Goal: Obtain resource: Download file/media

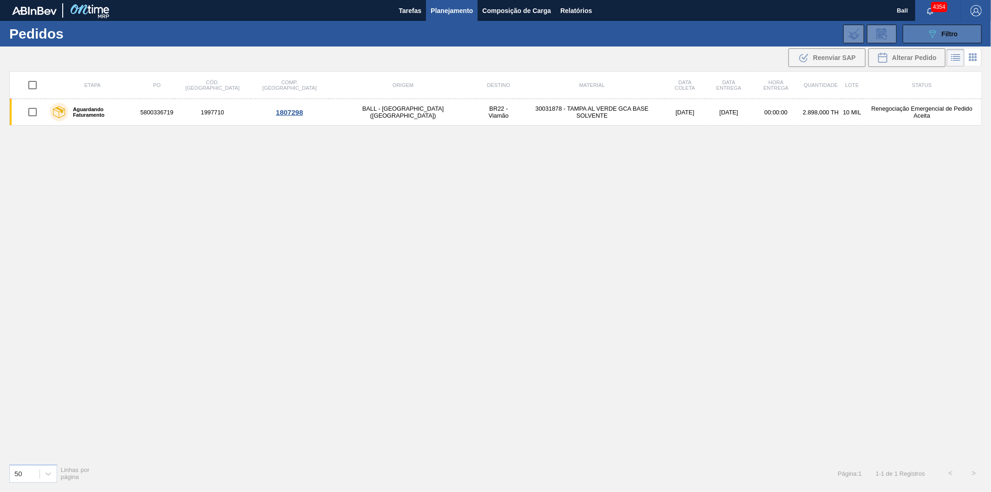
click at [923, 36] on button "089F7B8B-B2A5-4AFE-B5C0-19BA573D28AC Filtro" at bounding box center [942, 34] width 79 height 19
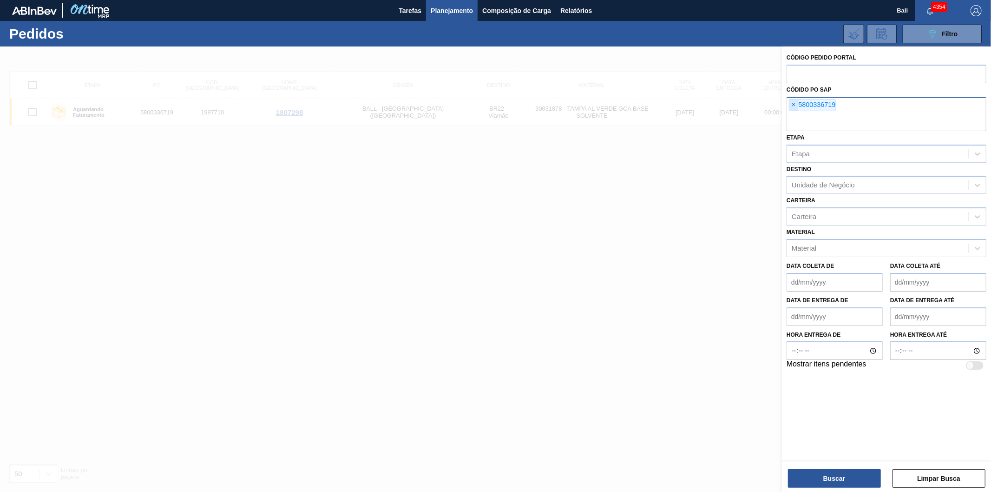
click at [794, 105] on span "×" at bounding box center [794, 104] width 9 height 11
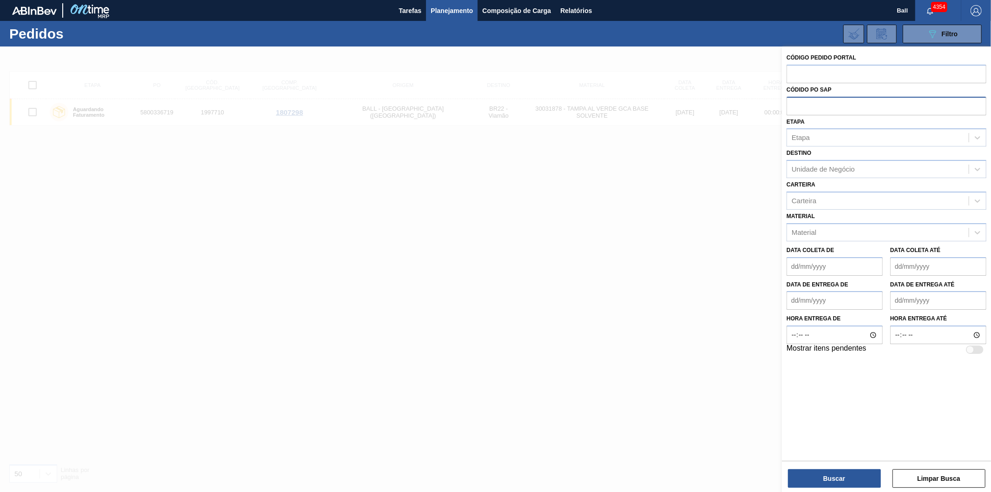
click at [819, 106] on input "text" at bounding box center [887, 106] width 200 height 18
paste input "text"
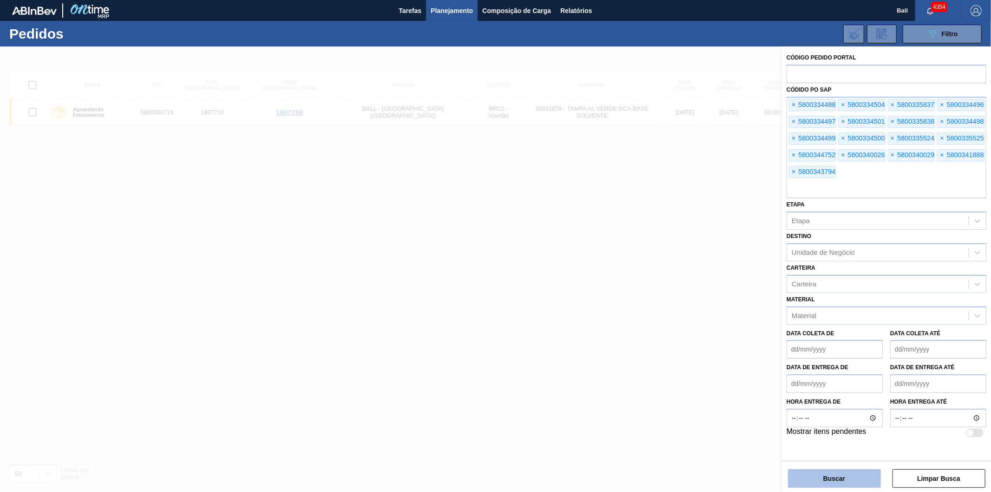
drag, startPoint x: 823, startPoint y: 474, endPoint x: 815, endPoint y: 474, distance: 7.9
click at [823, 474] on button "Buscar" at bounding box center [834, 478] width 93 height 19
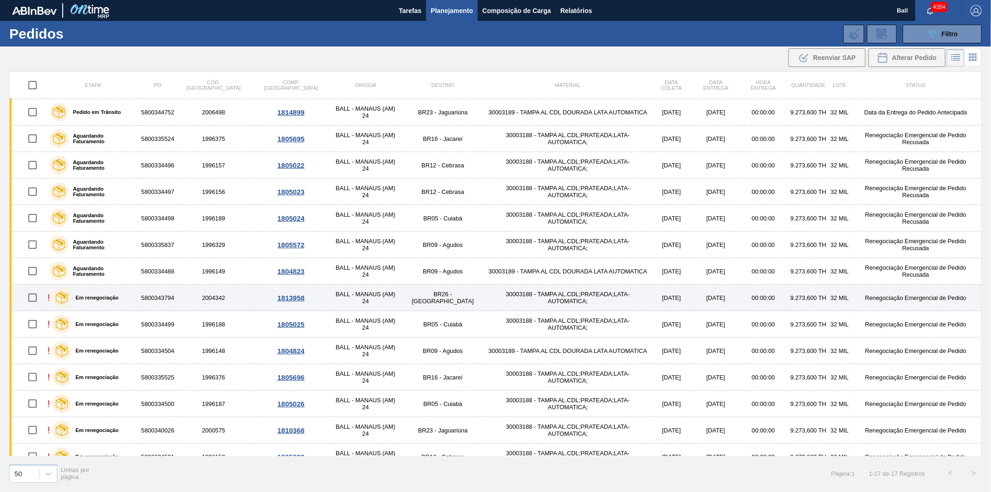
click at [651, 299] on td "[DATE]" at bounding box center [672, 297] width 42 height 26
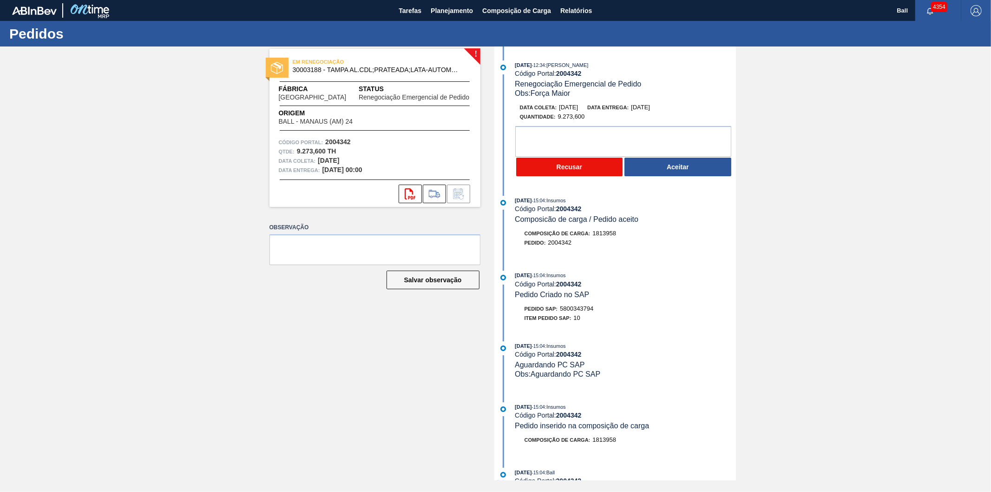
click at [570, 169] on button "Recusar" at bounding box center [569, 167] width 107 height 19
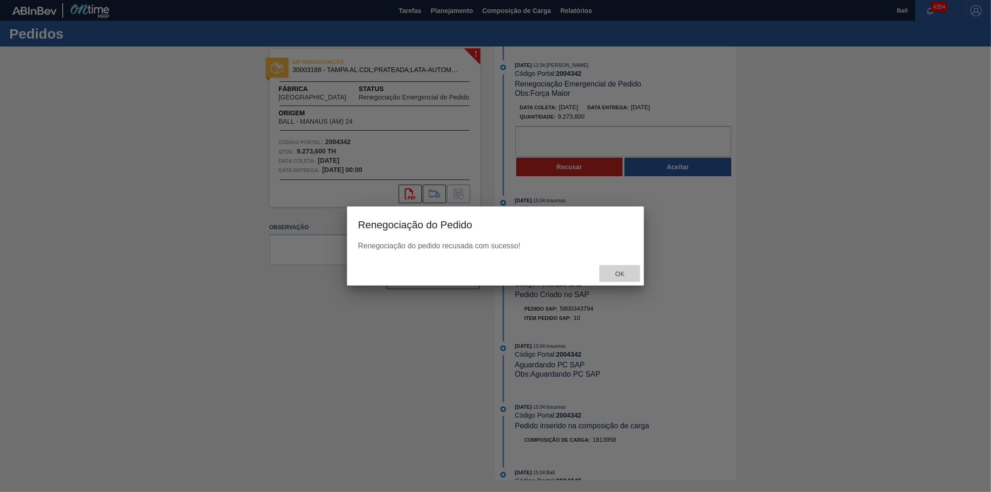
click at [624, 273] on span "Ok" at bounding box center [620, 273] width 24 height 7
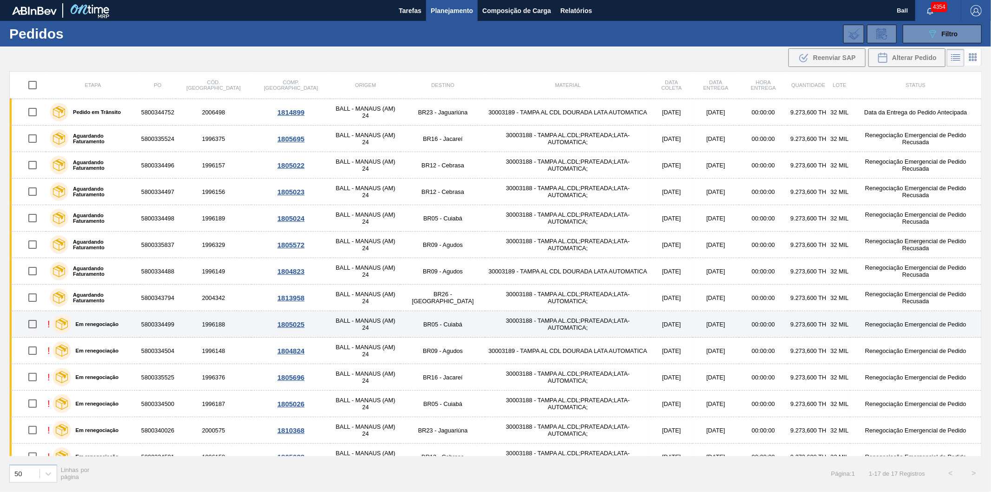
click at [89, 329] on div "Em renegociação" at bounding box center [85, 323] width 71 height 23
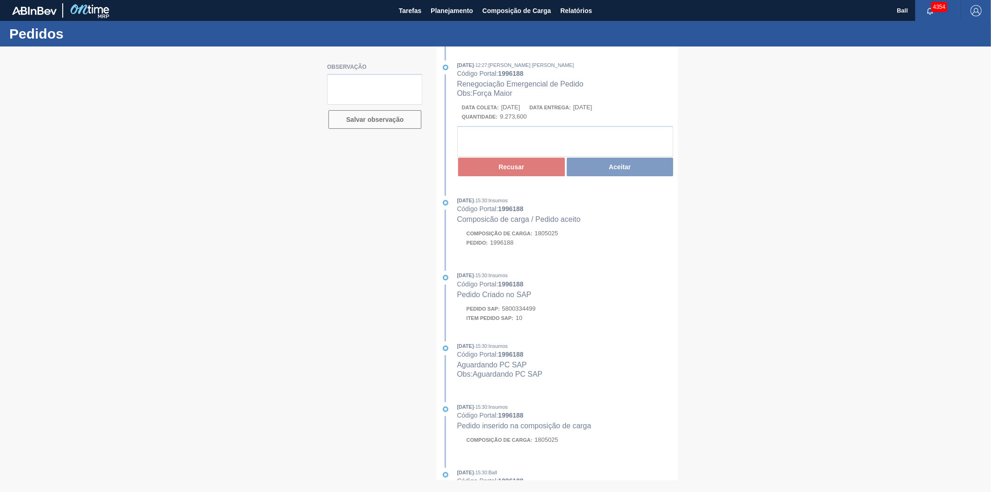
click at [530, 173] on div at bounding box center [495, 268] width 991 height 445
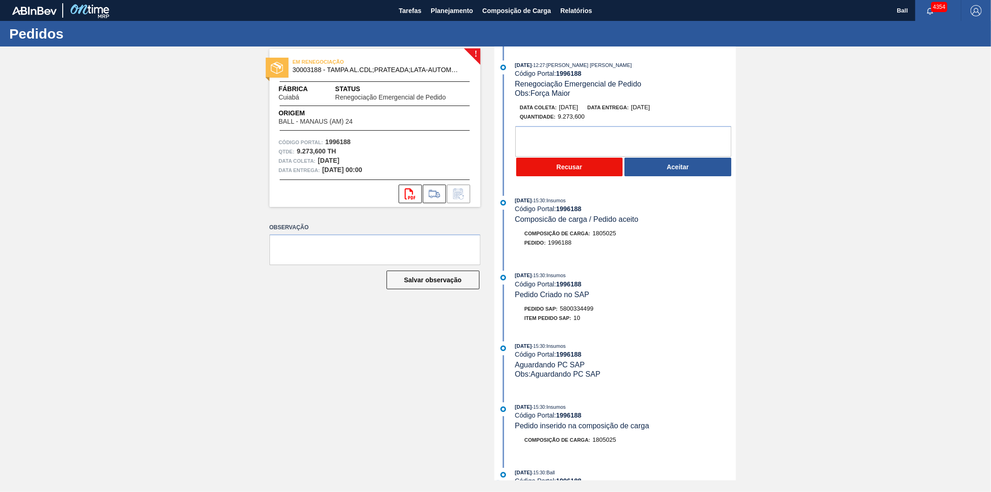
click at [575, 171] on button "Recusar" at bounding box center [569, 167] width 107 height 19
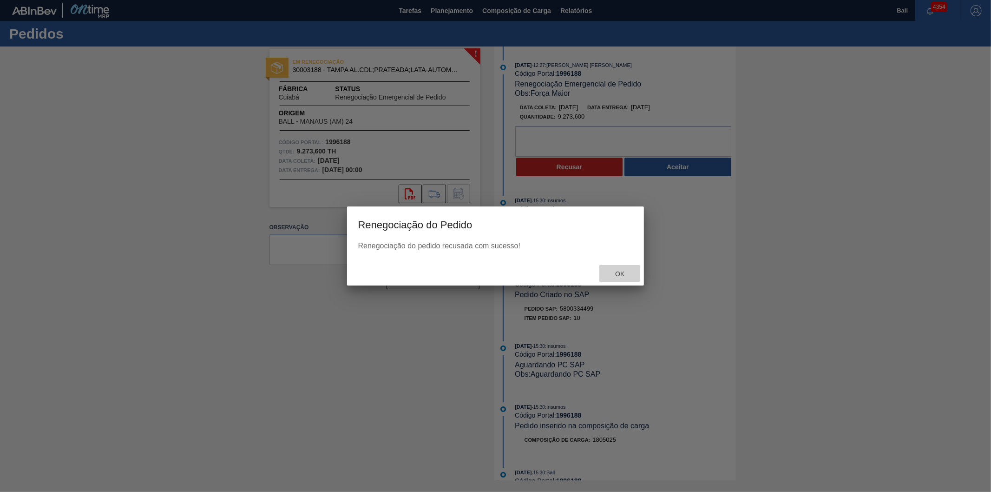
click at [621, 271] on span "Ok" at bounding box center [620, 273] width 24 height 7
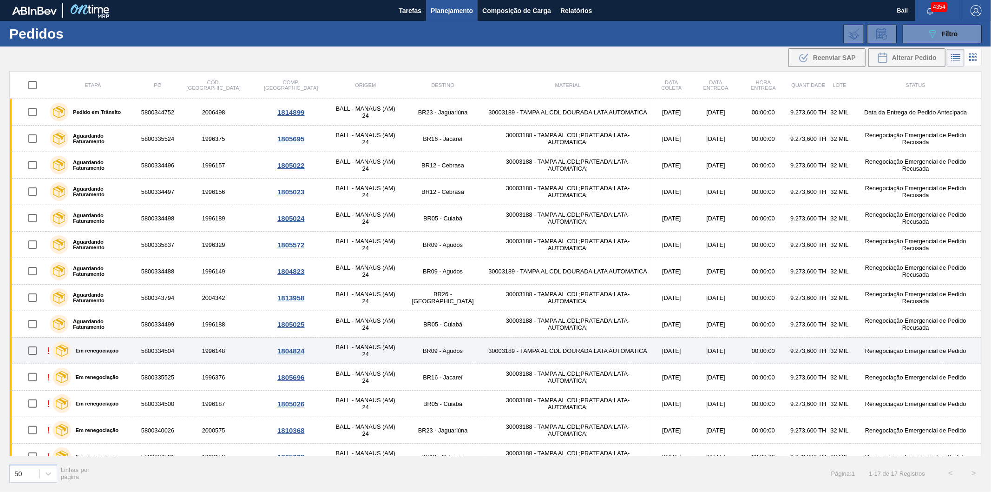
click at [349, 350] on td "BALL - MANAUS (AM) 24" at bounding box center [365, 350] width 70 height 26
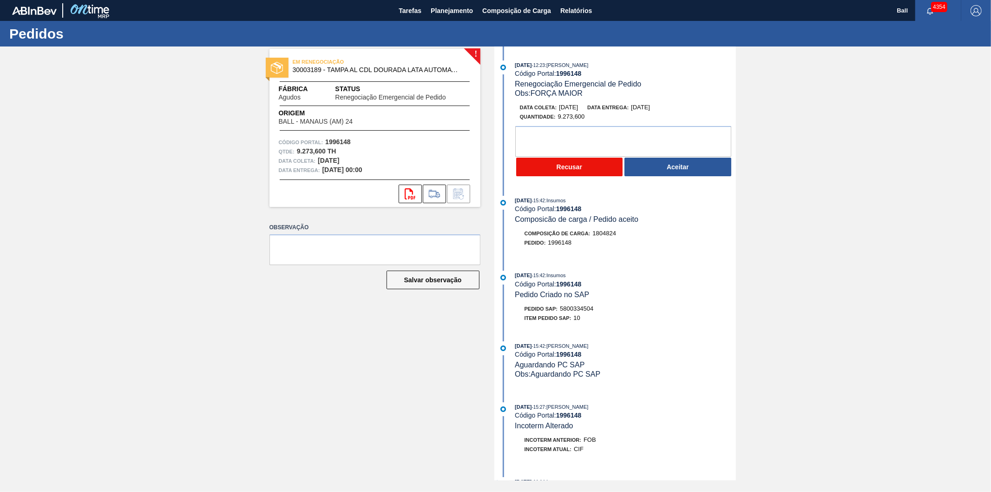
click at [588, 165] on button "Recusar" at bounding box center [569, 167] width 107 height 19
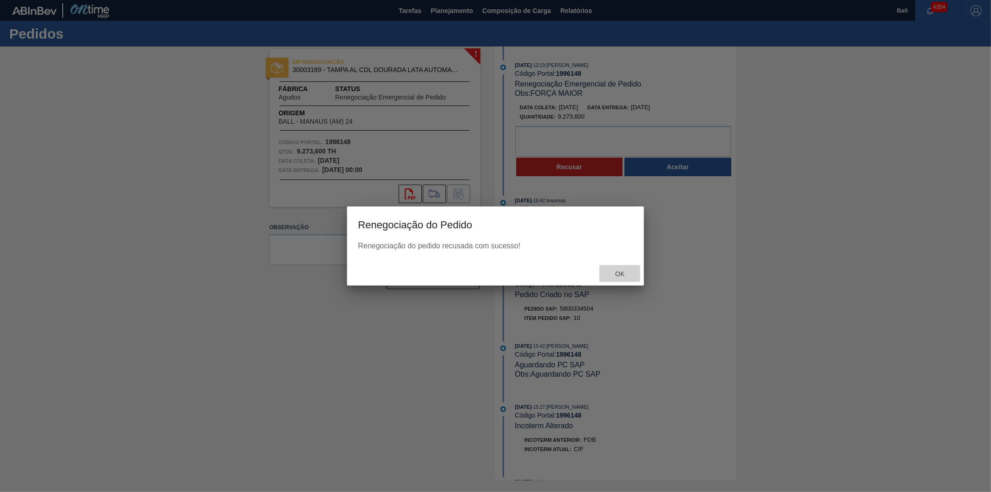
drag, startPoint x: 621, startPoint y: 267, endPoint x: 621, endPoint y: 240, distance: 27.0
click at [621, 259] on div "Renegociação do Pedido Renegociação do pedido recusada com sucesso! Ok" at bounding box center [495, 245] width 297 height 79
drag, startPoint x: 617, startPoint y: 273, endPoint x: 597, endPoint y: 287, distance: 25.0
click at [617, 273] on span "Ok" at bounding box center [620, 273] width 24 height 7
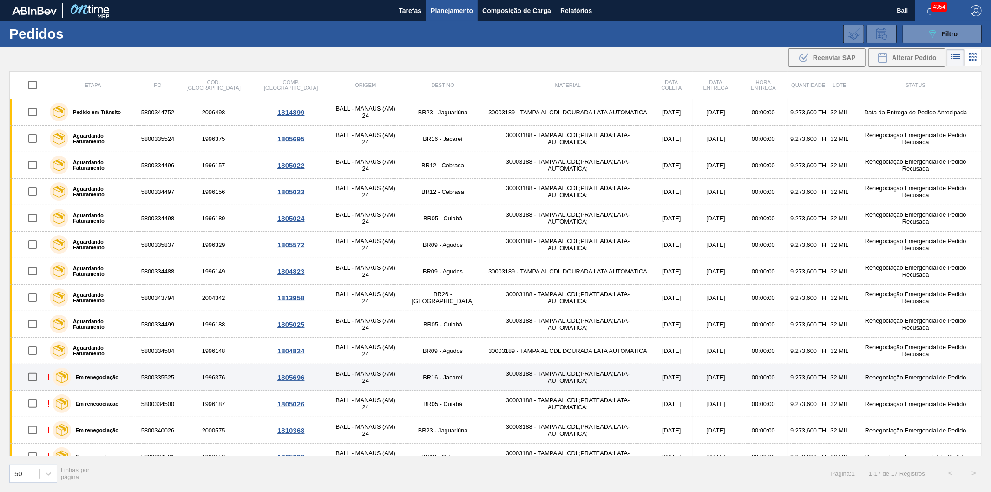
click at [594, 377] on td "30003188 - TAMPA AL.CDL;PRATEADA;LATA-AUTOMATICA;" at bounding box center [567, 377] width 165 height 26
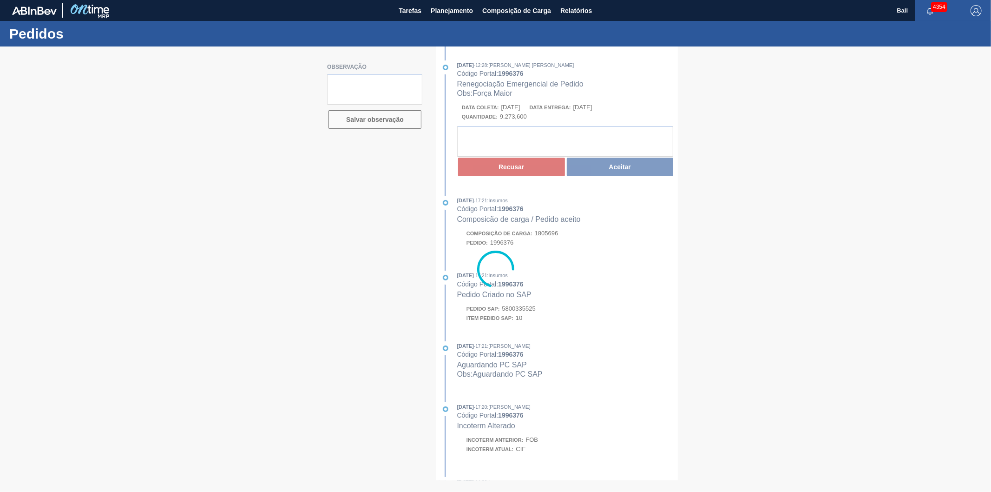
click at [508, 166] on div at bounding box center [495, 268] width 991 height 445
click at [500, 169] on div at bounding box center [495, 268] width 991 height 445
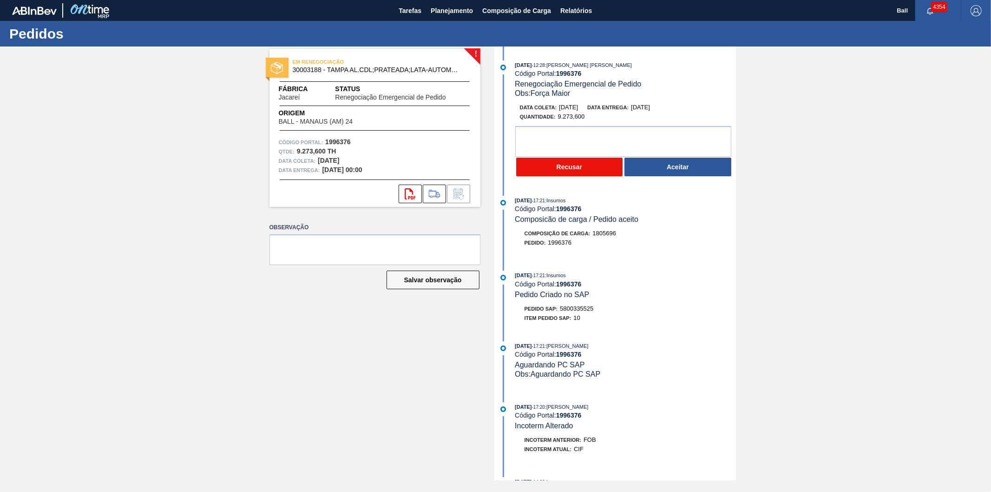
click at [572, 166] on button "Recusar" at bounding box center [569, 167] width 107 height 19
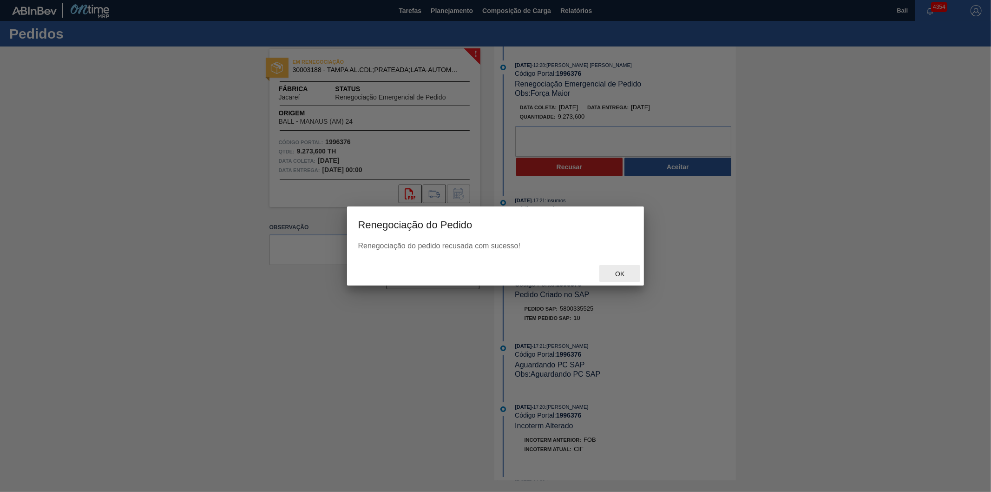
click at [614, 275] on span "Ok" at bounding box center [620, 273] width 24 height 7
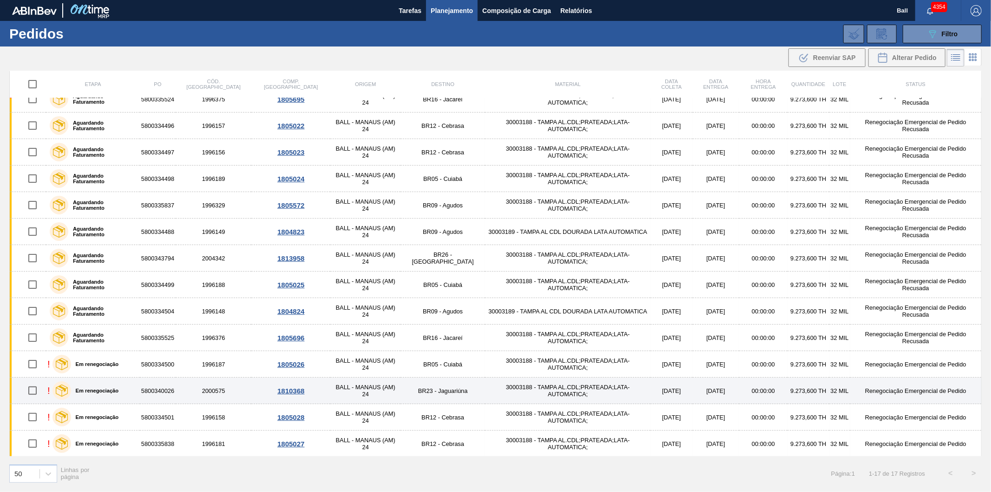
scroll to position [93, 0]
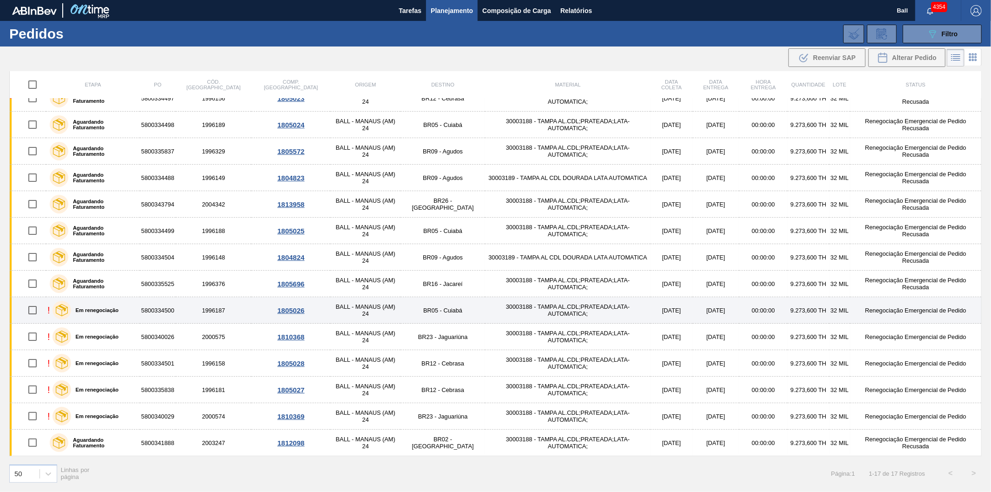
click at [588, 311] on td "30003188 - TAMPA AL.CDL;PRATEADA;LATA-AUTOMATICA;" at bounding box center [567, 310] width 165 height 26
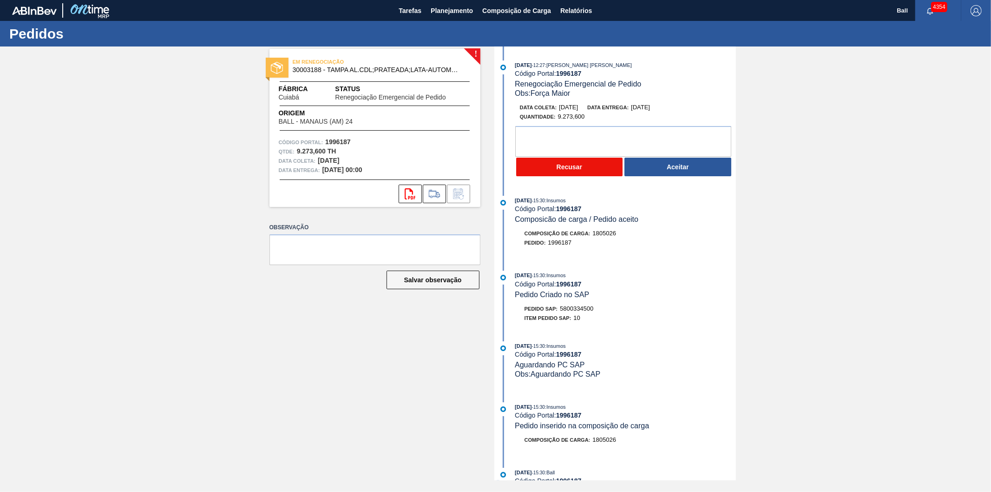
click at [566, 171] on button "Recusar" at bounding box center [569, 167] width 107 height 19
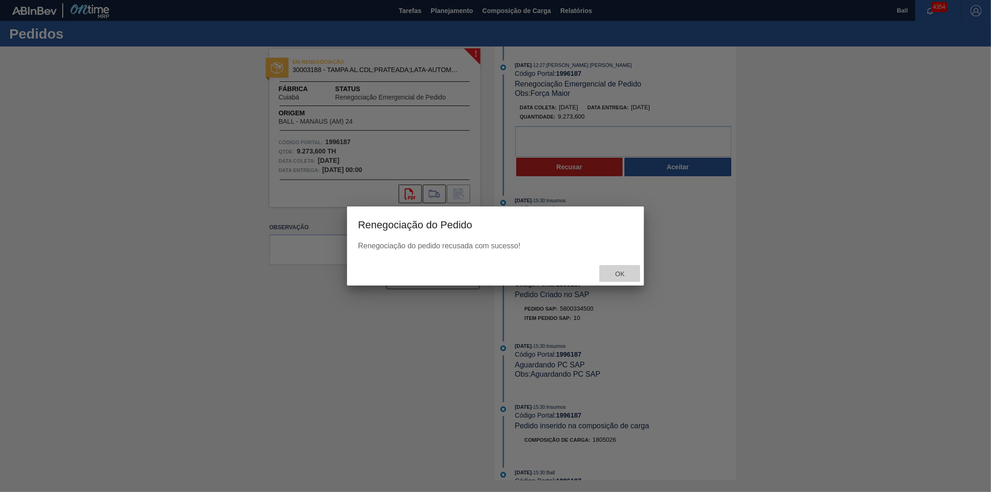
click at [619, 274] on span "Ok" at bounding box center [620, 273] width 24 height 7
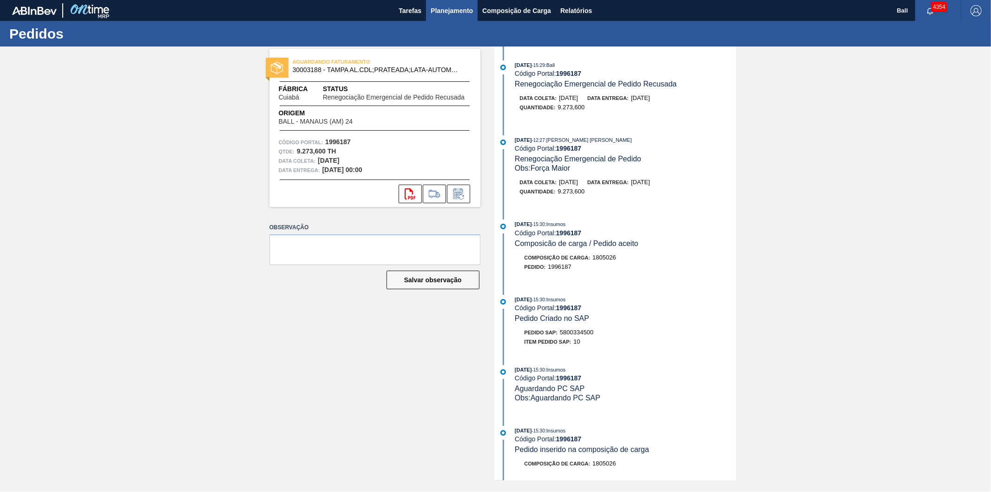
click at [444, 10] on span "Planejamento" at bounding box center [452, 10] width 42 height 11
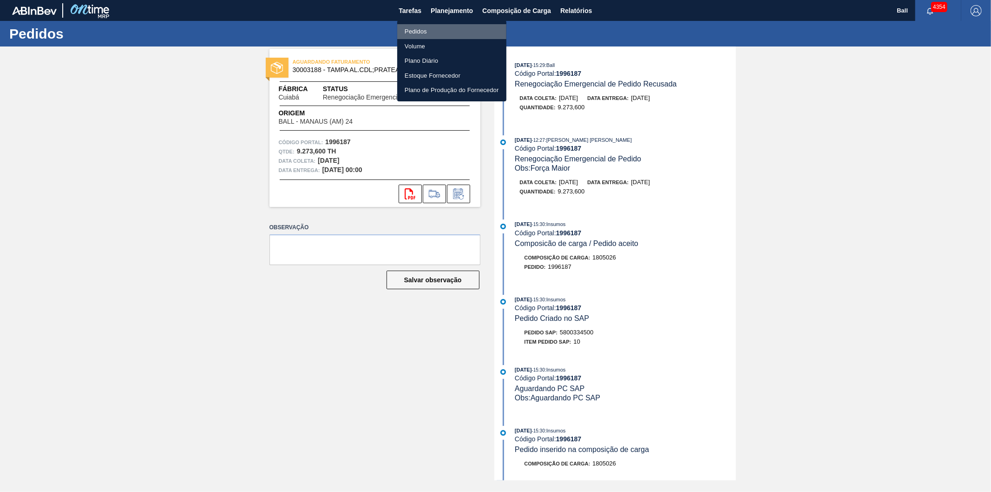
click at [431, 25] on li "Pedidos" at bounding box center [451, 31] width 109 height 15
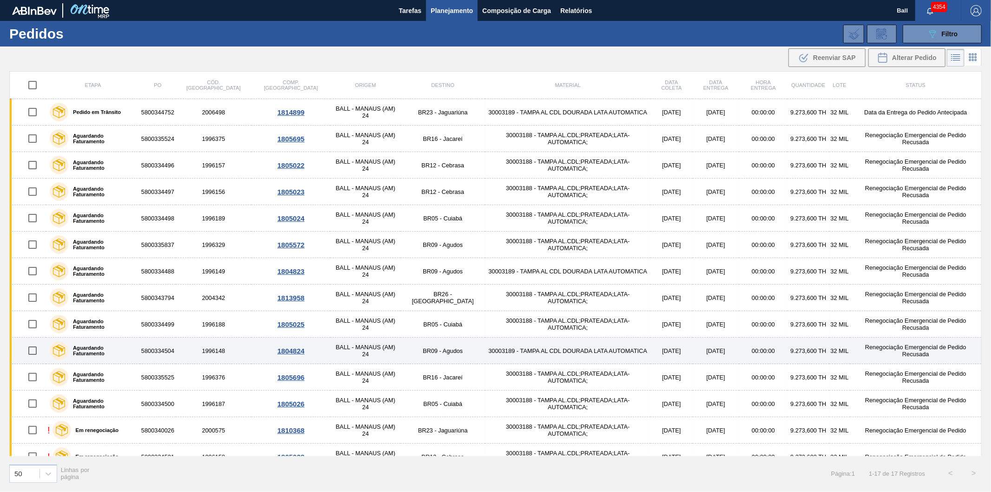
scroll to position [93, 0]
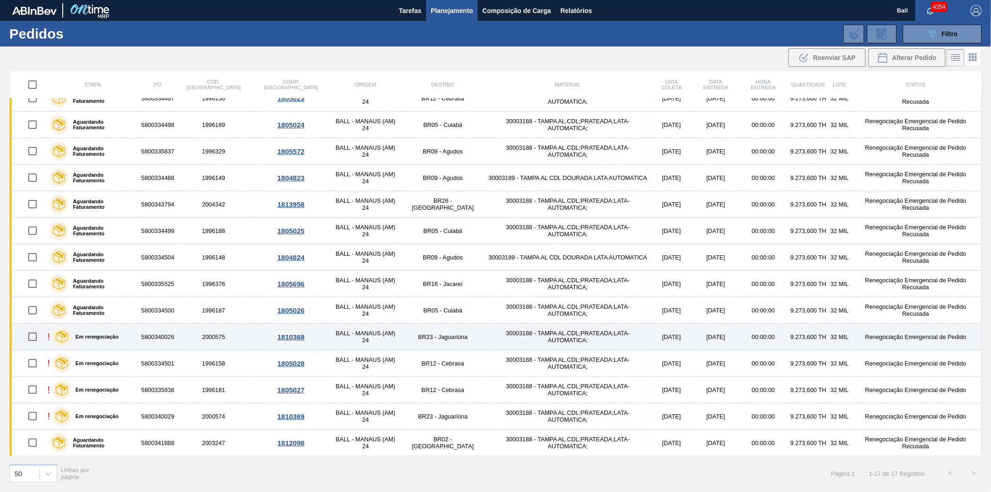
click at [96, 342] on div "Em renegociação" at bounding box center [85, 336] width 71 height 23
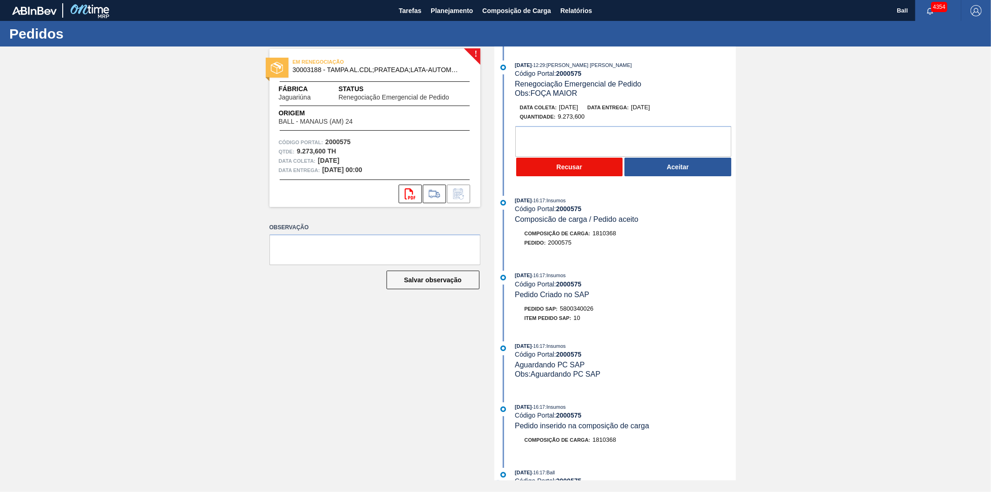
click at [519, 168] on button "Recusar" at bounding box center [569, 167] width 107 height 19
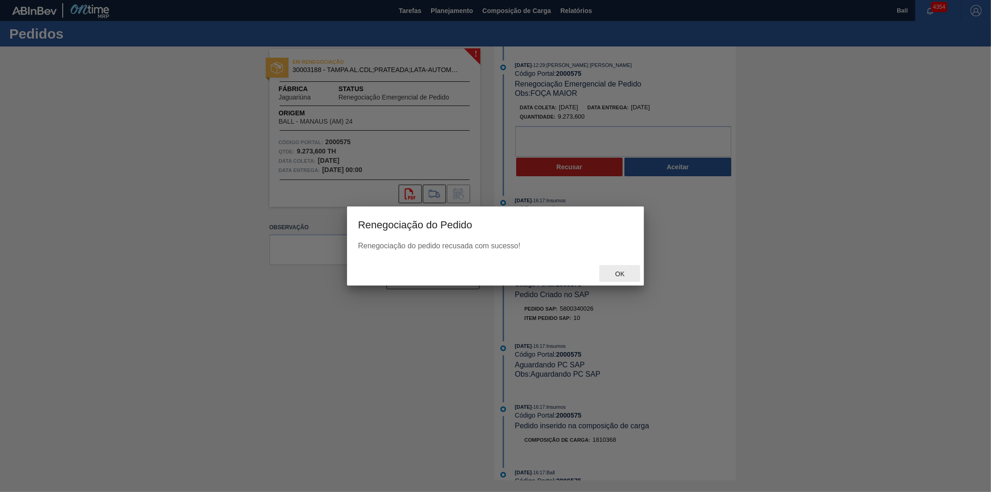
click at [624, 274] on span "Ok" at bounding box center [620, 273] width 24 height 7
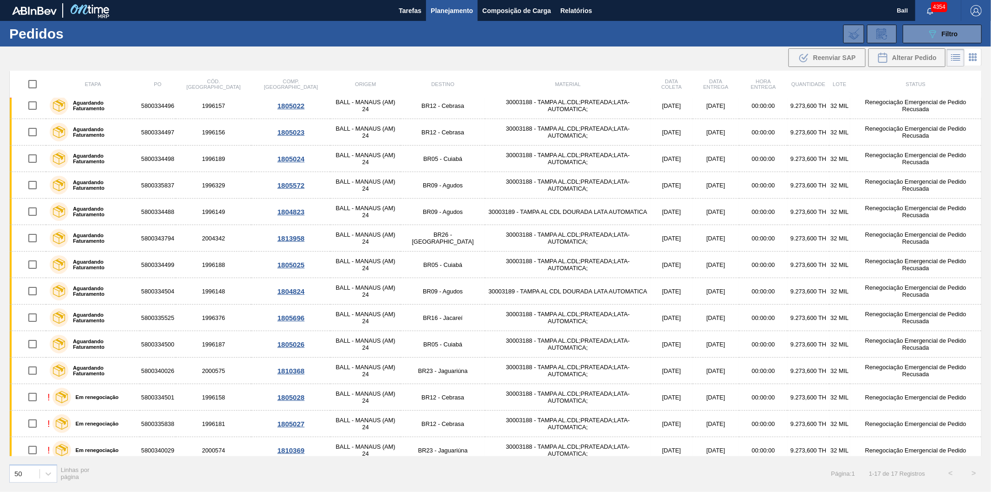
scroll to position [93, 0]
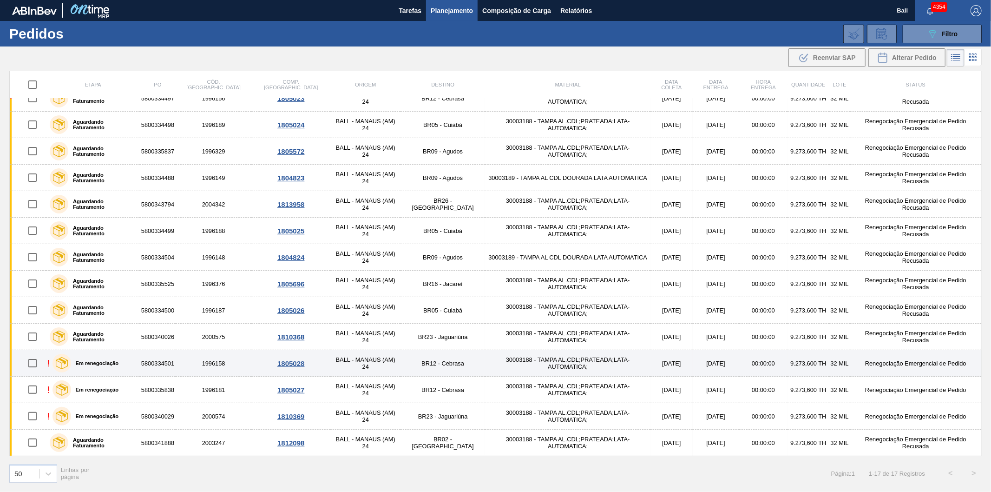
click at [196, 361] on td "1996158" at bounding box center [214, 363] width 76 height 26
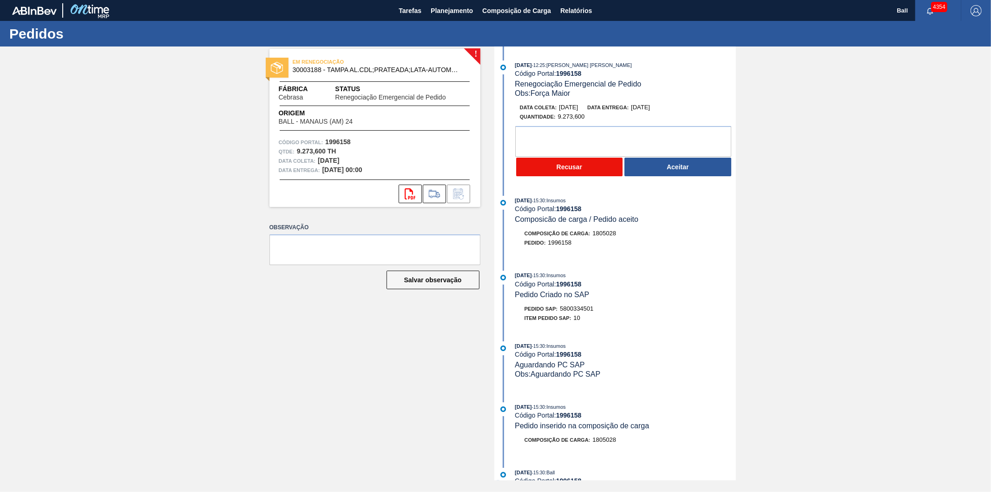
click at [573, 170] on button "Recusar" at bounding box center [569, 167] width 107 height 19
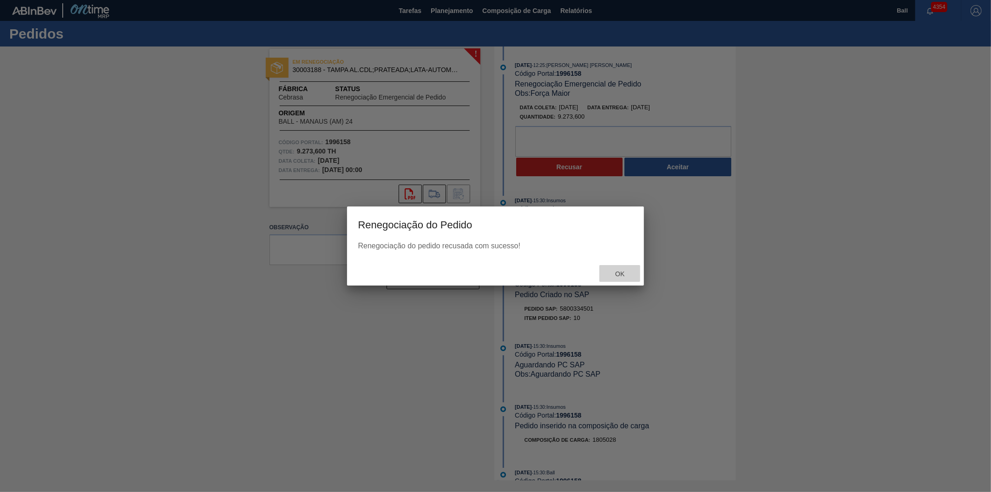
click at [615, 271] on span "Ok" at bounding box center [620, 273] width 24 height 7
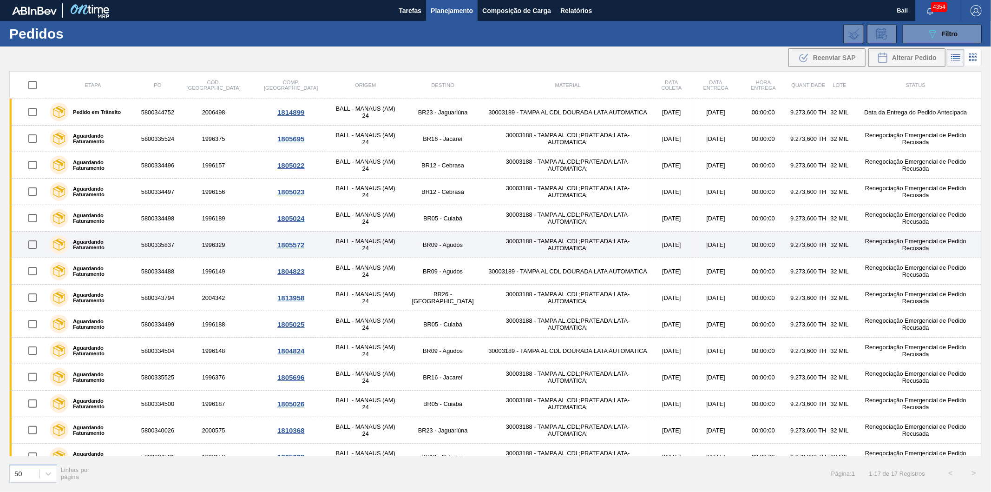
scroll to position [93, 0]
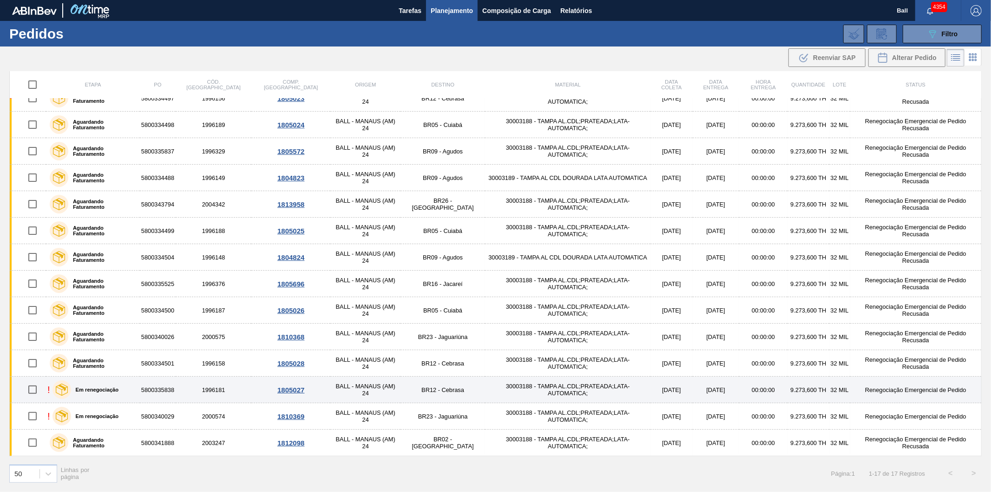
click at [499, 390] on td "30003188 - TAMPA AL.CDL;PRATEADA;LATA-AUTOMATICA;" at bounding box center [567, 389] width 165 height 26
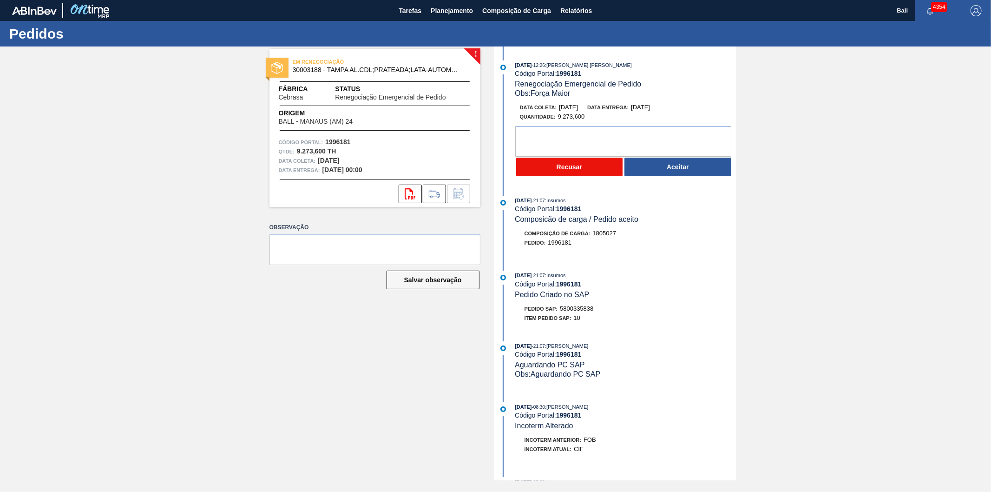
click at [547, 168] on button "Recusar" at bounding box center [569, 167] width 107 height 19
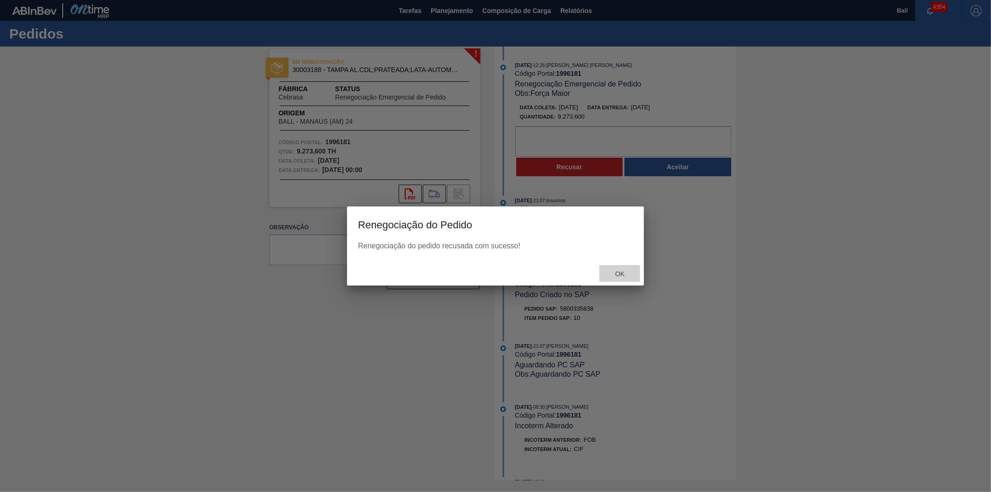
click at [627, 273] on span "Ok" at bounding box center [620, 273] width 24 height 7
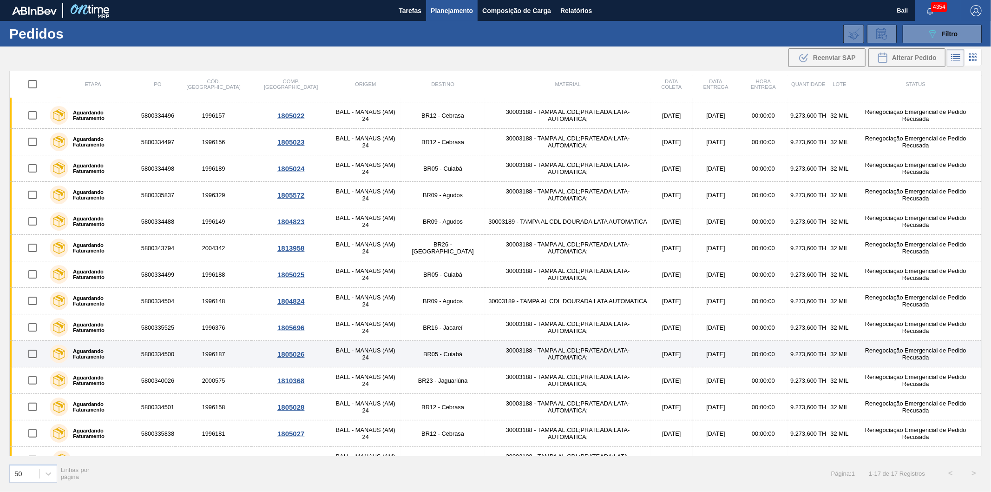
scroll to position [93, 0]
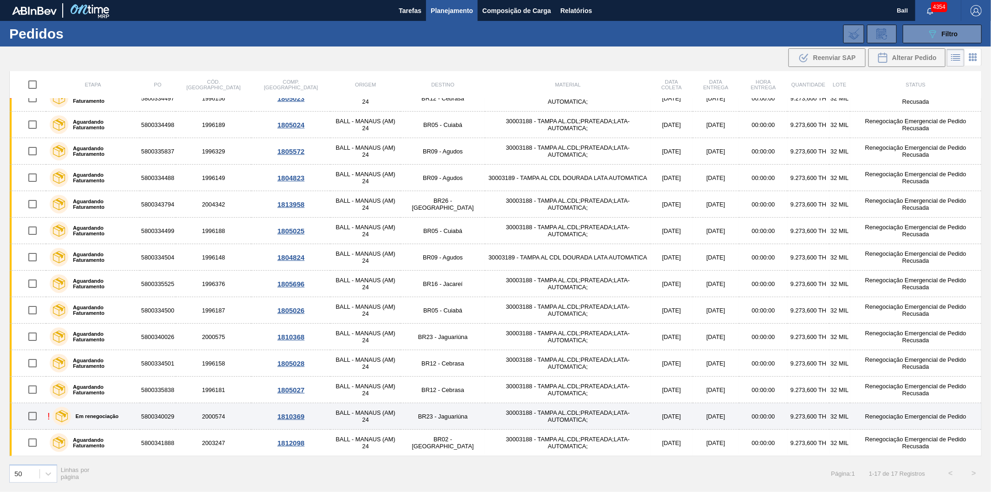
click at [137, 418] on div "! Em renegociação" at bounding box center [92, 415] width 91 height 23
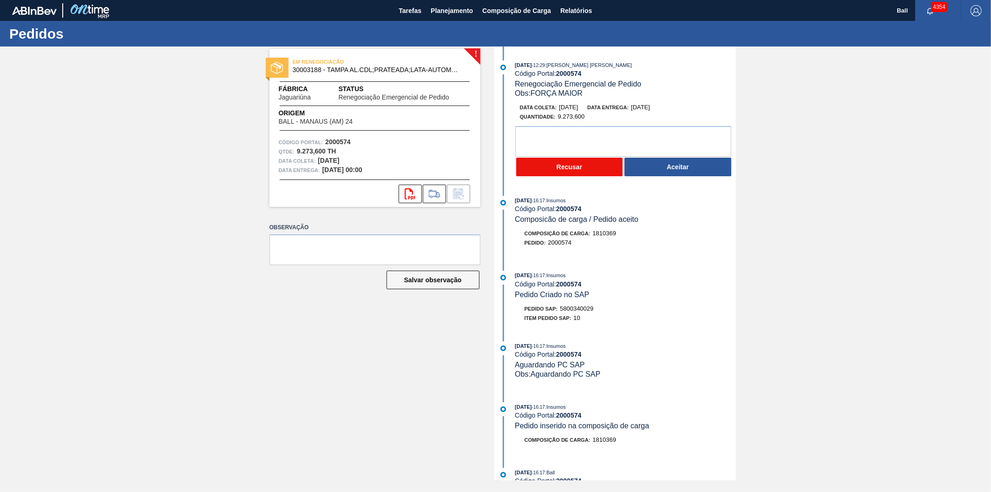
click at [528, 171] on button "Recusar" at bounding box center [569, 167] width 107 height 19
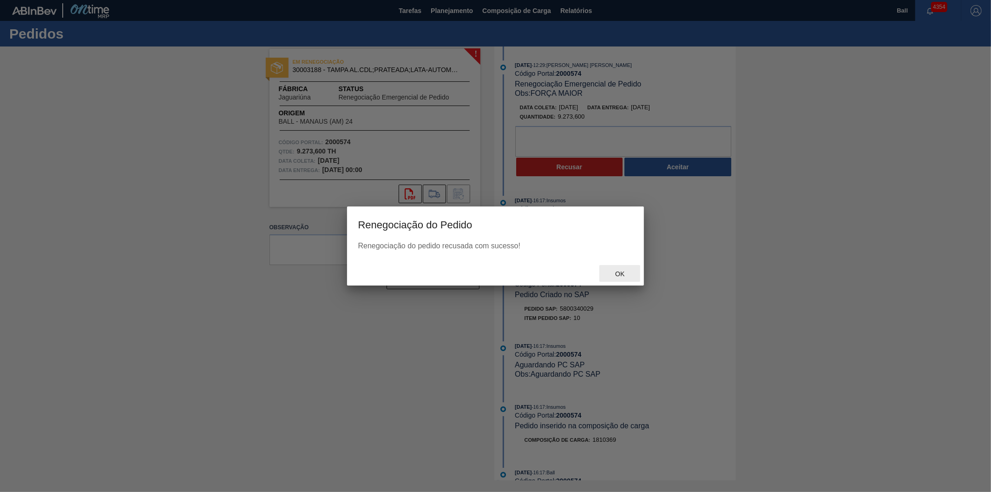
click at [614, 268] on div "Ok" at bounding box center [620, 273] width 41 height 17
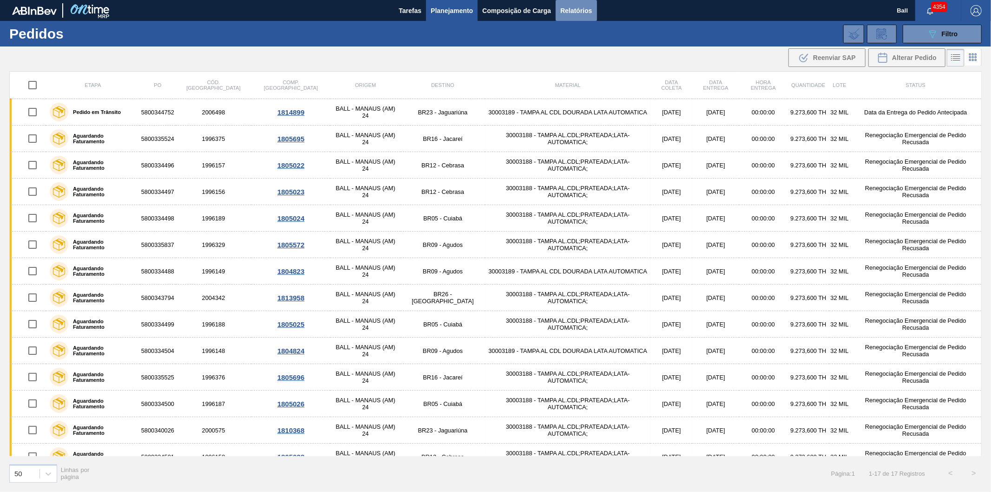
click at [574, 9] on span "Relatórios" at bounding box center [577, 10] width 32 height 11
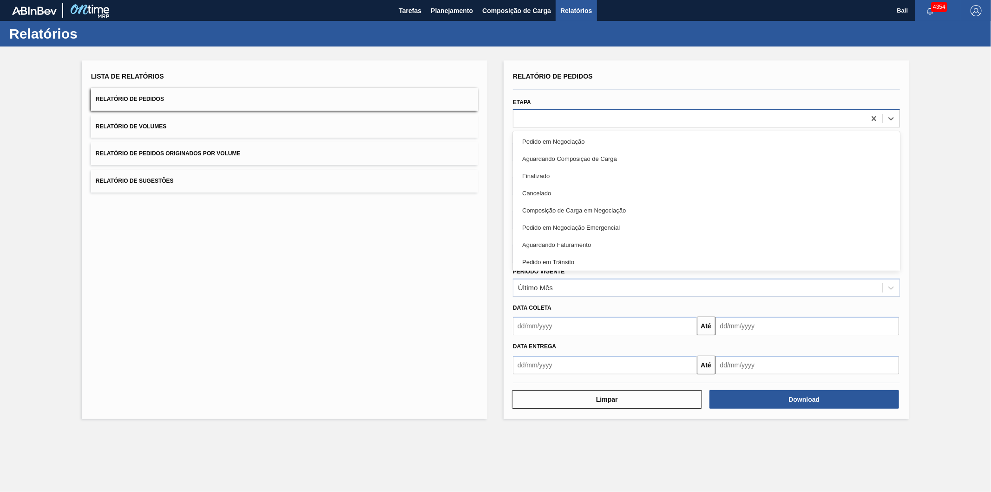
click at [559, 119] on div at bounding box center [690, 118] width 352 height 13
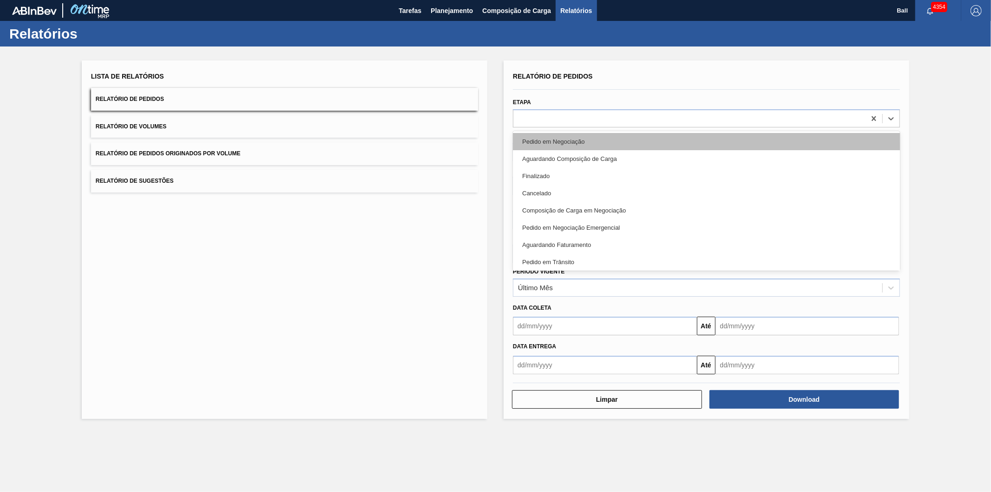
click at [552, 145] on div "Pedido em Negociação" at bounding box center [706, 141] width 387 height 17
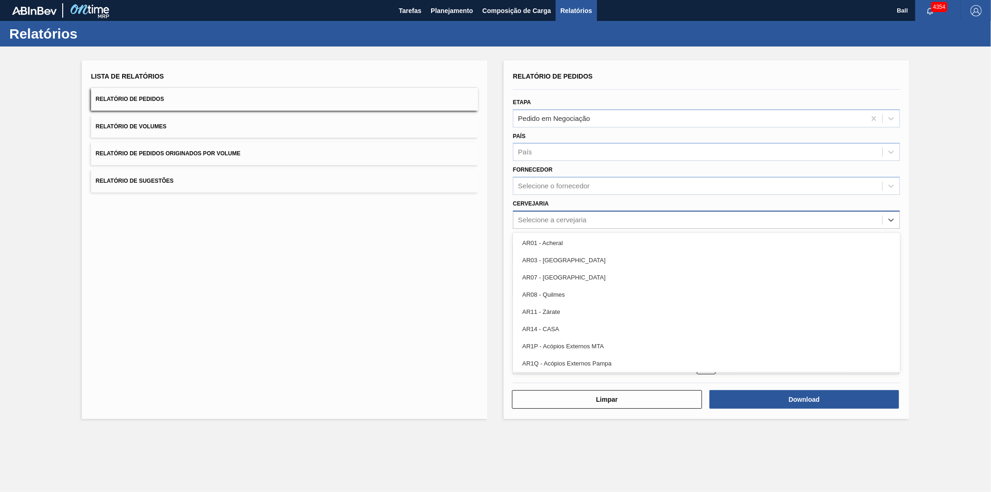
click at [544, 221] on div "Selecione a cervejaria" at bounding box center [552, 220] width 69 height 8
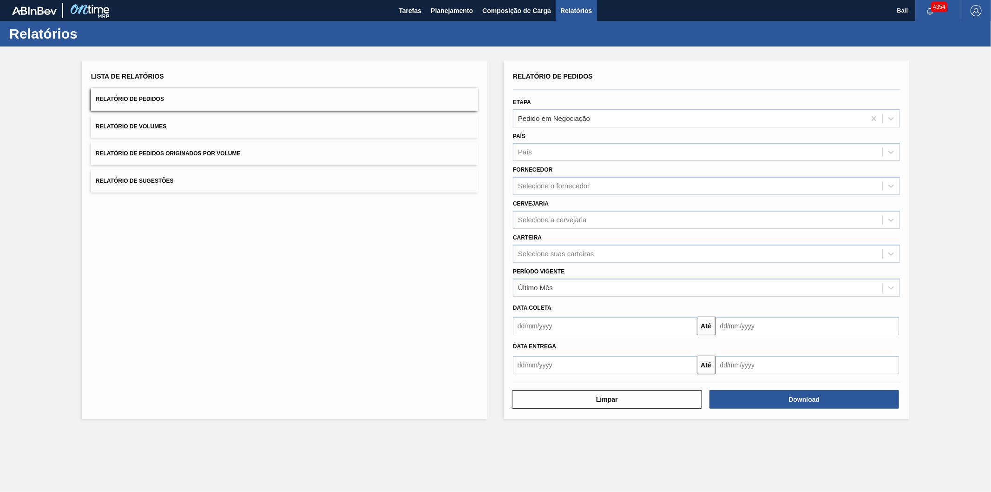
click at [542, 206] on div "Cervejaria Selecione a cervejaria" at bounding box center [706, 213] width 387 height 32
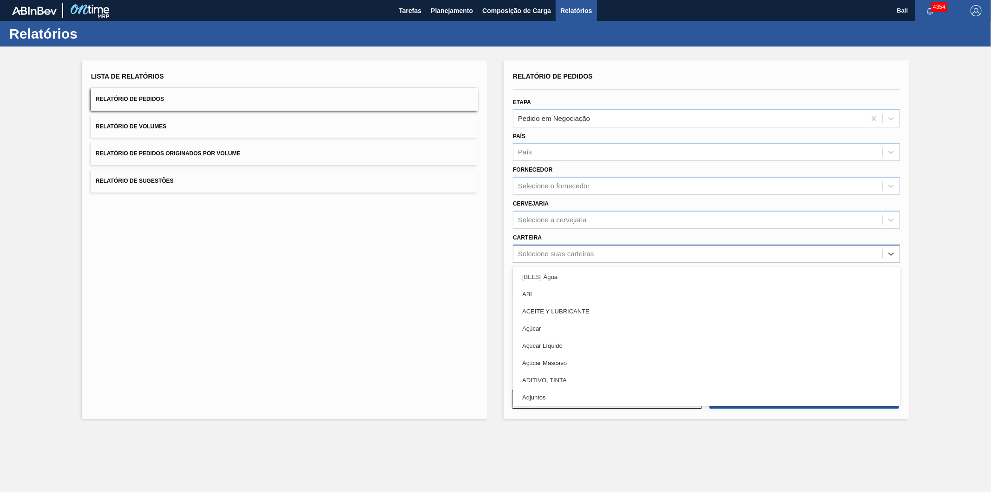
click at [541, 257] on div "Selecione suas carteiras" at bounding box center [698, 253] width 369 height 13
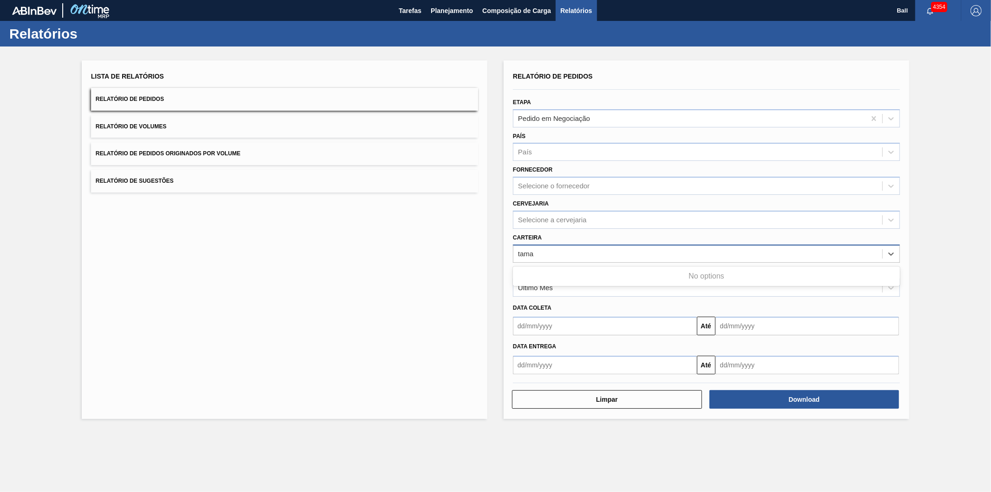
type input "tam"
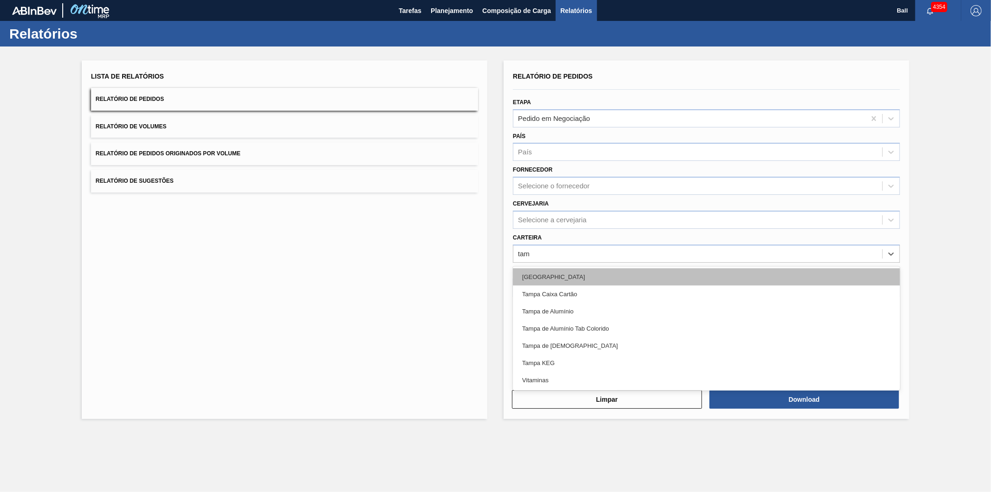
click at [532, 271] on div "Tampa" at bounding box center [706, 276] width 387 height 17
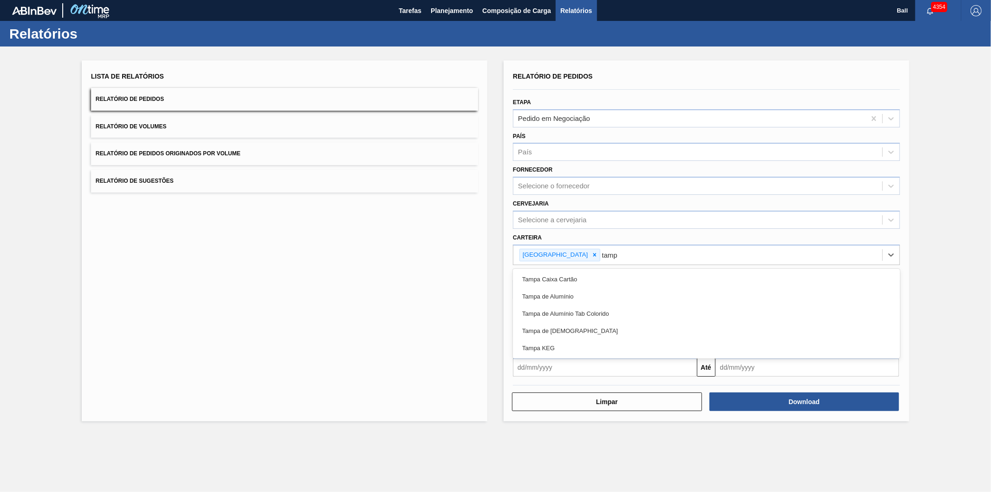
type input "tampa"
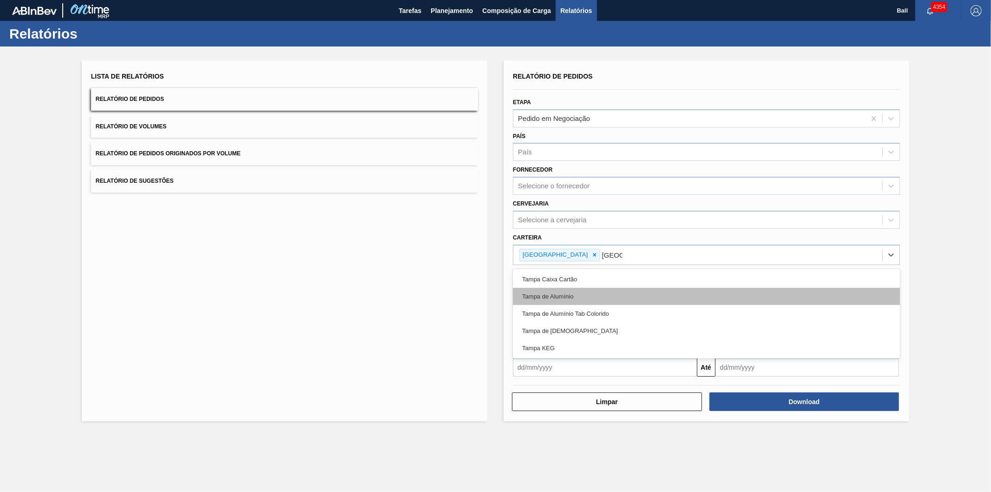
click at [530, 294] on div "Tampa de Alumínio" at bounding box center [706, 296] width 387 height 17
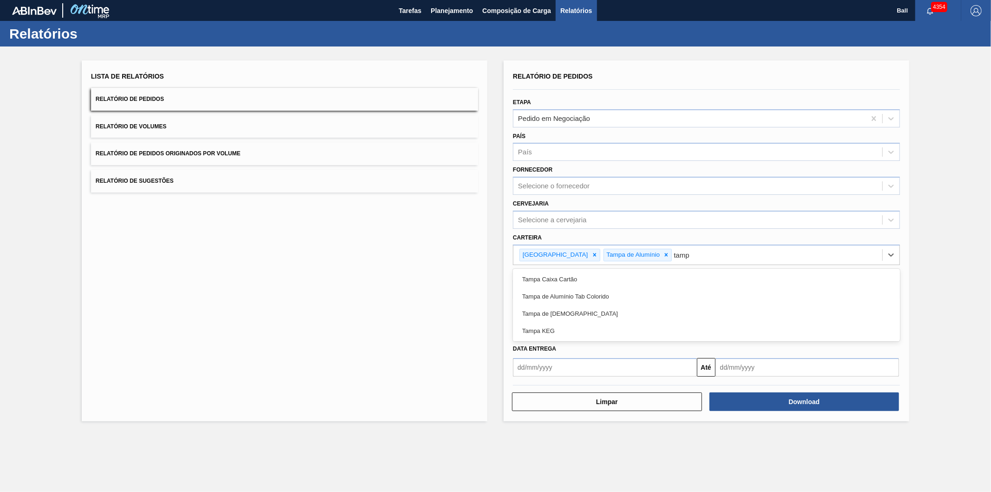
type input "tampa"
click at [530, 294] on div "Tampa de Alumínio Tab Colorido" at bounding box center [706, 296] width 387 height 17
type input "tam"
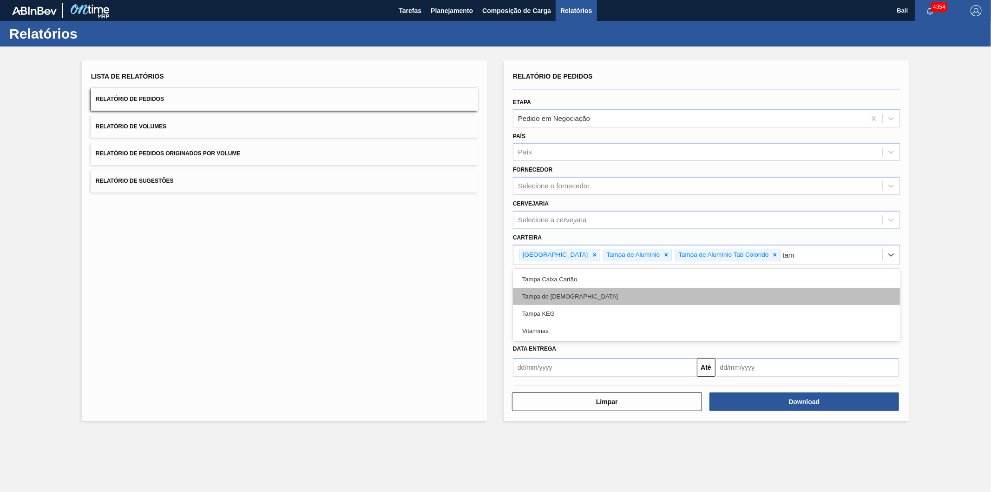
click at [590, 292] on div "Tampa de Lata" at bounding box center [706, 296] width 387 height 17
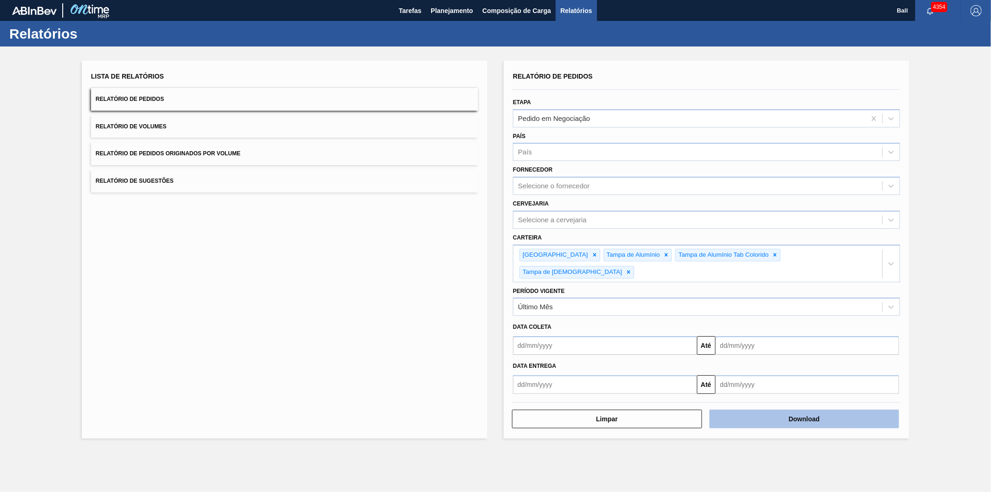
click at [843, 409] on button "Download" at bounding box center [805, 418] width 190 height 19
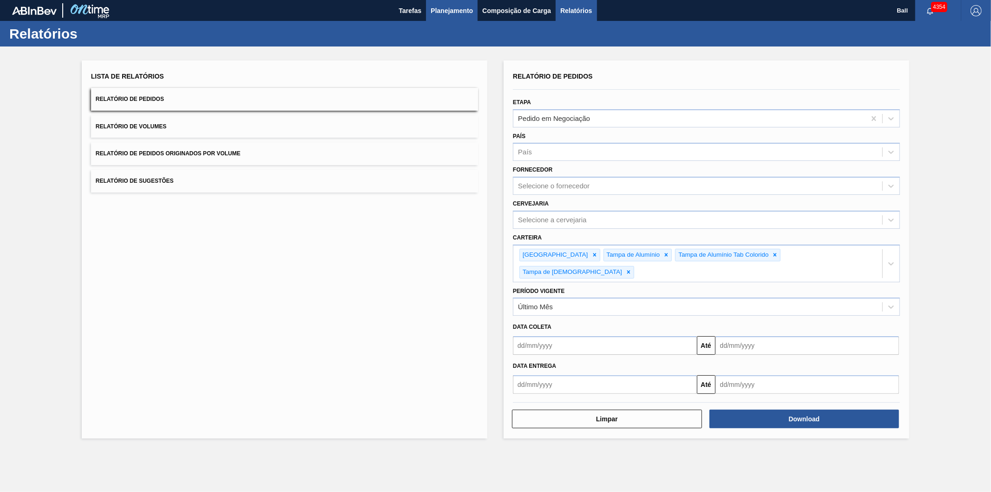
click at [435, 6] on span "Planejamento" at bounding box center [452, 10] width 42 height 11
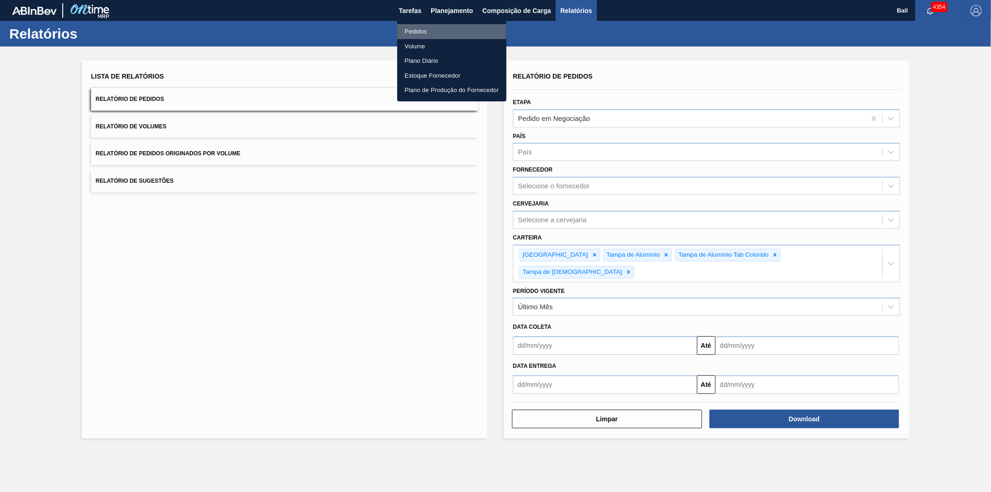
click at [414, 30] on li "Pedidos" at bounding box center [451, 31] width 109 height 15
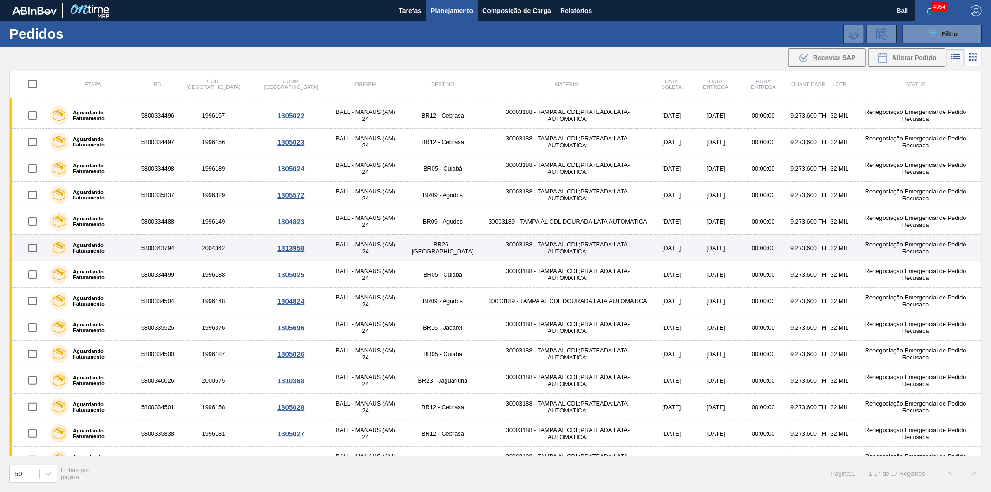
scroll to position [93, 0]
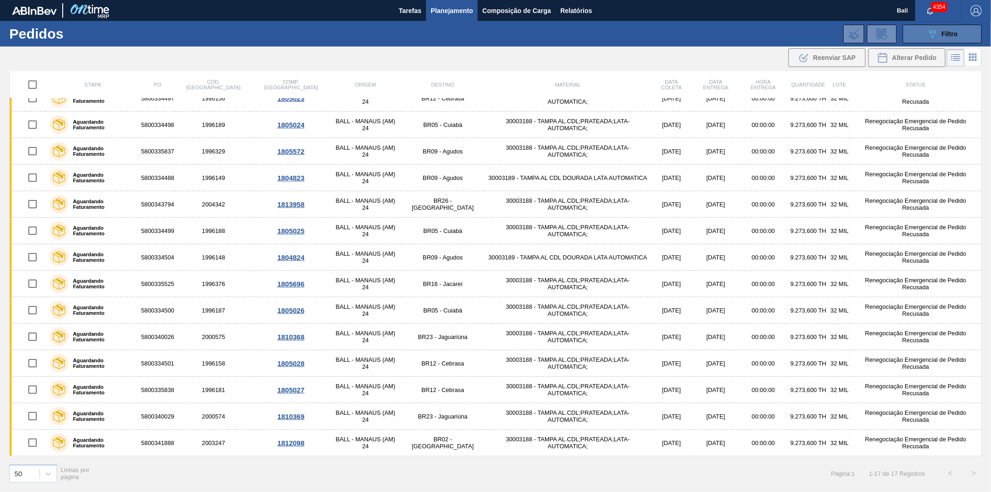
click at [953, 33] on span "Filtro" at bounding box center [950, 33] width 16 height 7
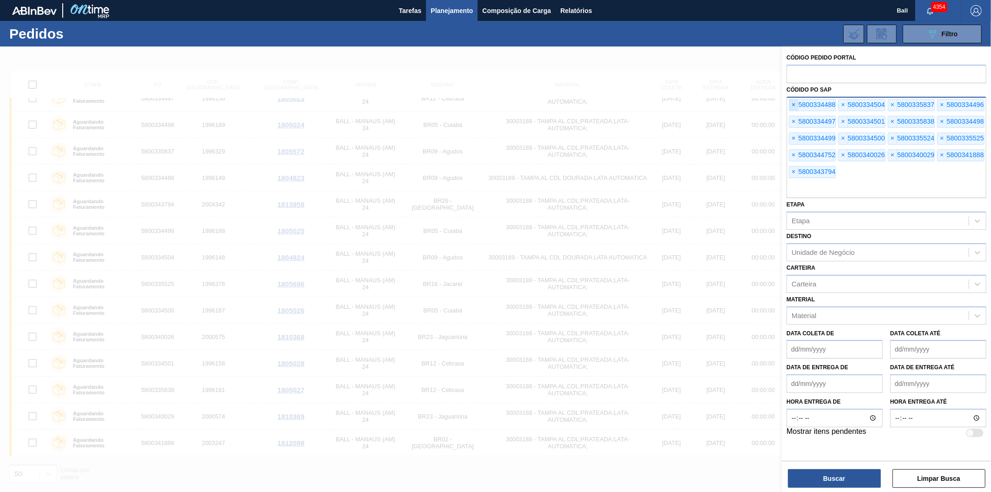
click at [796, 104] on span "×" at bounding box center [794, 104] width 9 height 11
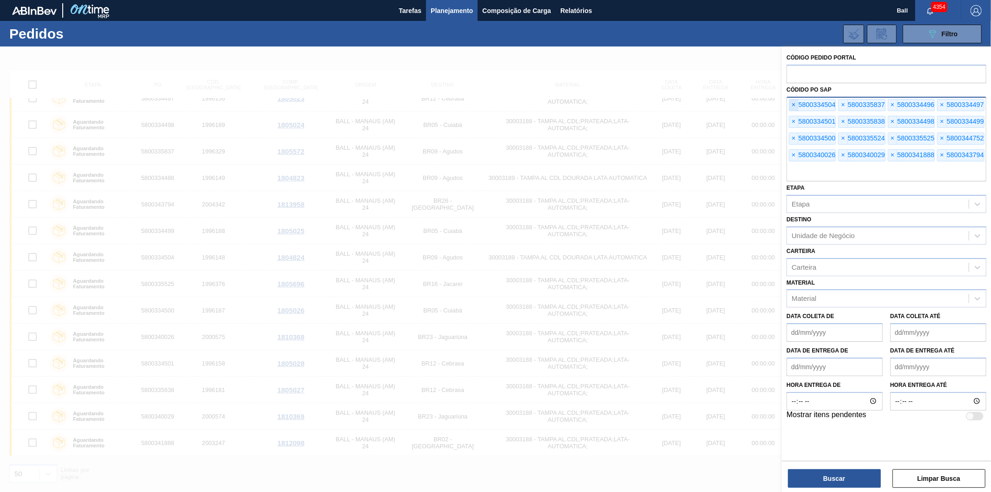
click at [796, 104] on span "×" at bounding box center [794, 104] width 9 height 11
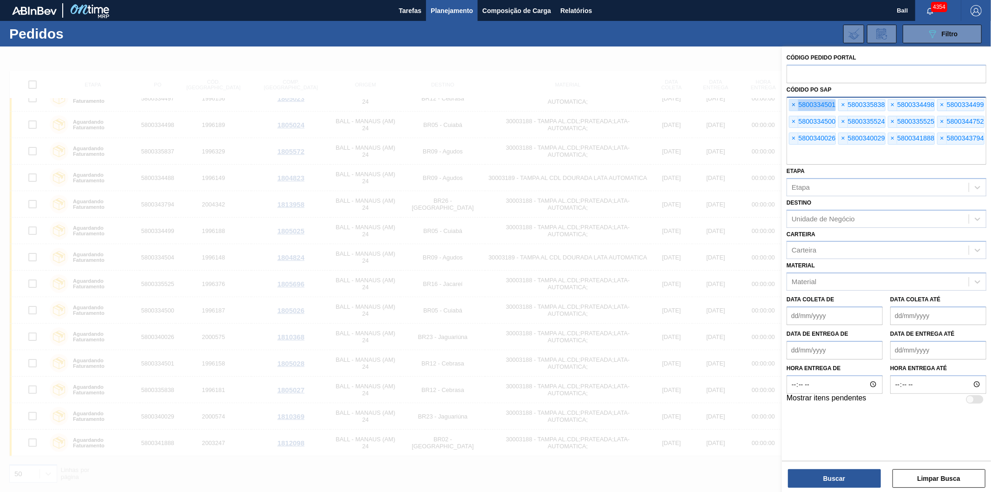
click at [796, 104] on span "×" at bounding box center [794, 104] width 9 height 11
click at [796, 103] on span "×" at bounding box center [794, 104] width 9 height 11
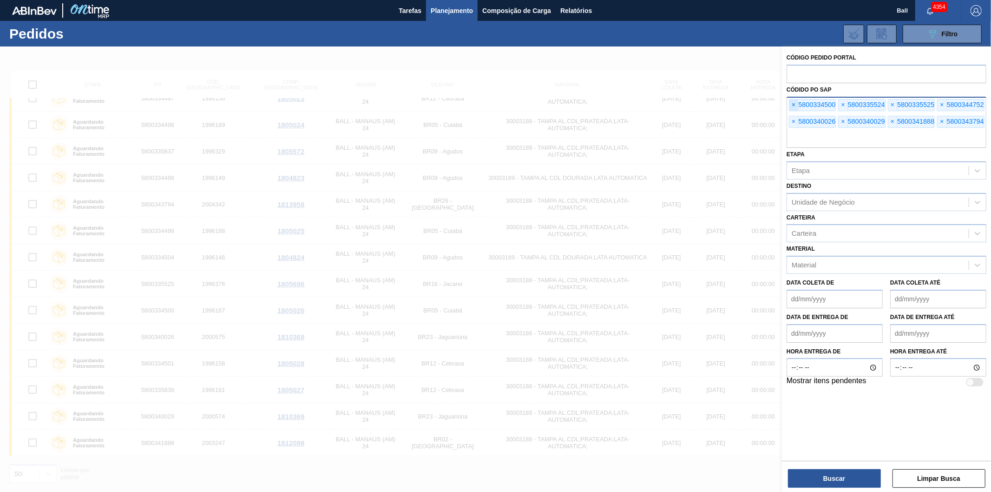
click at [796, 103] on span "×" at bounding box center [794, 104] width 9 height 11
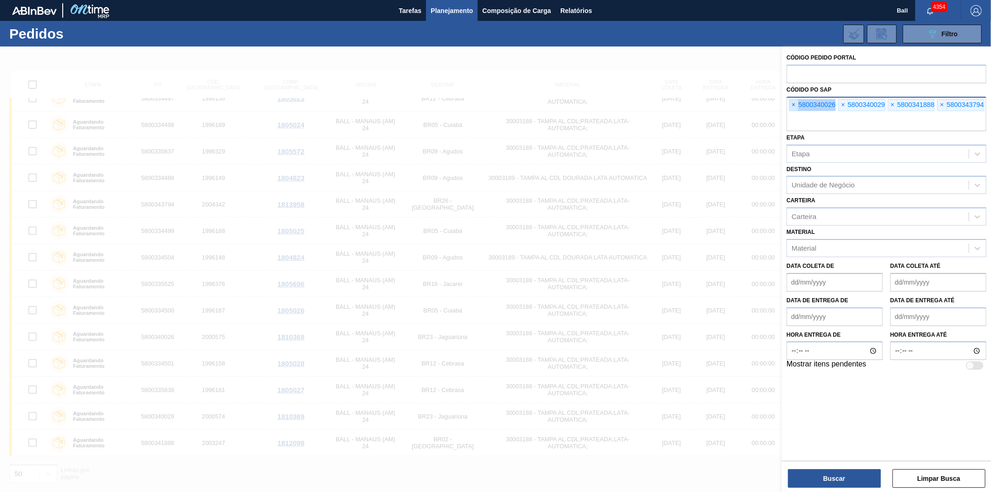
click at [796, 103] on span "×" at bounding box center [794, 104] width 9 height 11
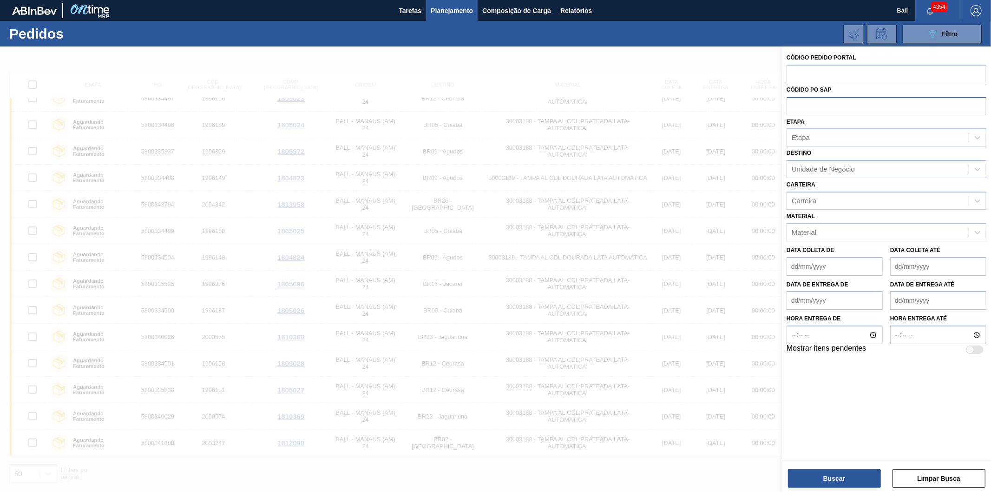
click at [796, 103] on input "text" at bounding box center [887, 106] width 200 height 18
click at [809, 77] on input "text" at bounding box center [887, 74] width 200 height 18
paste input "text"
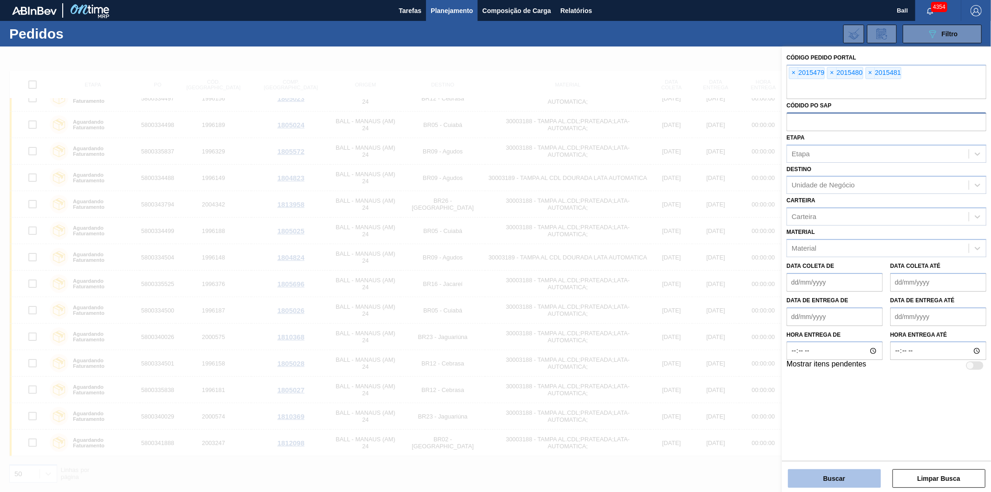
click at [814, 478] on button "Buscar" at bounding box center [834, 478] width 93 height 19
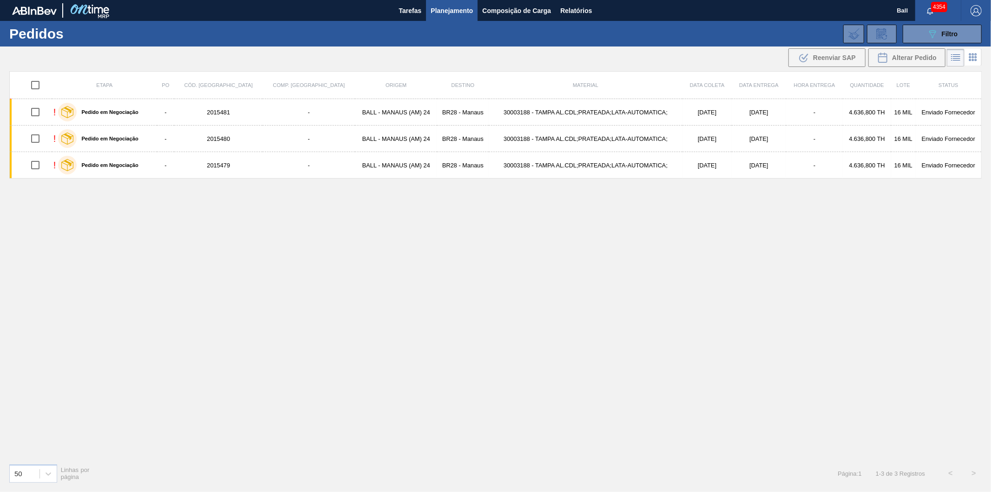
scroll to position [0, 0]
click at [36, 80] on input "checkbox" at bounding box center [36, 85] width 20 height 20
checkbox input "true"
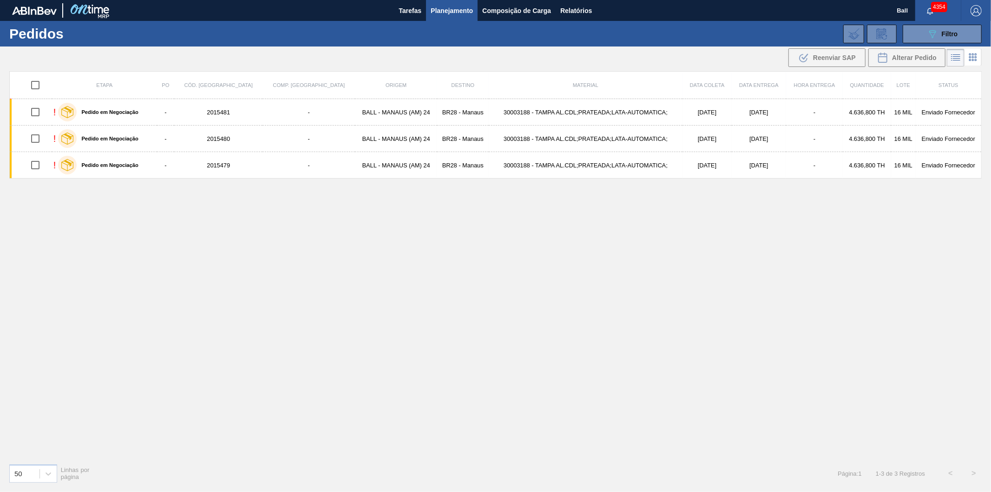
checkbox input "true"
click at [822, 58] on span "Reenviar SAP" at bounding box center [834, 57] width 43 height 7
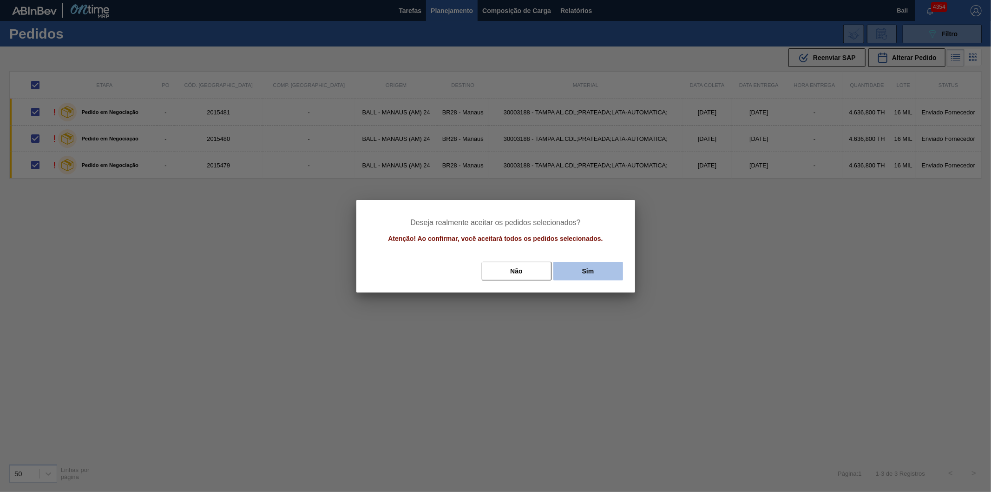
click at [589, 276] on button "Sim" at bounding box center [589, 271] width 70 height 19
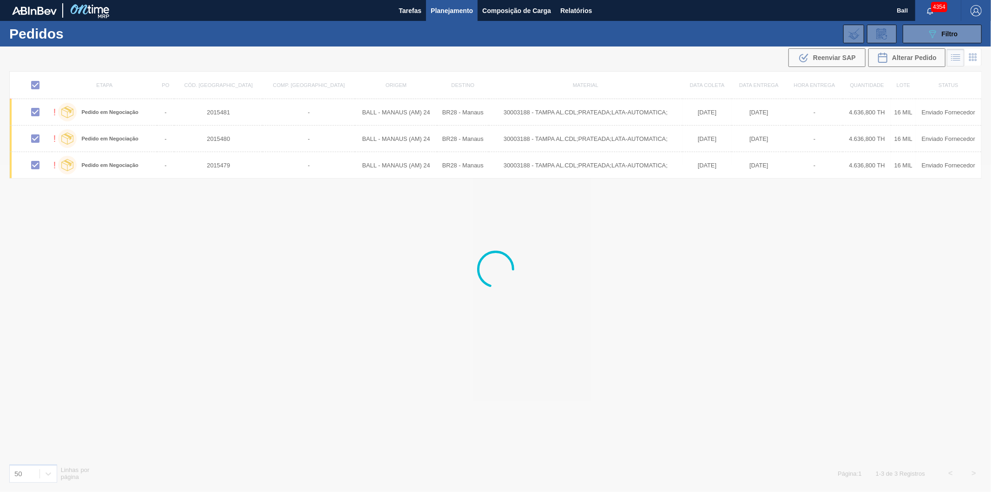
checkbox input "false"
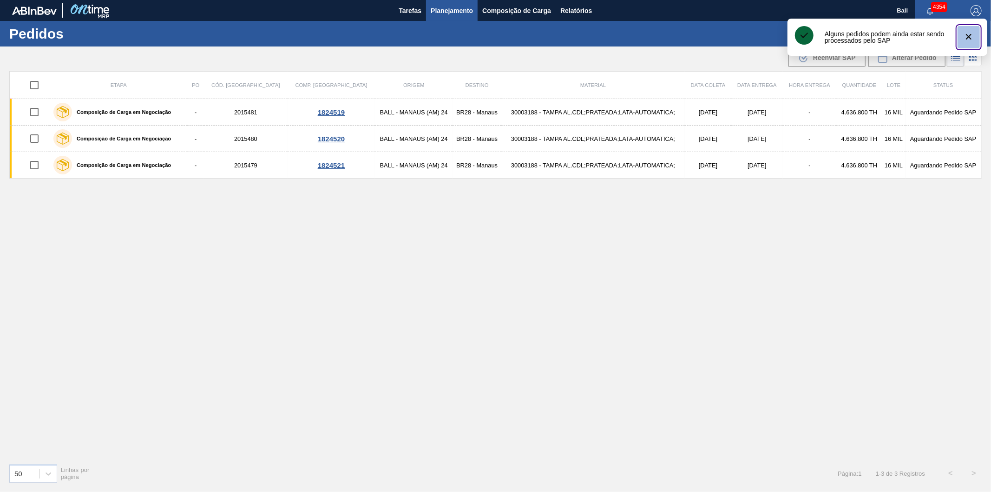
click at [967, 36] on icon "botão de ícone" at bounding box center [969, 36] width 11 height 11
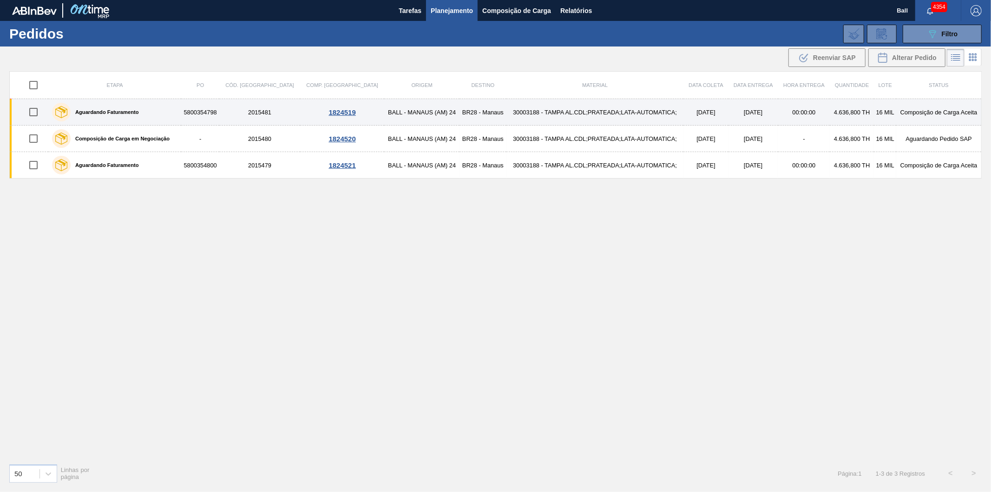
click at [507, 114] on td "30003188 - TAMPA AL.CDL;PRATEADA;LATA-AUTOMATICA;" at bounding box center [596, 112] width 178 height 26
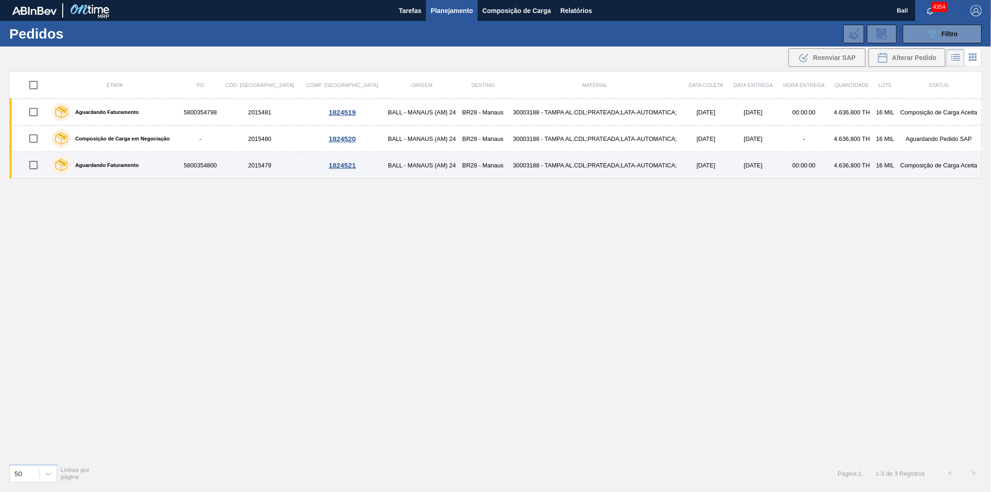
click at [606, 163] on td "30003188 - TAMPA AL.CDL;PRATEADA;LATA-AUTOMATICA;" at bounding box center [596, 165] width 178 height 26
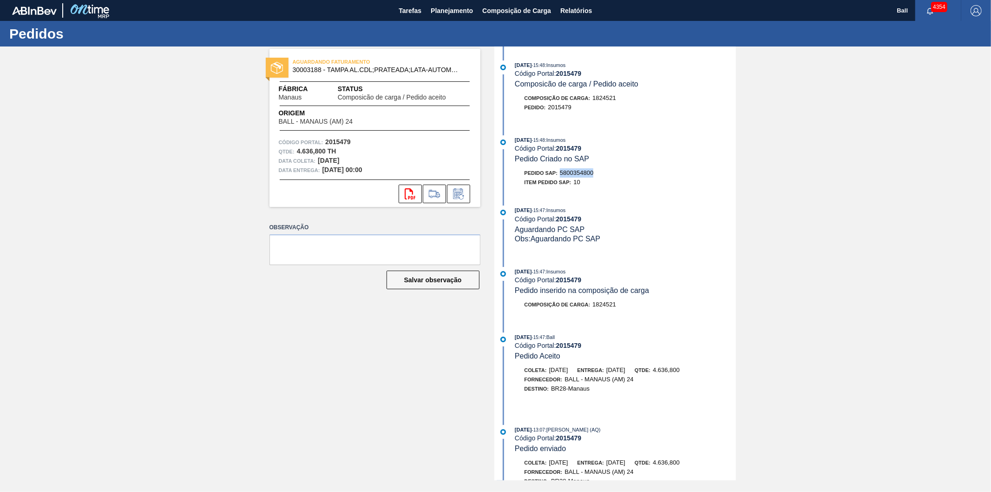
drag, startPoint x: 594, startPoint y: 174, endPoint x: 561, endPoint y: 175, distance: 32.5
click at [561, 175] on div "Pedido SAP: 5800354800" at bounding box center [625, 172] width 221 height 9
copy span "5800354800"
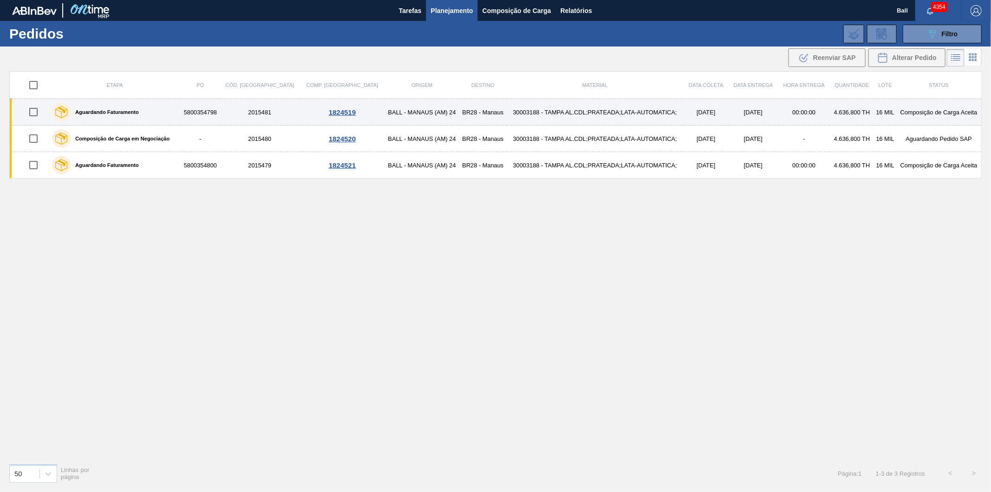
click at [564, 107] on td "30003188 - TAMPA AL.CDL;PRATEADA;LATA-AUTOMATICA;" at bounding box center [596, 112] width 178 height 26
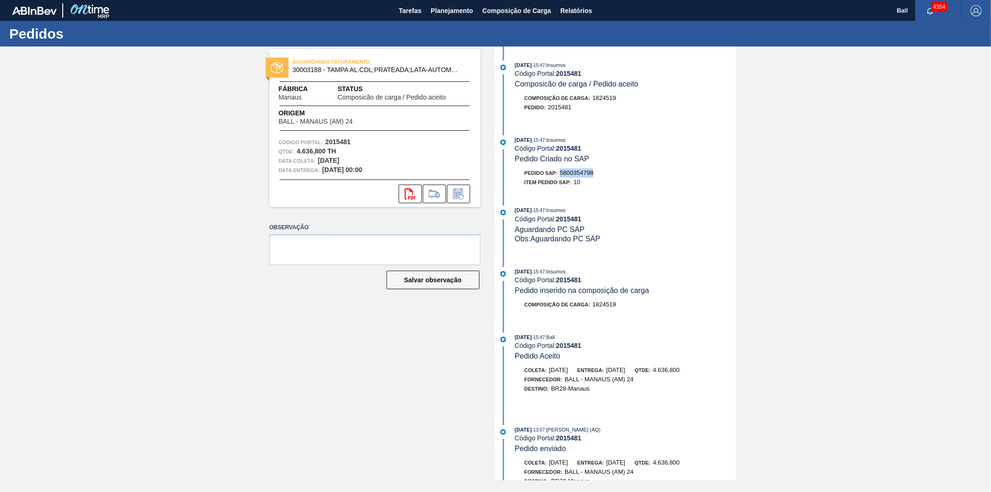
drag, startPoint x: 597, startPoint y: 174, endPoint x: 559, endPoint y: 178, distance: 38.3
click at [559, 178] on div "Pedido SAP: 5800354798" at bounding box center [625, 172] width 221 height 9
copy span "5800354798"
click at [448, 9] on span "Planejamento" at bounding box center [452, 10] width 42 height 11
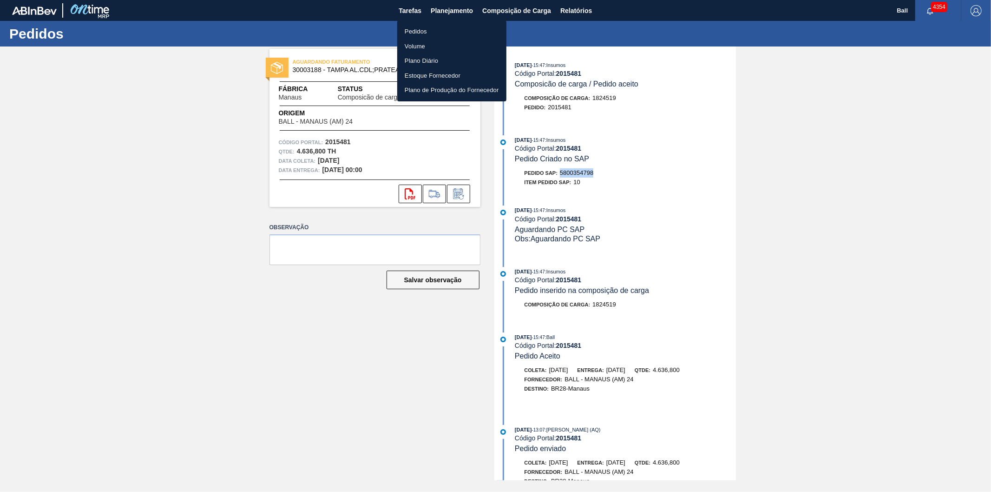
click at [417, 32] on li "Pedidos" at bounding box center [451, 31] width 109 height 15
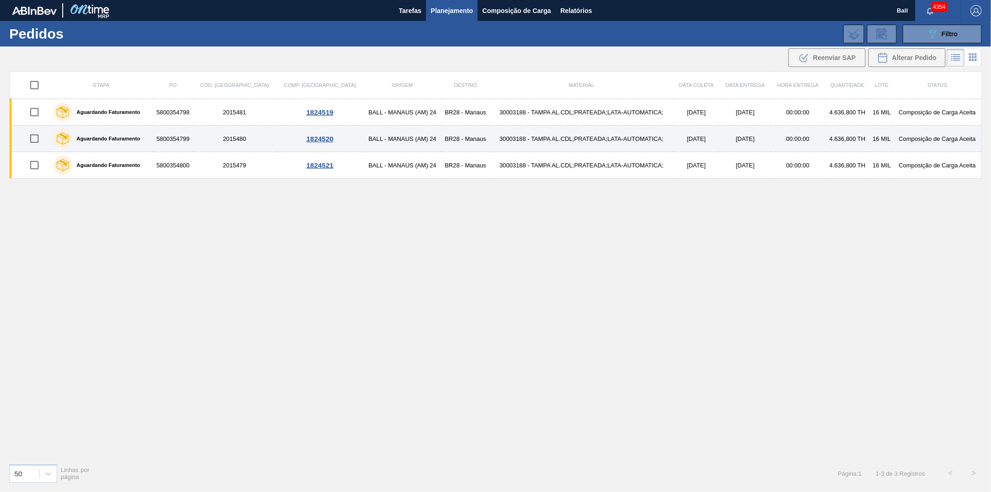
click at [490, 137] on td "30003188 - TAMPA AL.CDL;PRATEADA;LATA-AUTOMATICA;" at bounding box center [582, 138] width 184 height 26
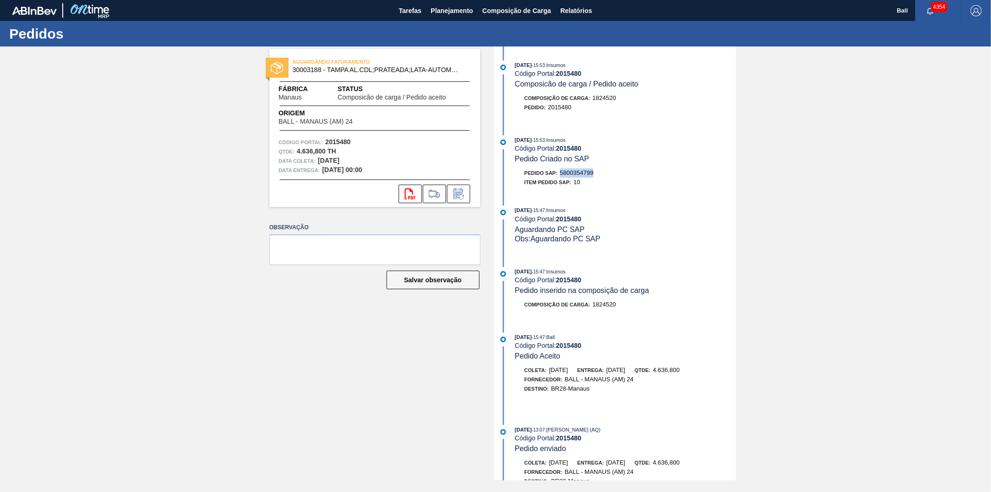
drag, startPoint x: 600, startPoint y: 176, endPoint x: 561, endPoint y: 176, distance: 38.6
click at [561, 176] on div "Pedido SAP: 5800354799" at bounding box center [625, 172] width 221 height 9
copy span "5800354799"
click at [434, 10] on span "Planejamento" at bounding box center [452, 10] width 42 height 11
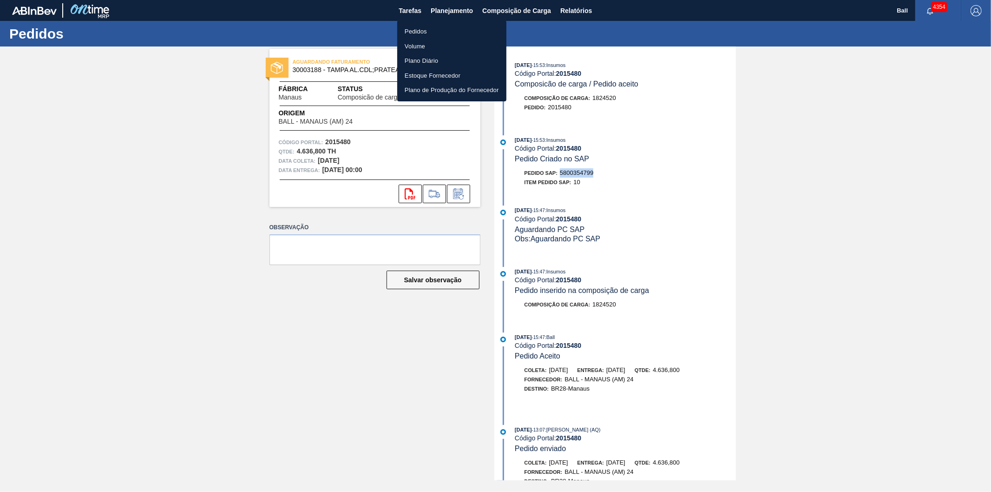
click at [416, 24] on li "Pedidos" at bounding box center [451, 31] width 109 height 15
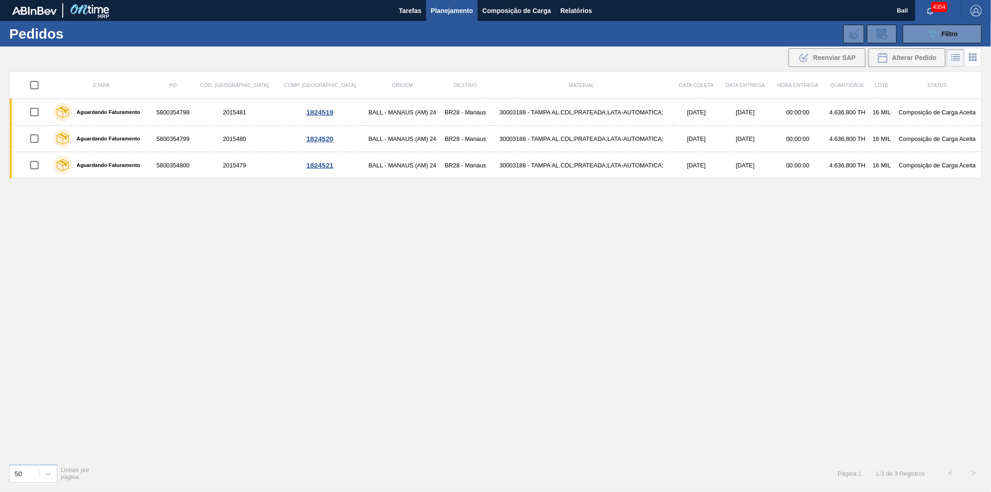
click at [451, 7] on span "Planejamento" at bounding box center [452, 10] width 42 height 11
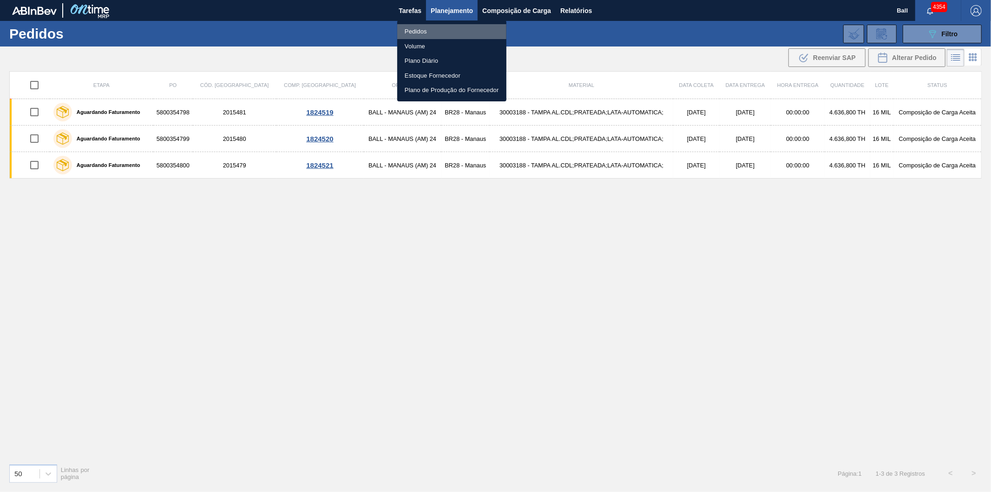
click at [422, 29] on li "Pedidos" at bounding box center [451, 31] width 109 height 15
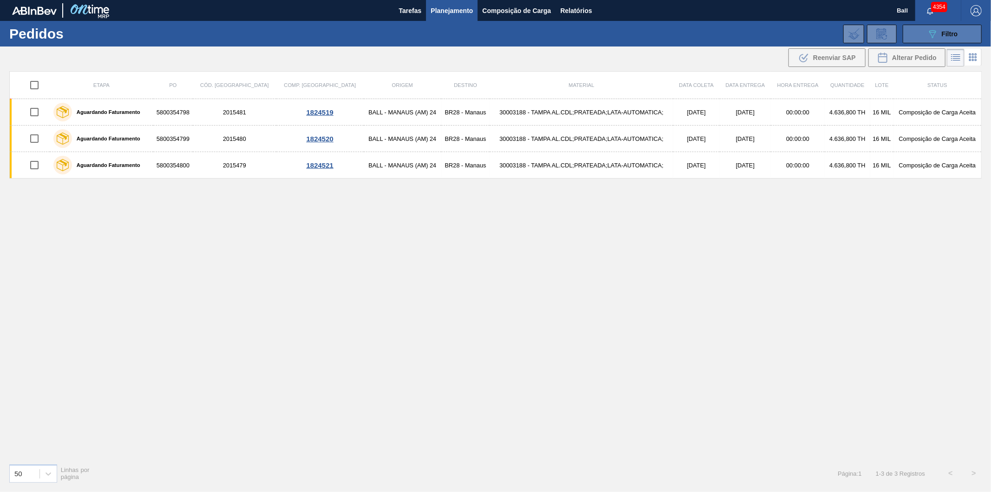
click at [930, 34] on icon "089F7B8B-B2A5-4AFE-B5C0-19BA573D28AC" at bounding box center [932, 33] width 11 height 11
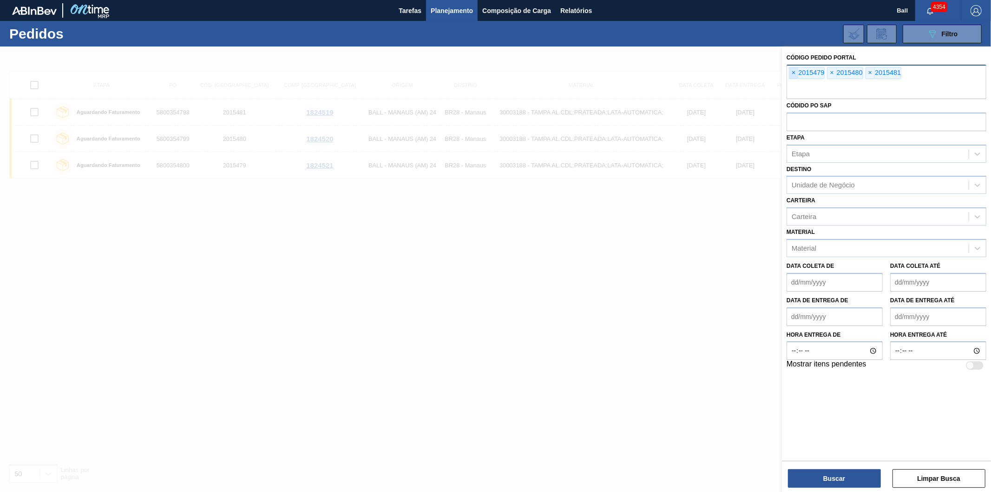
click at [794, 67] on span "×" at bounding box center [794, 72] width 9 height 11
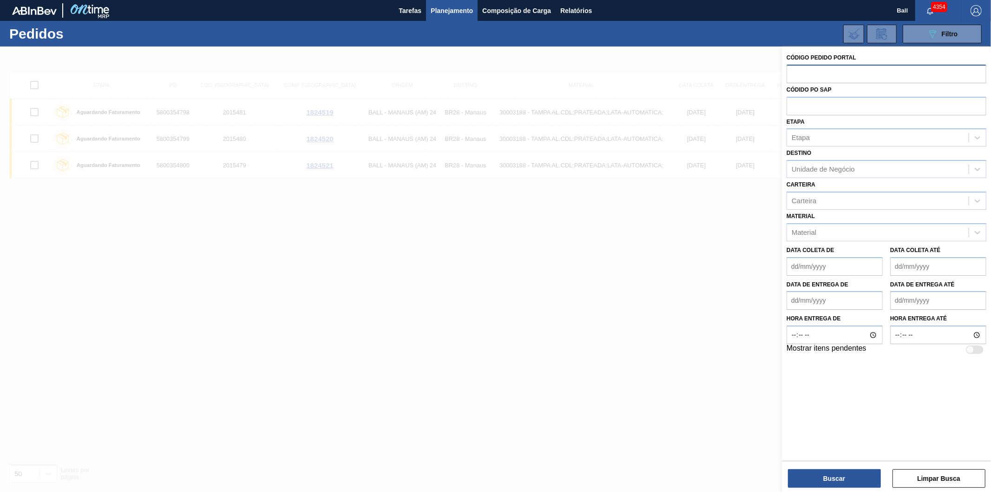
paste input "text"
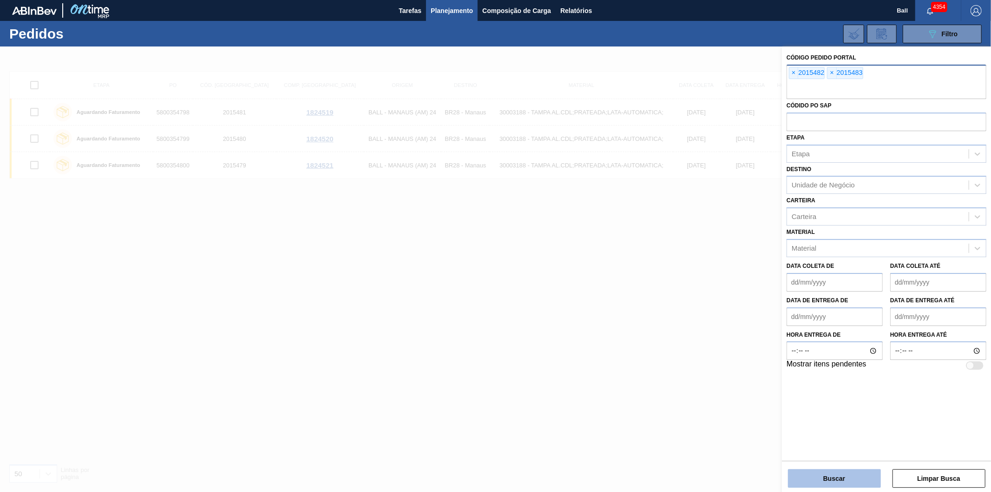
click at [795, 480] on button "Buscar" at bounding box center [834, 478] width 93 height 19
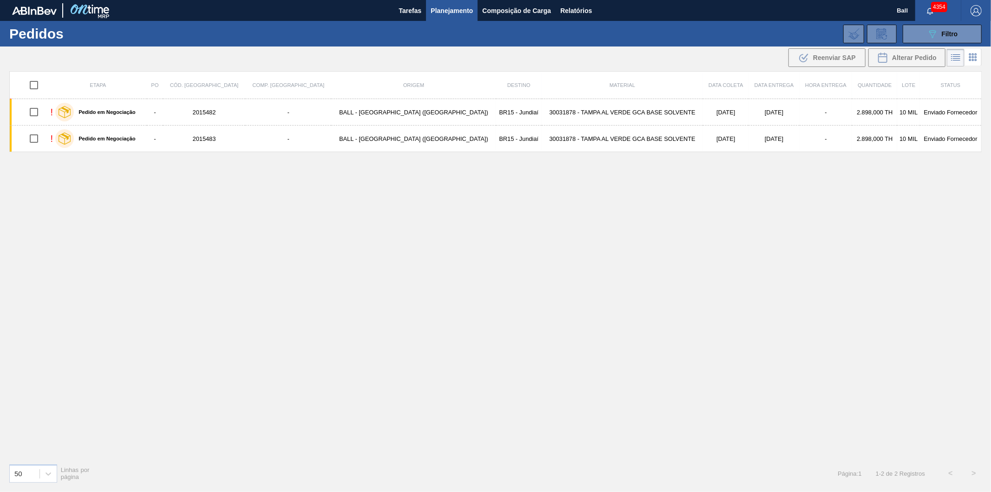
click at [34, 81] on input "checkbox" at bounding box center [34, 85] width 20 height 20
checkbox input "true"
click at [896, 55] on span "Alterar Pedido" at bounding box center [914, 57] width 45 height 7
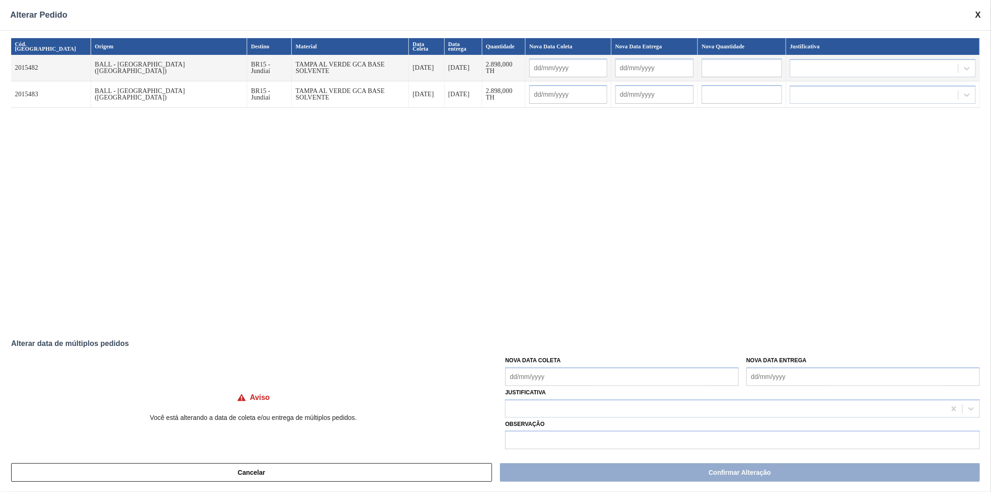
click at [979, 17] on span at bounding box center [979, 15] width 6 height 10
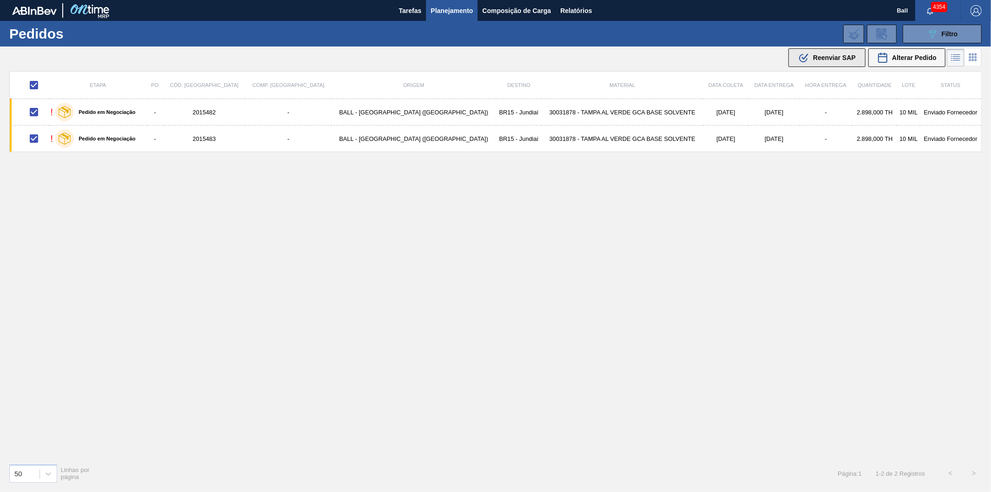
click at [851, 57] on span "Reenviar SAP" at bounding box center [834, 57] width 43 height 7
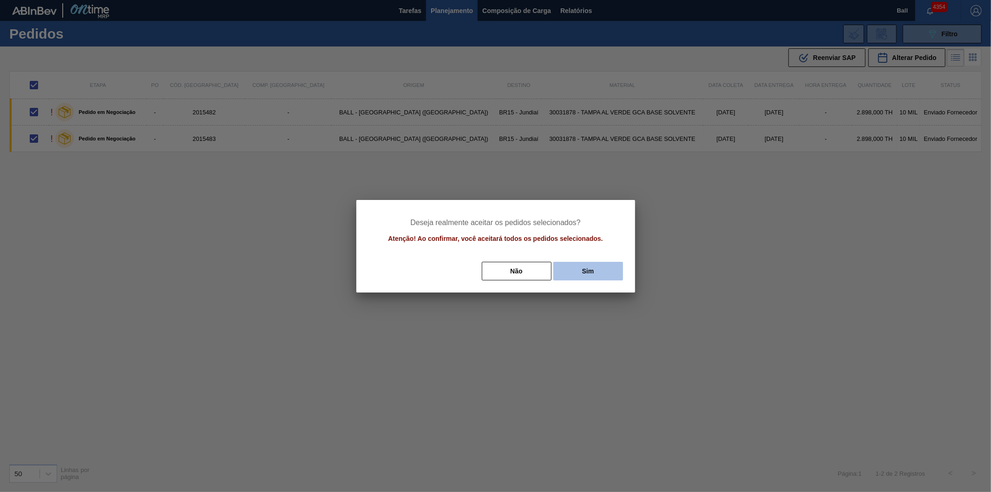
click at [598, 270] on button "Sim" at bounding box center [589, 271] width 70 height 19
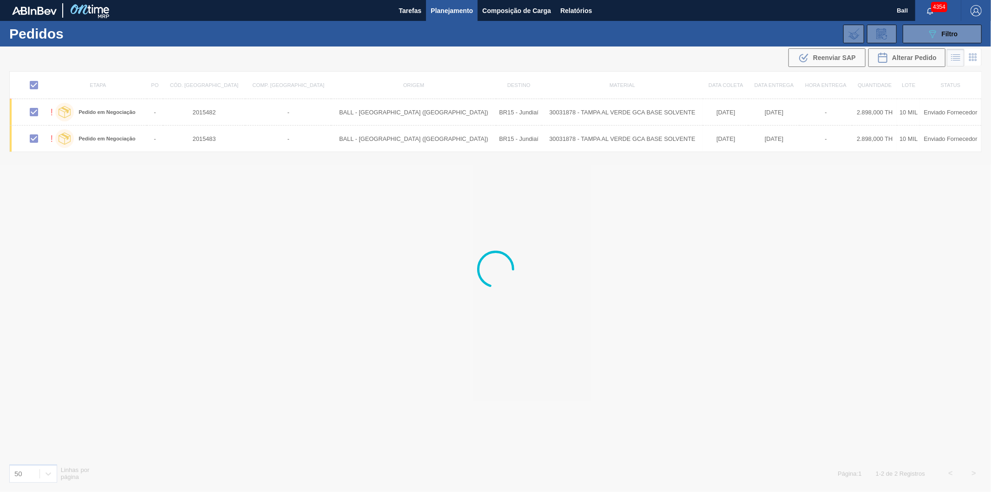
checkbox input "false"
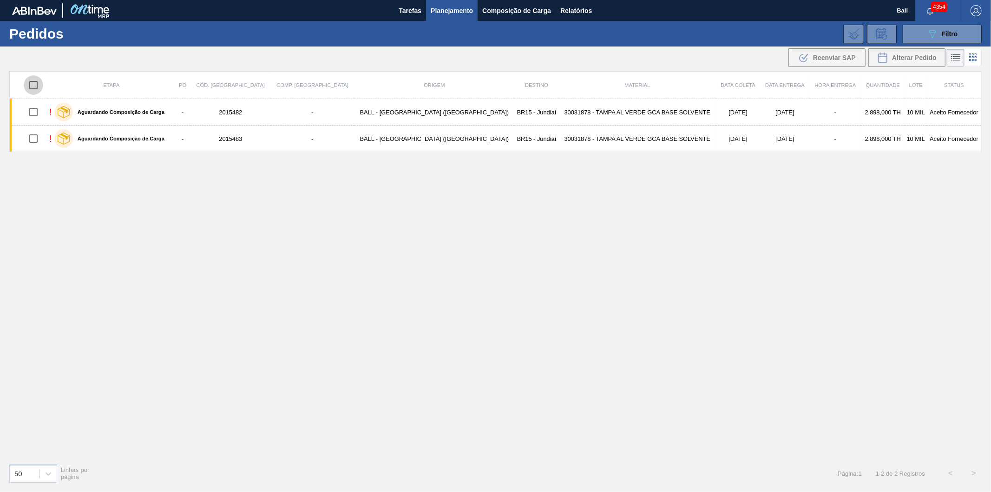
click at [39, 80] on input "checkbox" at bounding box center [34, 85] width 20 height 20
checkbox input "true"
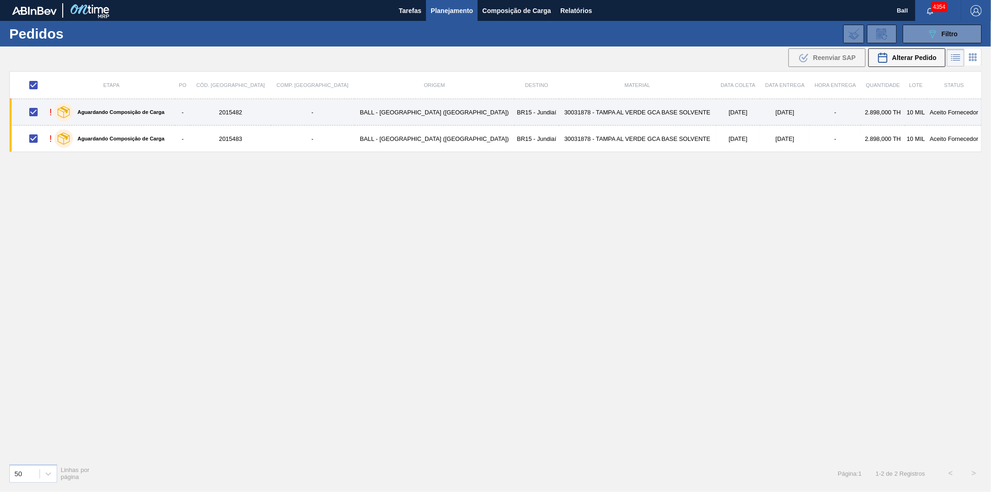
click at [367, 108] on td "BALL - [GEOGRAPHIC_DATA] ([GEOGRAPHIC_DATA])" at bounding box center [435, 112] width 160 height 26
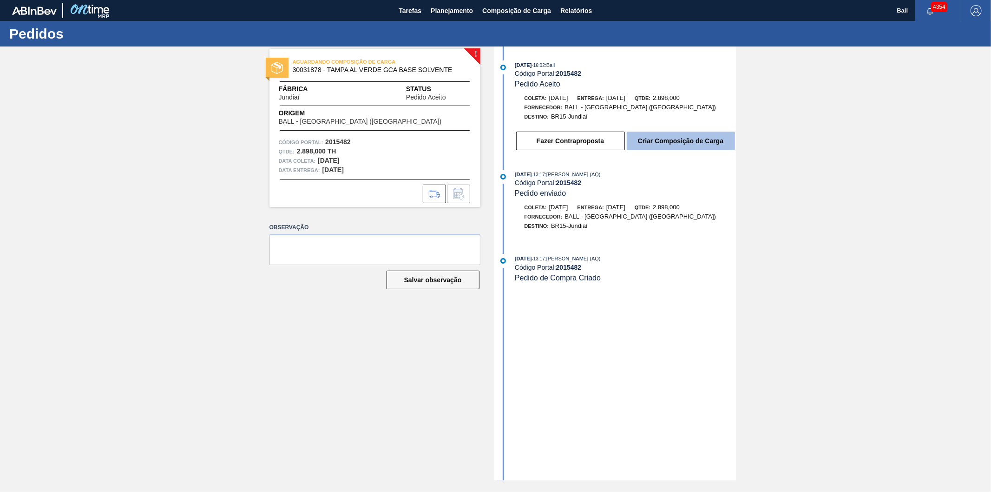
click at [655, 141] on button "Criar Composição de Carga" at bounding box center [681, 141] width 108 height 19
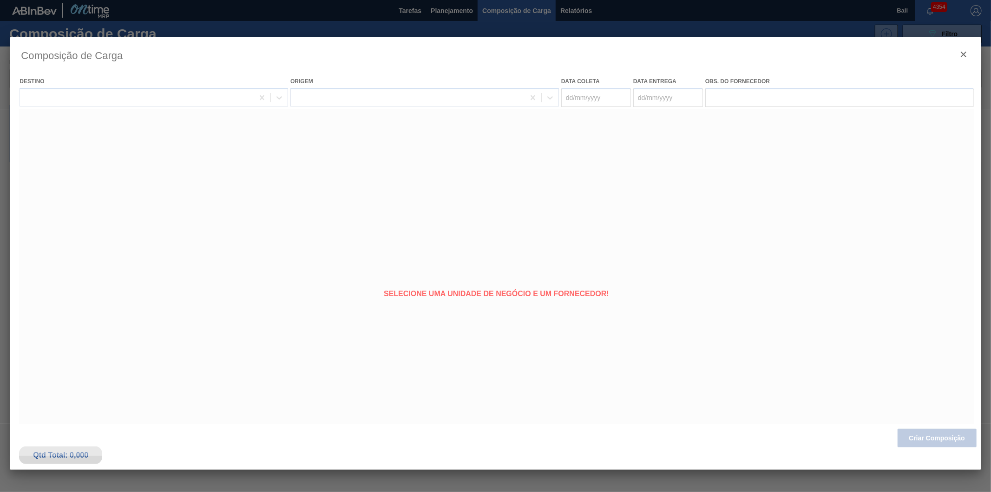
type coleta "07/09/2025"
type entrega "12/09/2025"
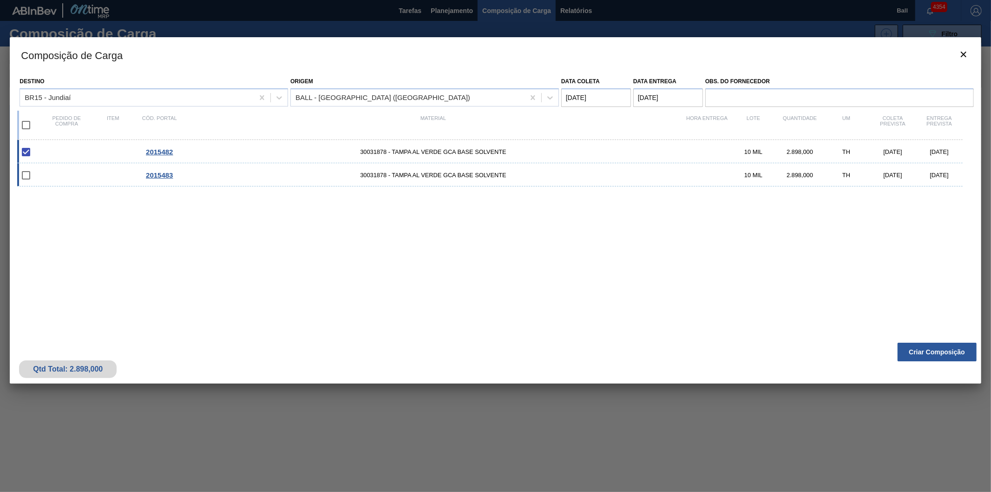
click at [24, 174] on input "checkbox" at bounding box center [26, 175] width 20 height 20
checkbox input "false"
click at [20, 124] on input "checkbox" at bounding box center [26, 125] width 20 height 20
checkbox input "true"
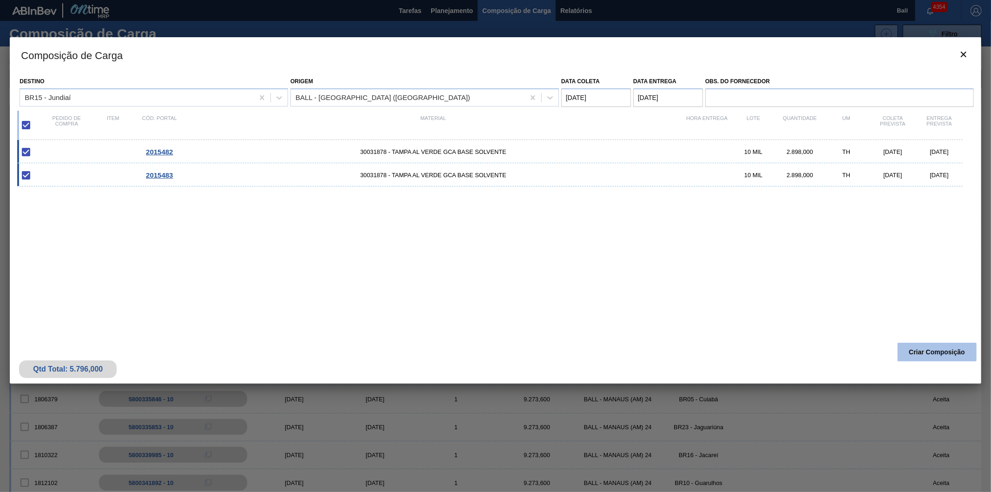
click at [935, 349] on button "Criar Composição" at bounding box center [937, 352] width 79 height 19
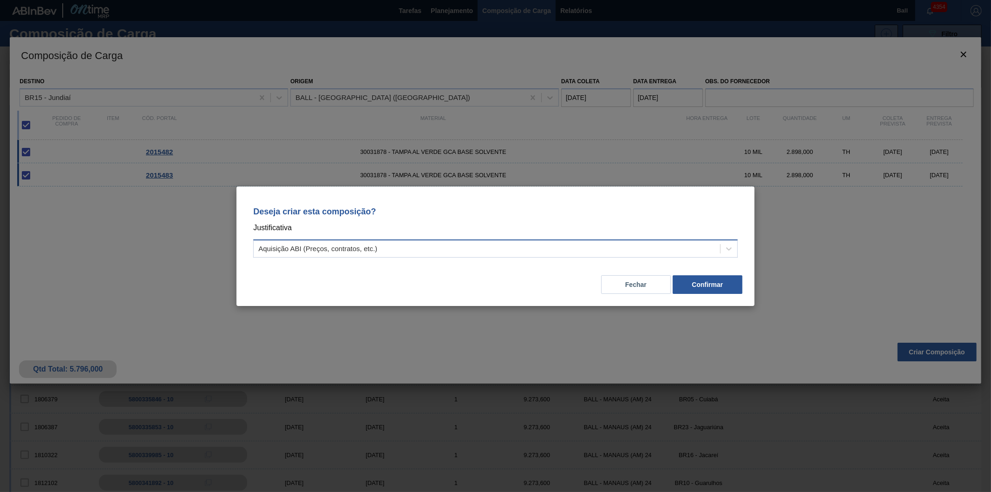
click at [401, 252] on div "Aquisição ABI (Preços, contratos, etc.)" at bounding box center [487, 248] width 467 height 13
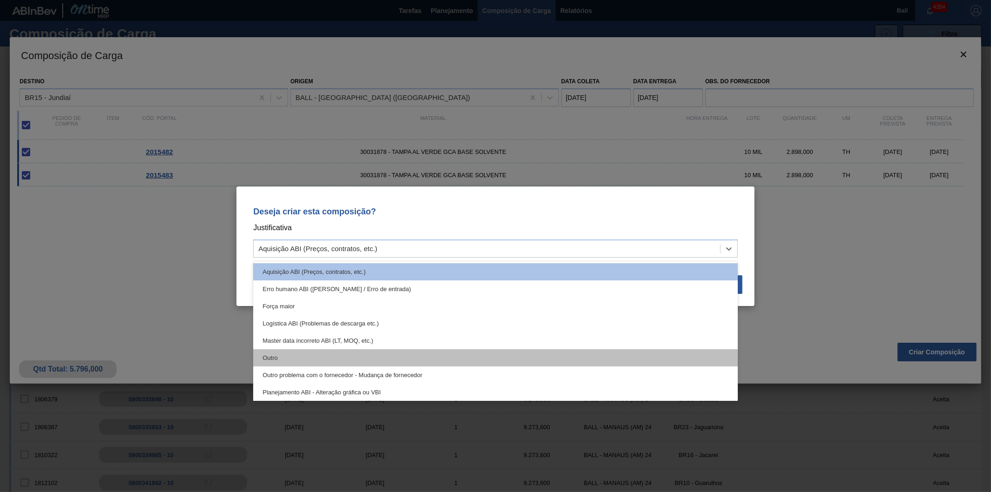
click at [307, 354] on div "Outro" at bounding box center [495, 357] width 485 height 17
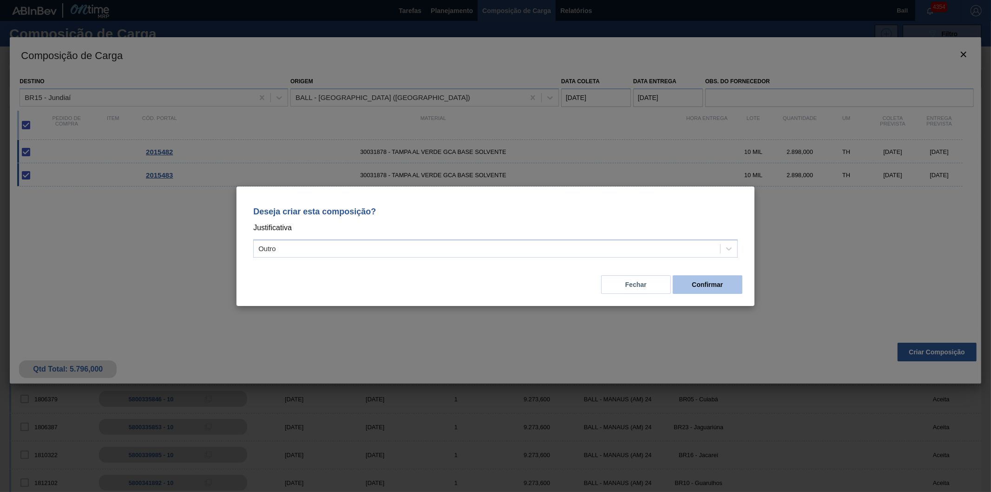
click at [717, 284] on button "Confirmar" at bounding box center [708, 284] width 70 height 19
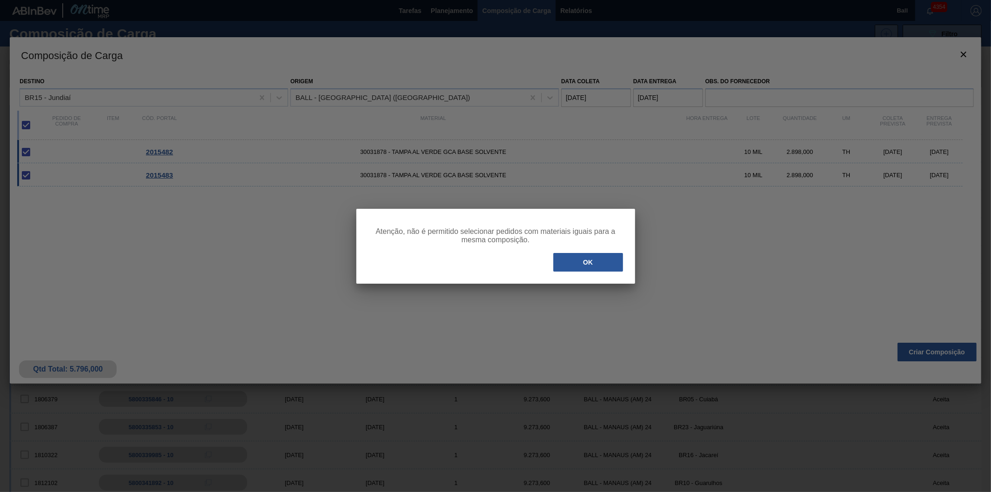
click at [605, 263] on button "OK" at bounding box center [589, 262] width 70 height 19
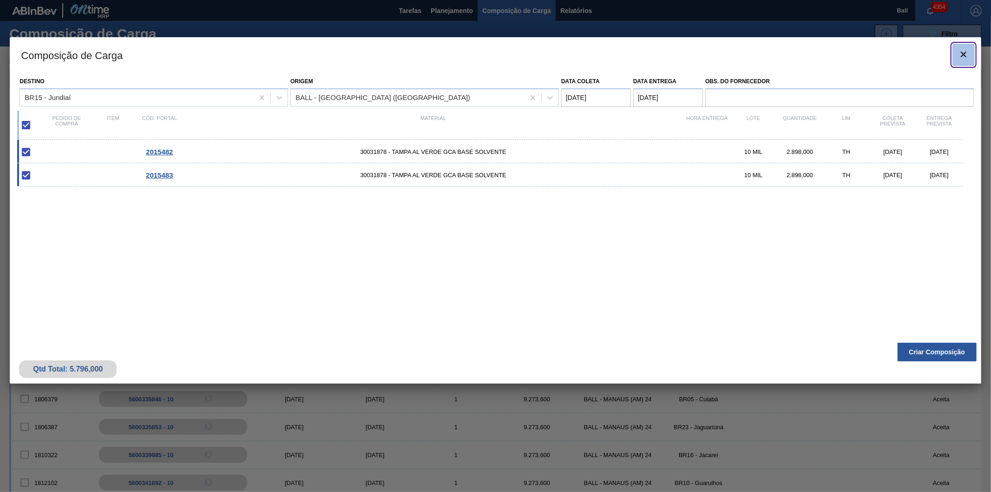
click at [970, 54] on button "botão de ícone" at bounding box center [964, 55] width 22 height 22
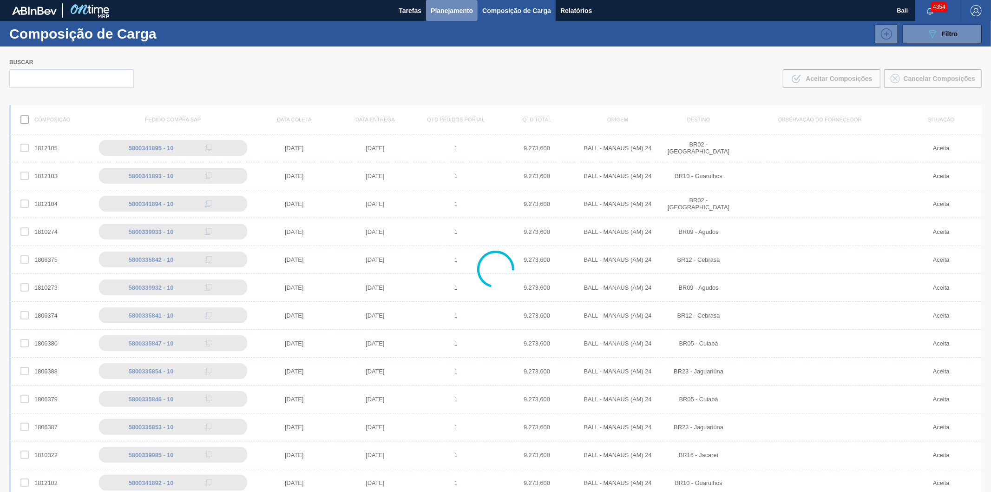
click at [446, 7] on span "Planejamento" at bounding box center [452, 10] width 42 height 11
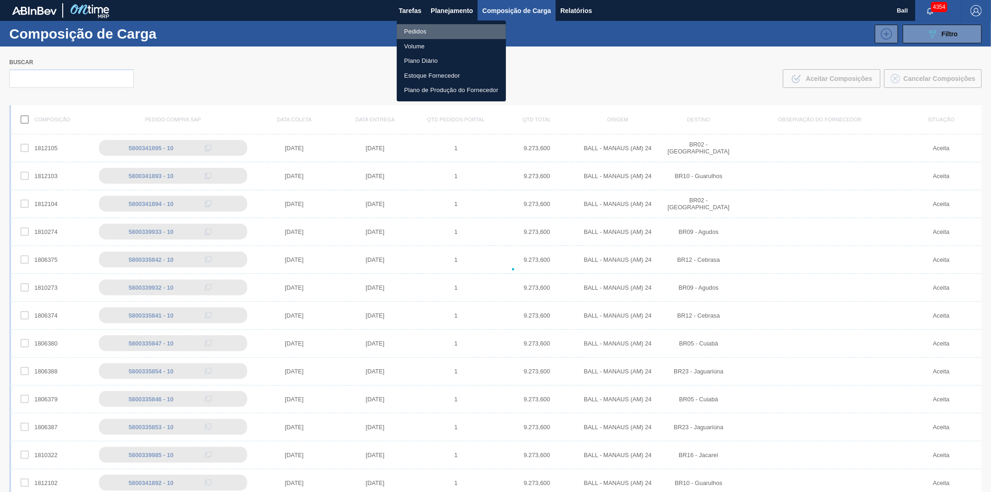
click at [421, 36] on li "Pedidos" at bounding box center [451, 31] width 109 height 15
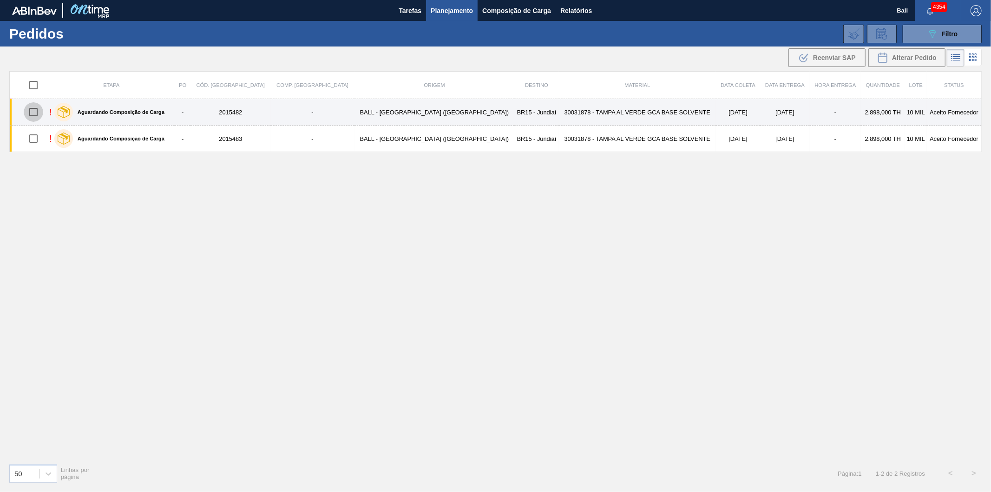
click at [40, 110] on input "checkbox" at bounding box center [34, 112] width 20 height 20
checkbox input "true"
click at [829, 115] on td "-" at bounding box center [836, 112] width 52 height 26
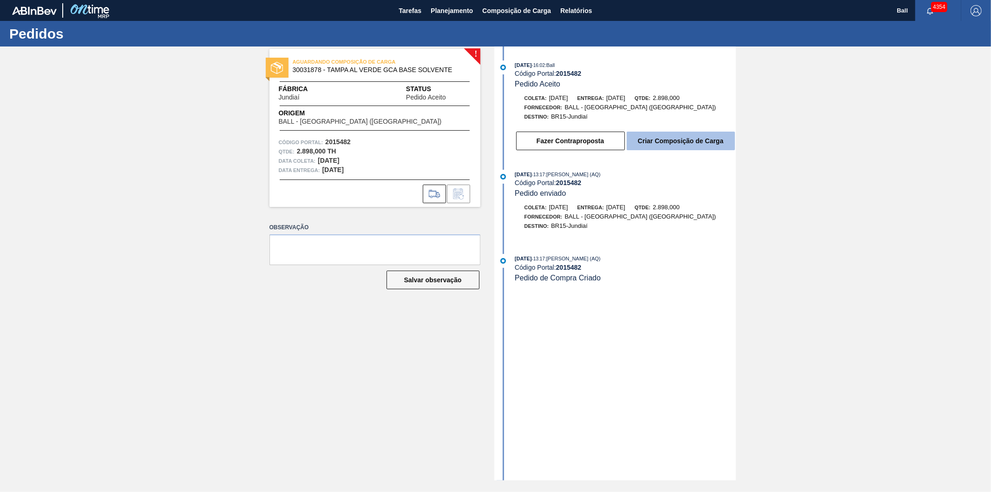
click at [704, 145] on button "Criar Composição de Carga" at bounding box center [681, 141] width 108 height 19
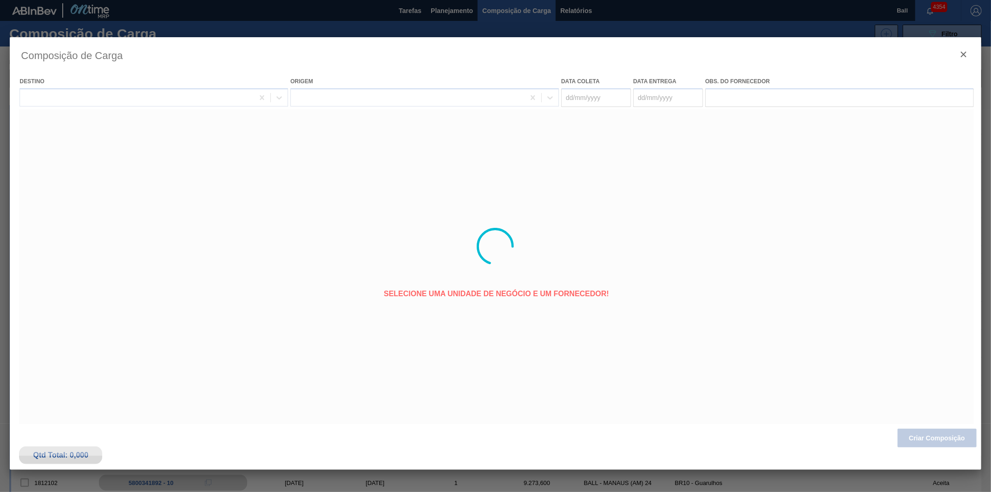
type coleta "07/09/2025"
type entrega "12/09/2025"
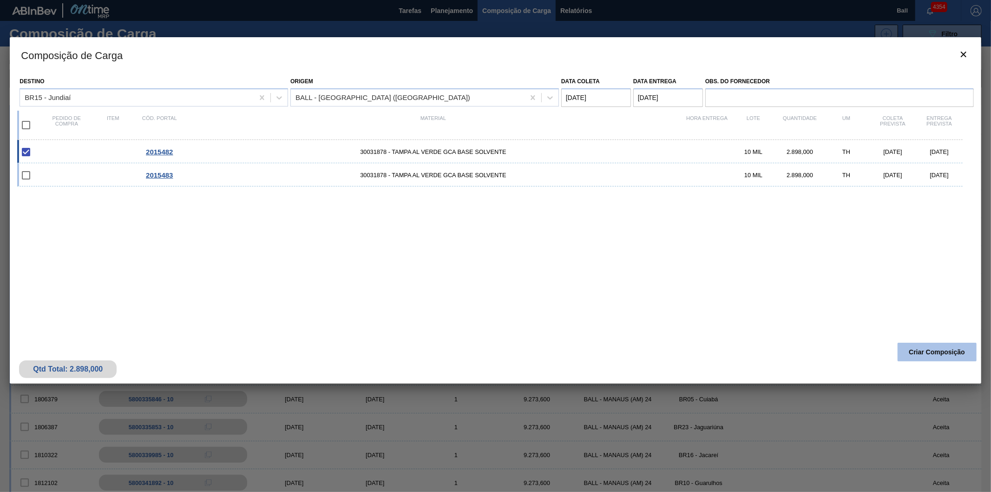
click at [944, 349] on button "Criar Composição" at bounding box center [937, 352] width 79 height 19
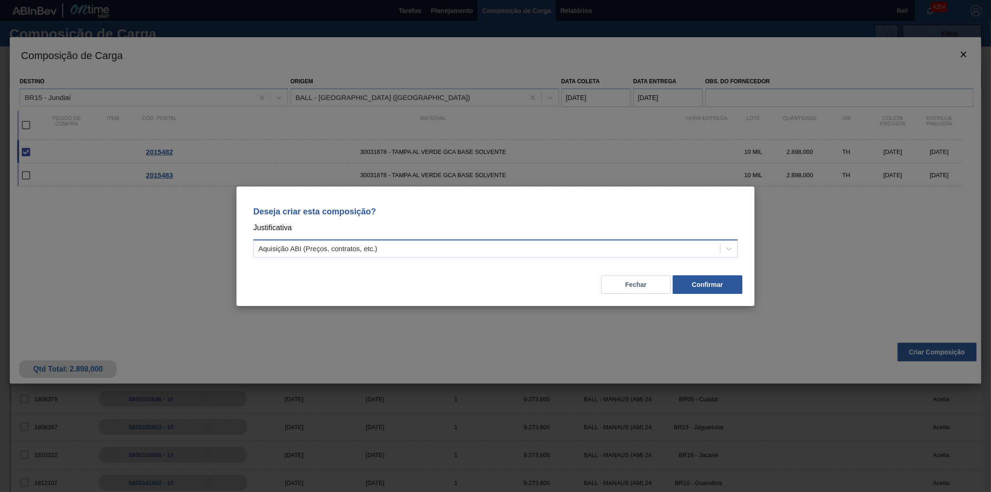
click at [512, 248] on div "Aquisição ABI (Preços, contratos, etc.)" at bounding box center [487, 248] width 467 height 13
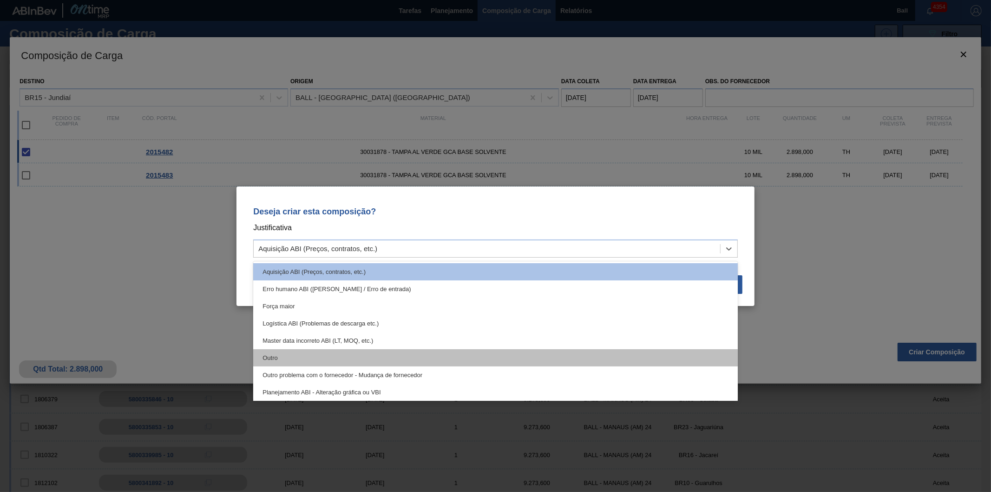
click at [364, 360] on div "Outro" at bounding box center [495, 357] width 485 height 17
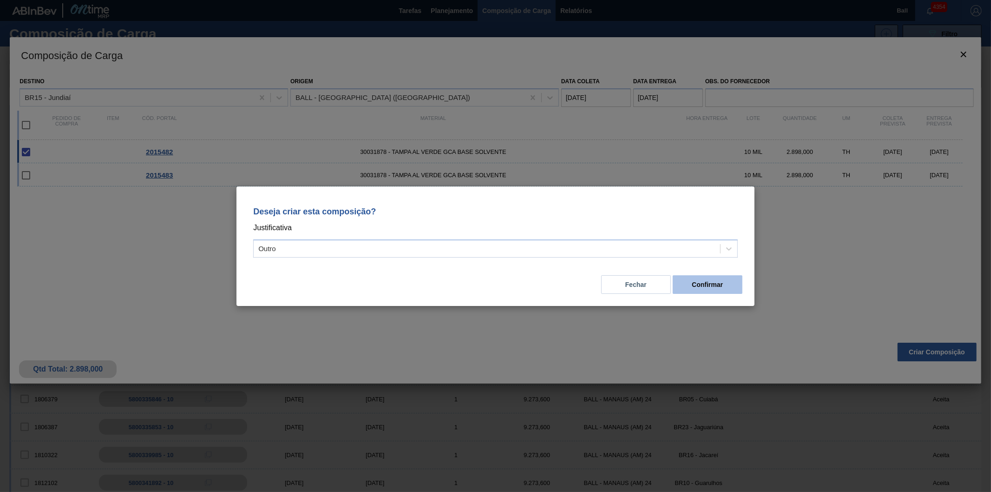
click at [727, 285] on button "Confirmar" at bounding box center [708, 284] width 70 height 19
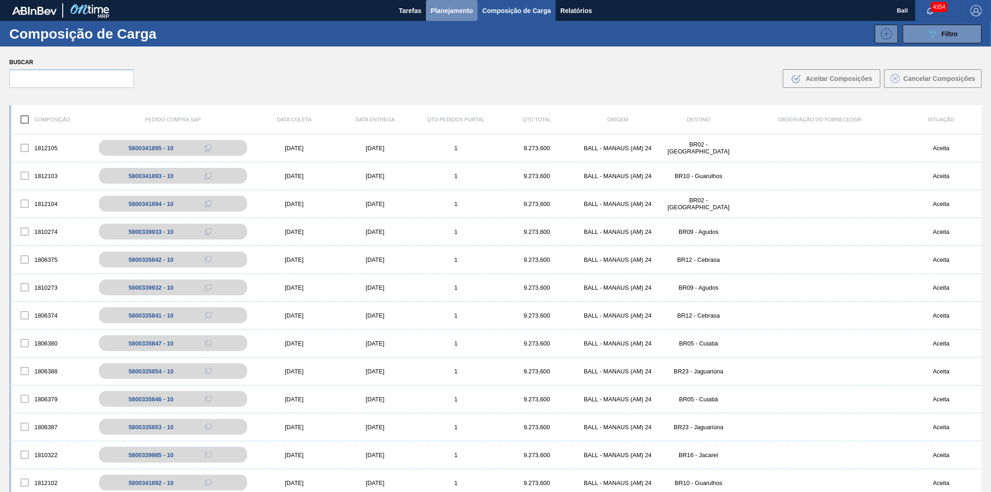
click at [435, 15] on span "Planejamento" at bounding box center [452, 10] width 42 height 11
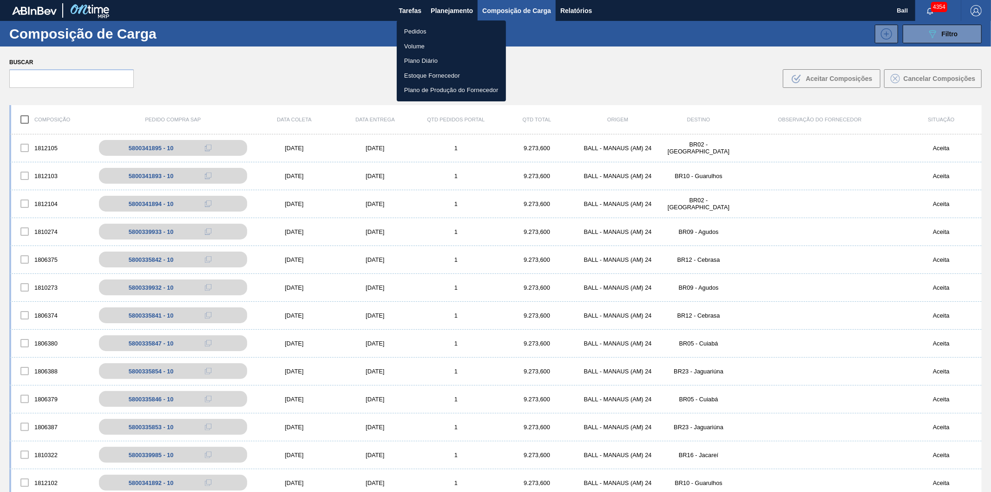
click at [416, 30] on li "Pedidos" at bounding box center [451, 31] width 109 height 15
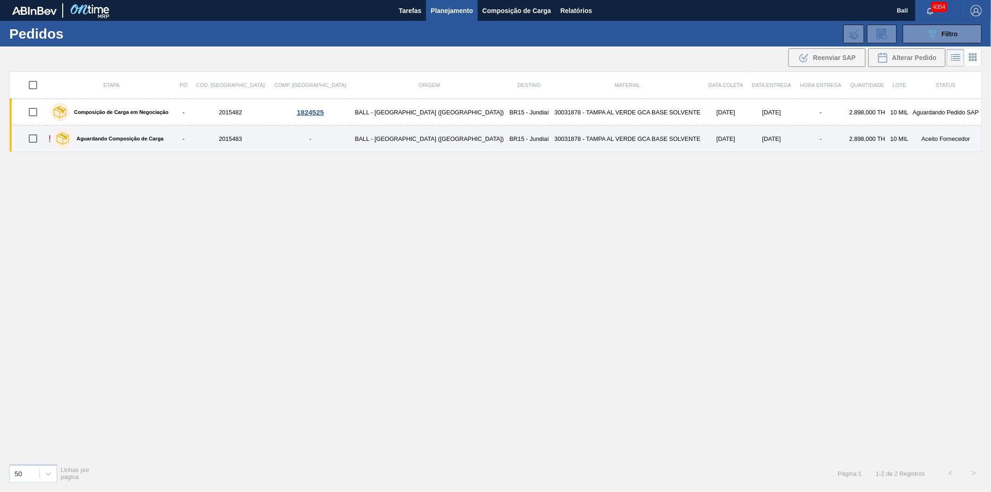
click at [551, 144] on td "30031878 - TAMPA AL VERDE GCA BASE SOLVENTE" at bounding box center [627, 138] width 153 height 26
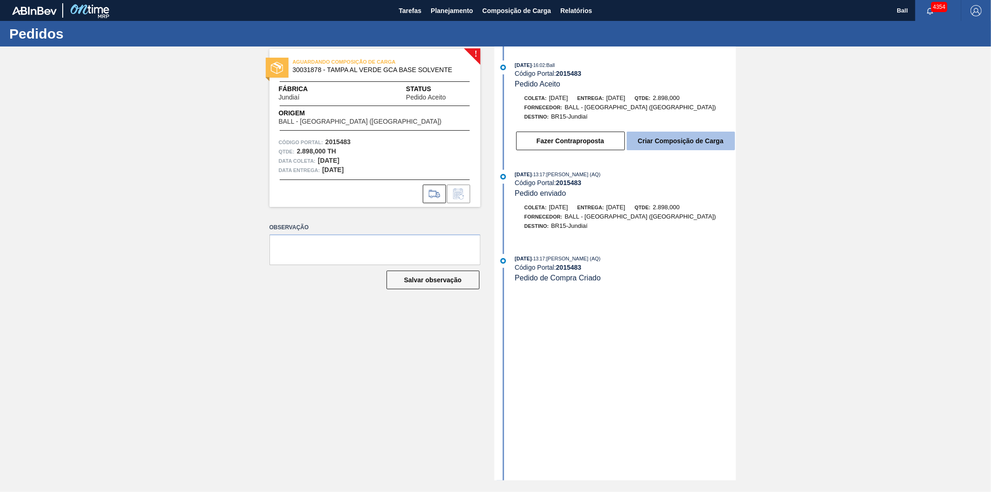
click at [707, 138] on button "Criar Composição de Carga" at bounding box center [681, 141] width 108 height 19
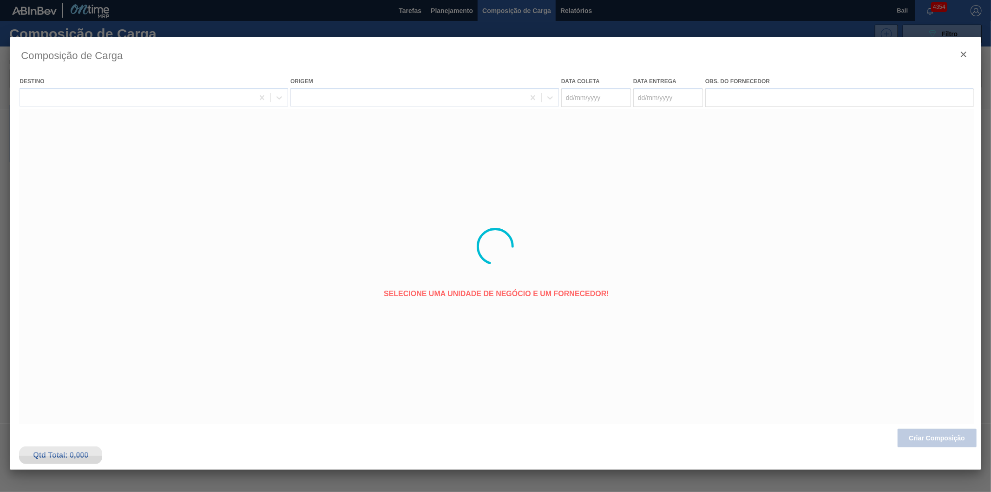
type coleta "07/09/2025"
type entrega "12/09/2025"
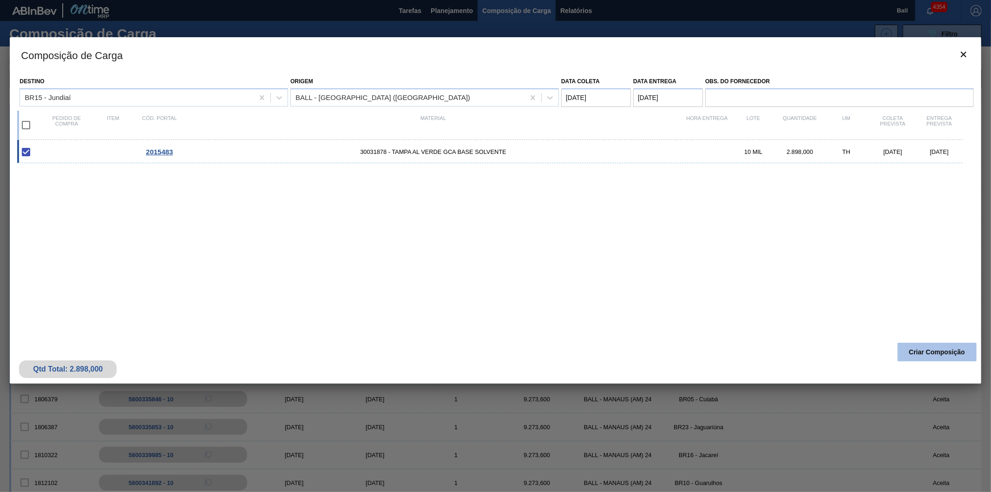
click at [930, 344] on button "Criar Composição" at bounding box center [937, 352] width 79 height 19
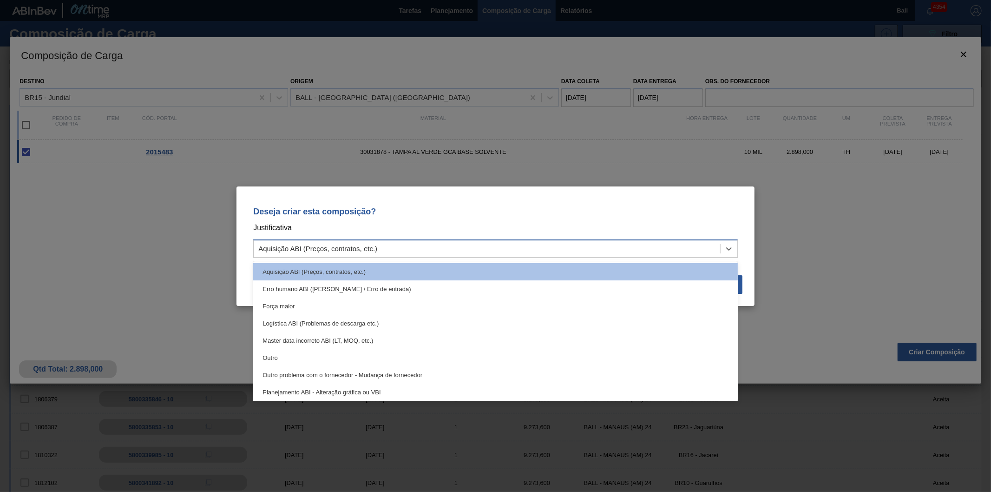
click at [527, 250] on div "Aquisição ABI (Preços, contratos, etc.)" at bounding box center [487, 248] width 467 height 13
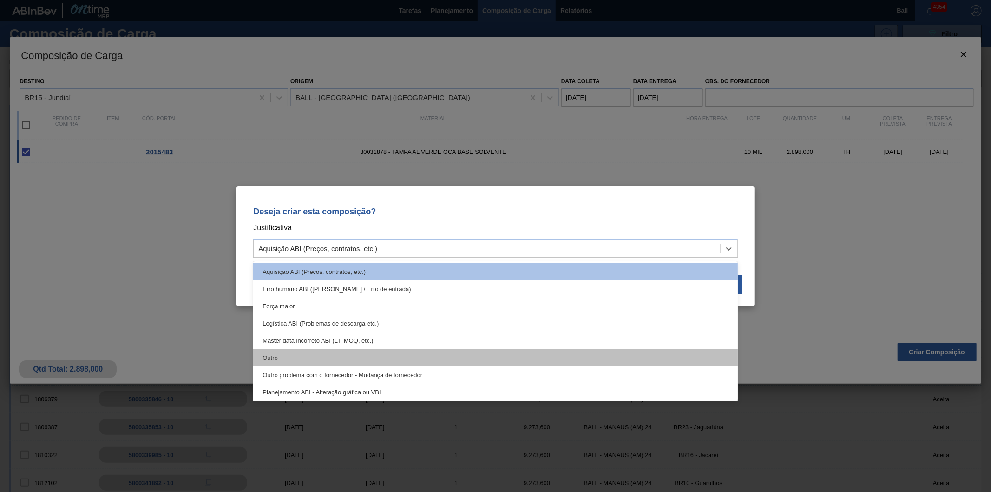
click at [410, 358] on div "Outro" at bounding box center [495, 357] width 485 height 17
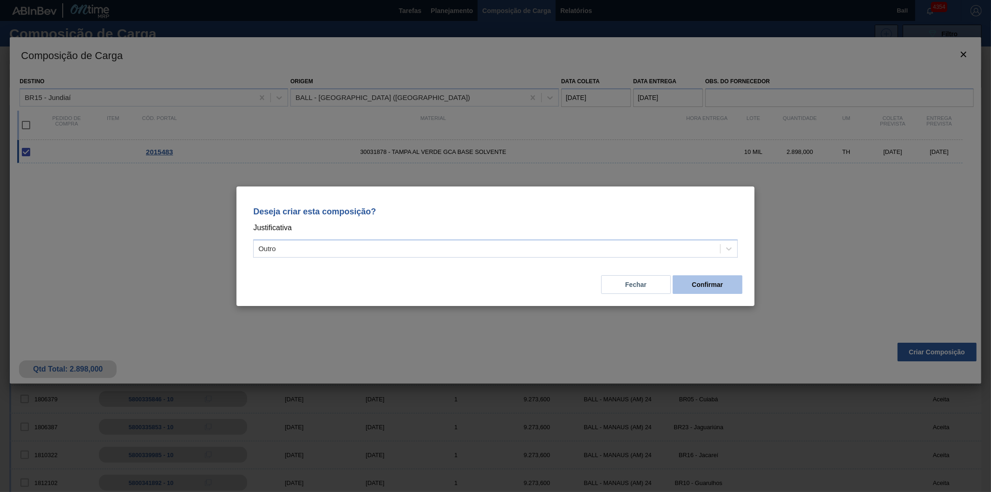
click at [707, 282] on button "Confirmar" at bounding box center [708, 284] width 70 height 19
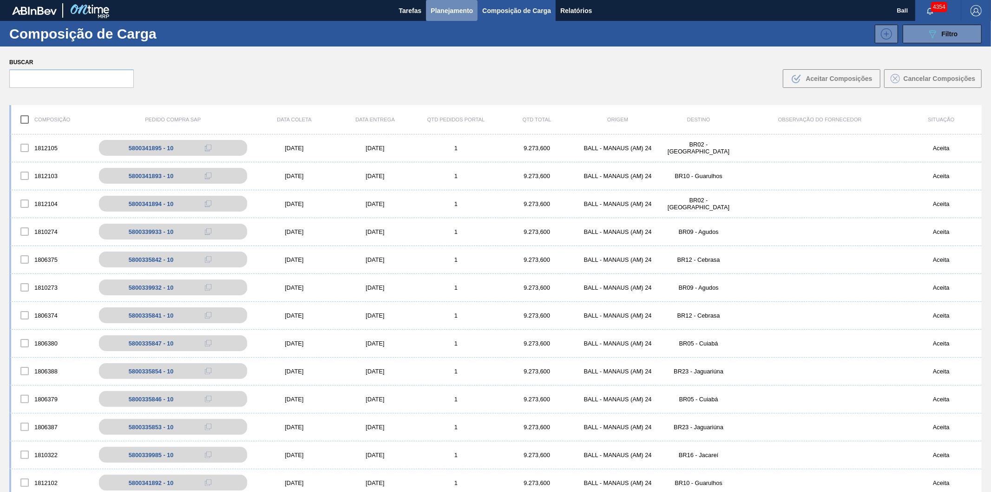
click at [447, 11] on span "Planejamento" at bounding box center [452, 10] width 42 height 11
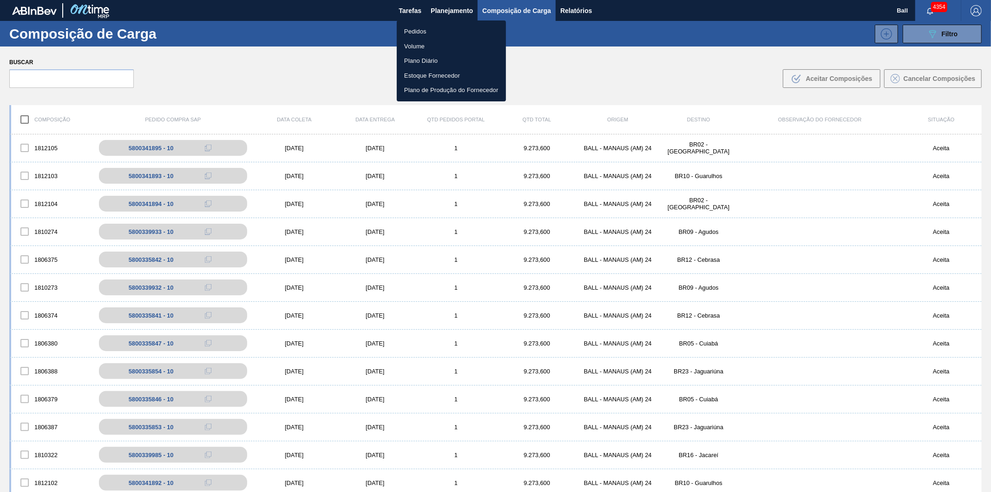
click at [428, 31] on li "Pedidos" at bounding box center [451, 31] width 109 height 15
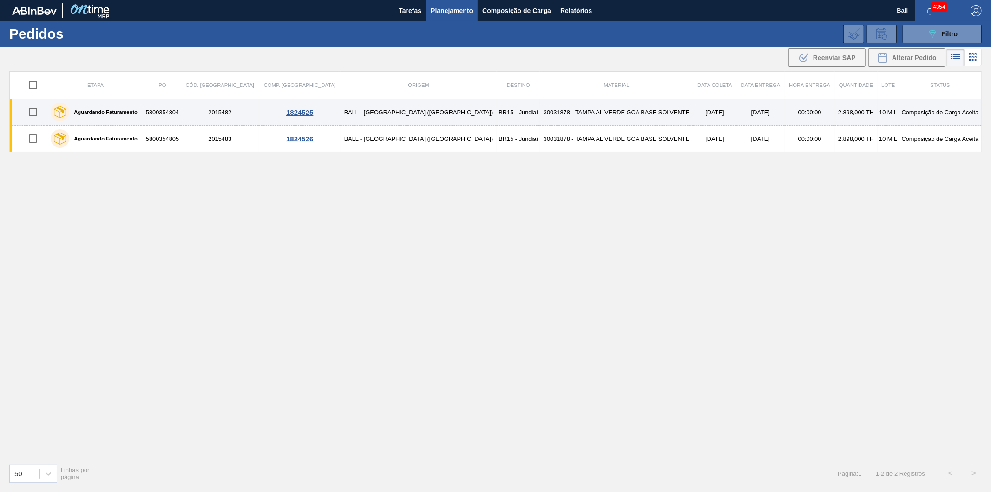
click at [601, 111] on td "30031878 - TAMPA AL VERDE GCA BASE SOLVENTE" at bounding box center [616, 112] width 153 height 26
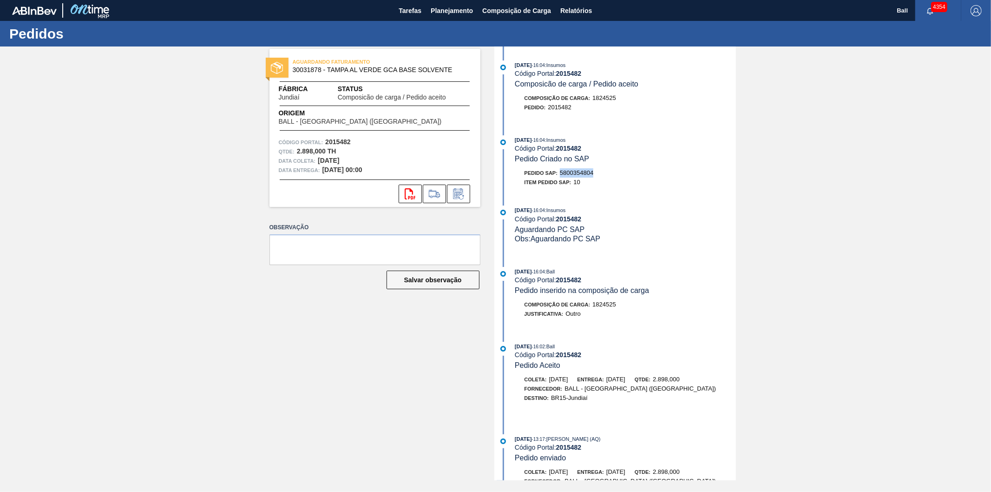
drag, startPoint x: 599, startPoint y: 175, endPoint x: 560, endPoint y: 175, distance: 38.6
click at [560, 175] on div "Pedido SAP: 5800354804" at bounding box center [625, 172] width 221 height 9
copy span "5800354804"
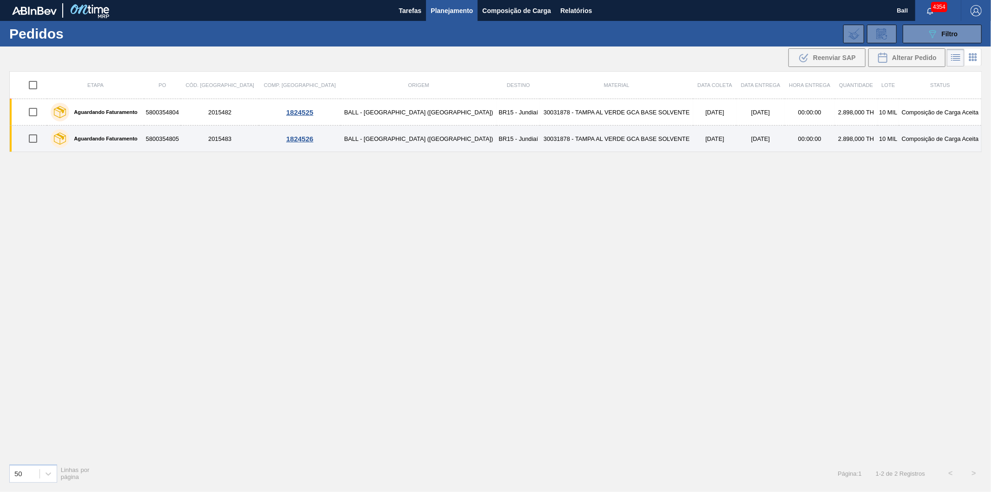
click at [243, 136] on td "2015483" at bounding box center [220, 138] width 78 height 26
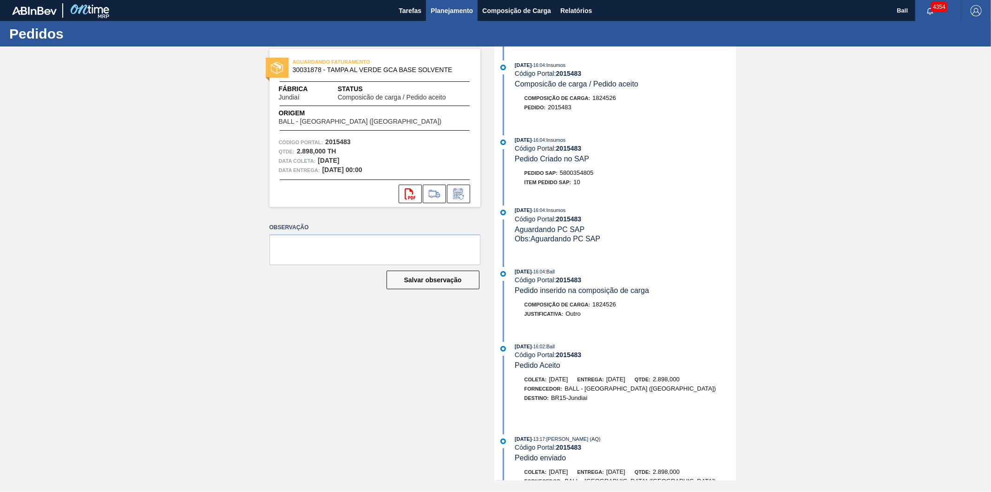
click at [437, 11] on span "Planejamento" at bounding box center [452, 10] width 42 height 11
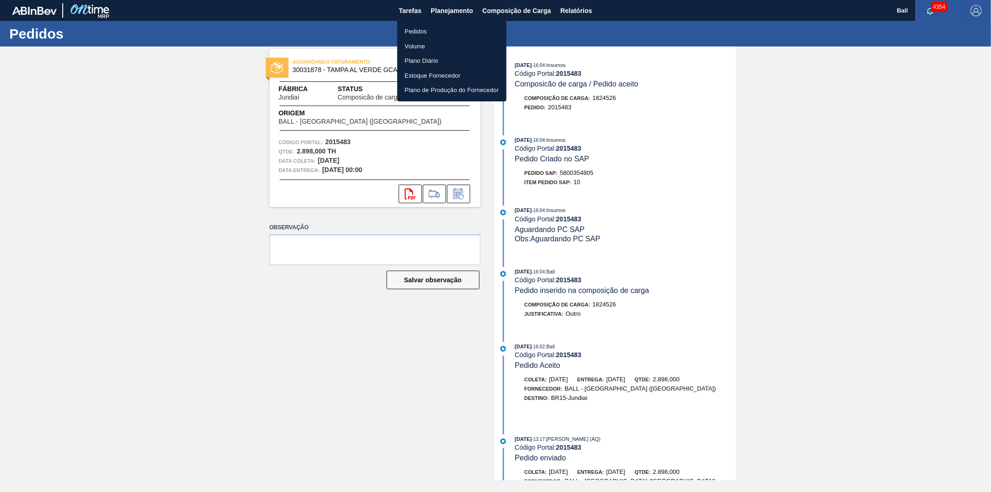
click at [410, 34] on li "Pedidos" at bounding box center [451, 31] width 109 height 15
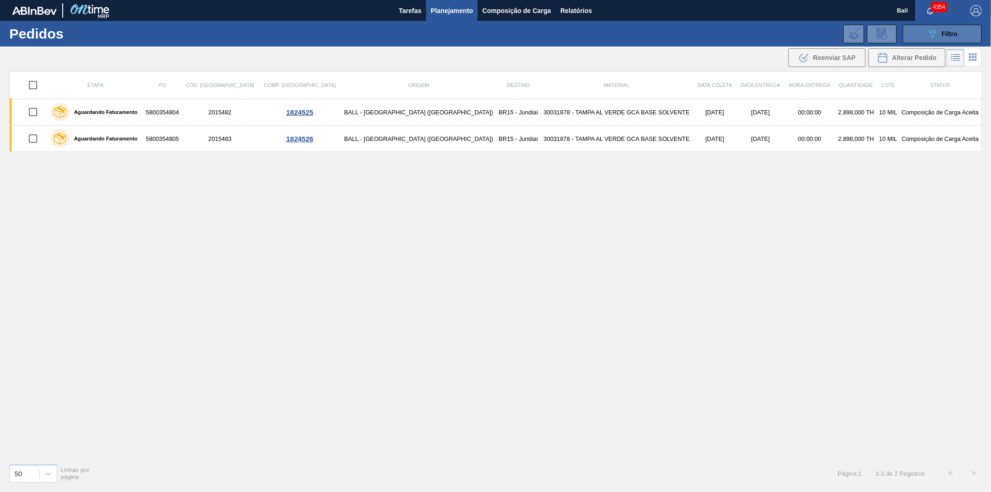
click at [961, 38] on button "089F7B8B-B2A5-4AFE-B5C0-19BA573D28AC Filtro" at bounding box center [942, 34] width 79 height 19
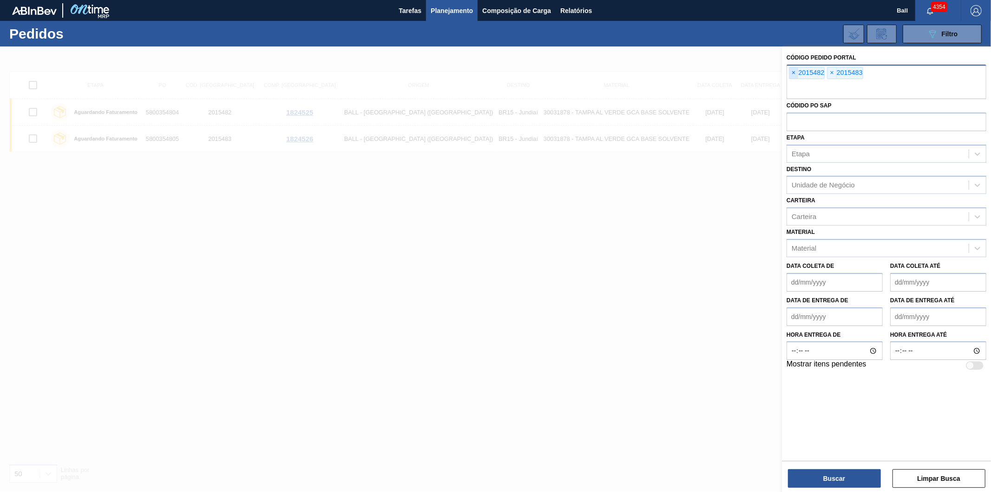
click at [792, 73] on span "×" at bounding box center [794, 72] width 9 height 11
click at [792, 81] on input "text" at bounding box center [887, 90] width 200 height 18
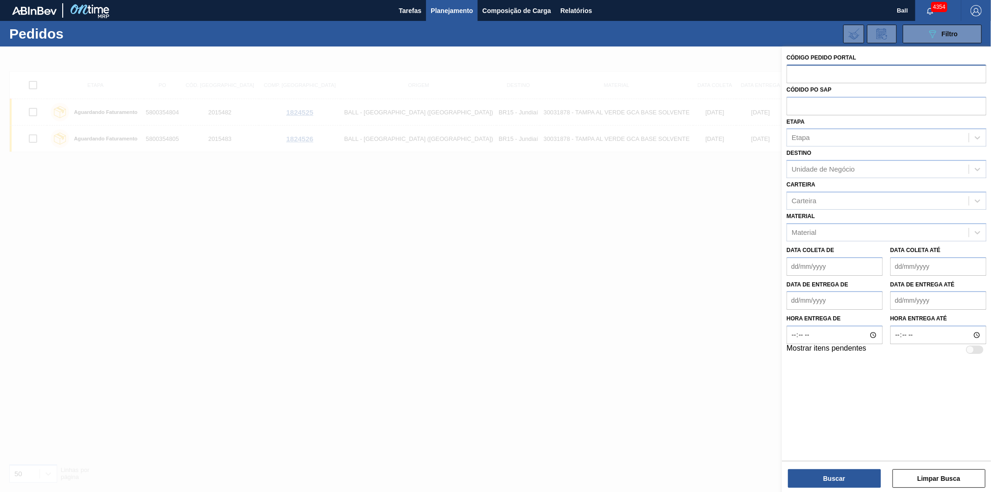
paste input "2015474"
click at [792, 73] on input "2015474" at bounding box center [887, 74] width 200 height 18
type input "2015474"
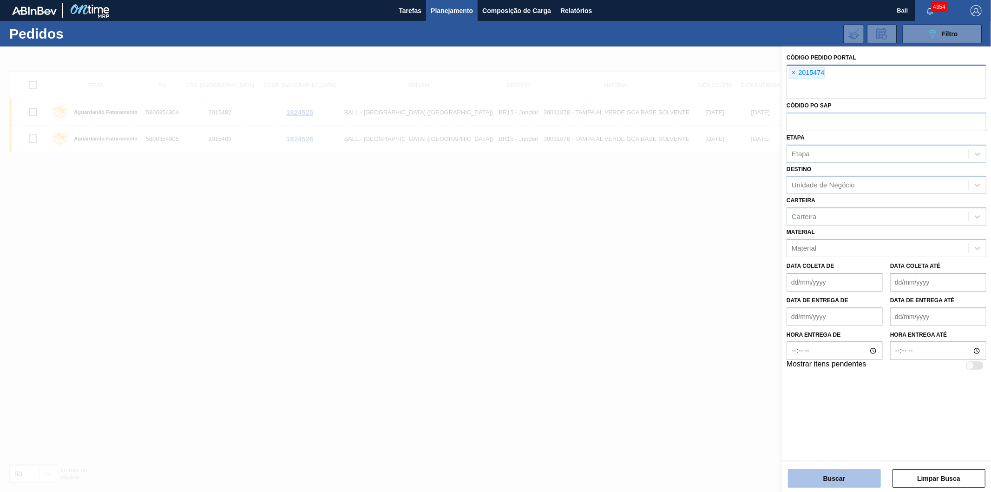
click at [846, 476] on button "Buscar" at bounding box center [834, 478] width 93 height 19
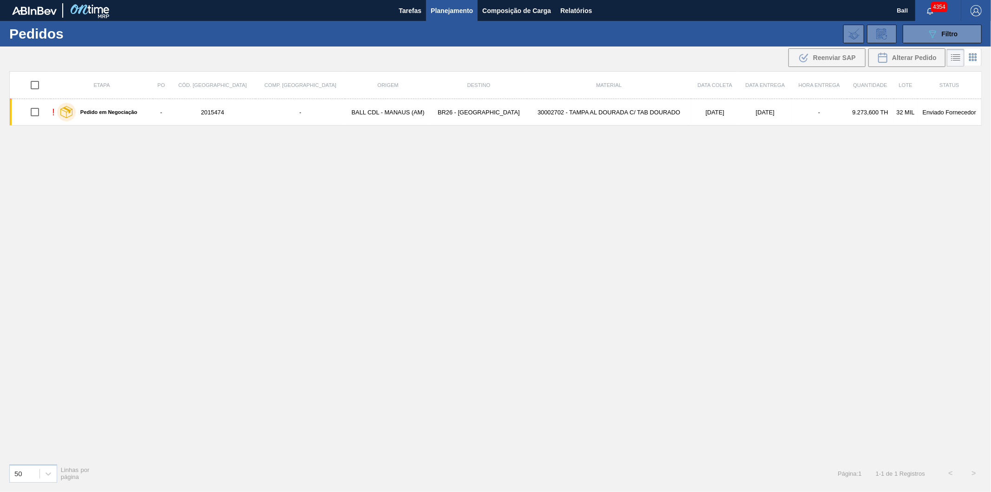
click at [447, 8] on span "Planejamento" at bounding box center [452, 10] width 42 height 11
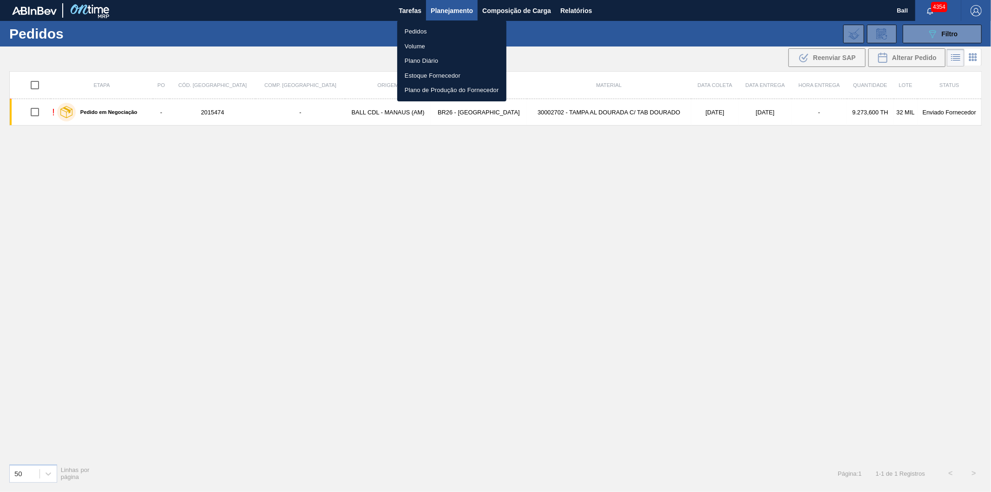
click at [416, 31] on li "Pedidos" at bounding box center [451, 31] width 109 height 15
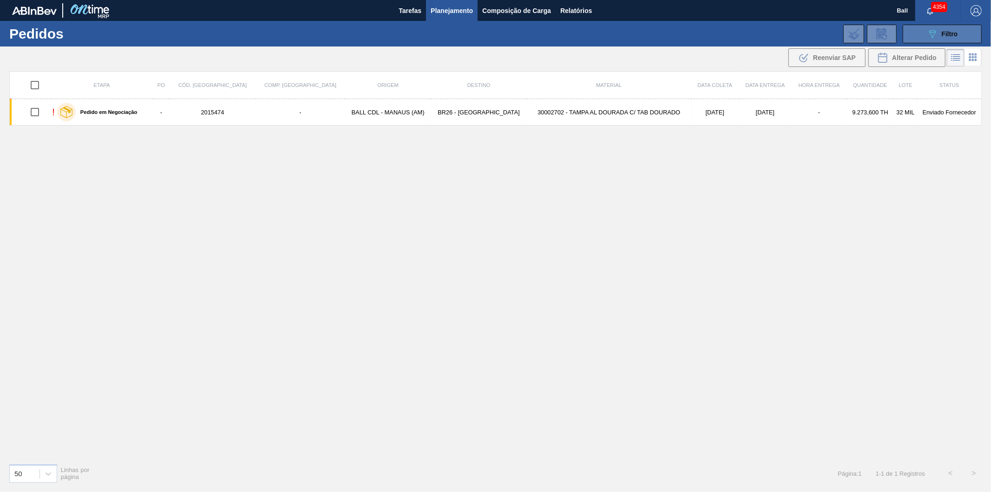
click at [923, 36] on button "089F7B8B-B2A5-4AFE-B5C0-19BA573D28AC Filtro" at bounding box center [942, 34] width 79 height 19
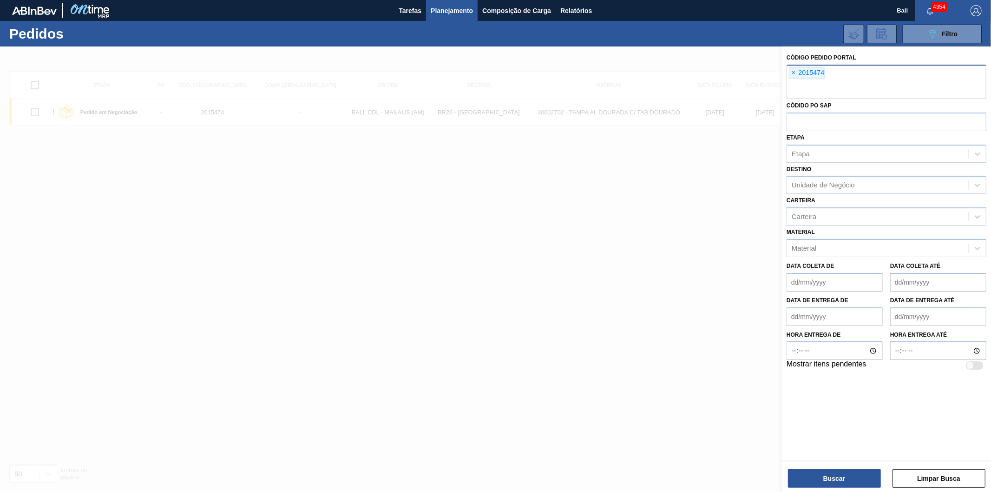
drag, startPoint x: 591, startPoint y: 56, endPoint x: 941, endPoint y: 51, distance: 350.0
click at [594, 55] on div at bounding box center [495, 292] width 991 height 492
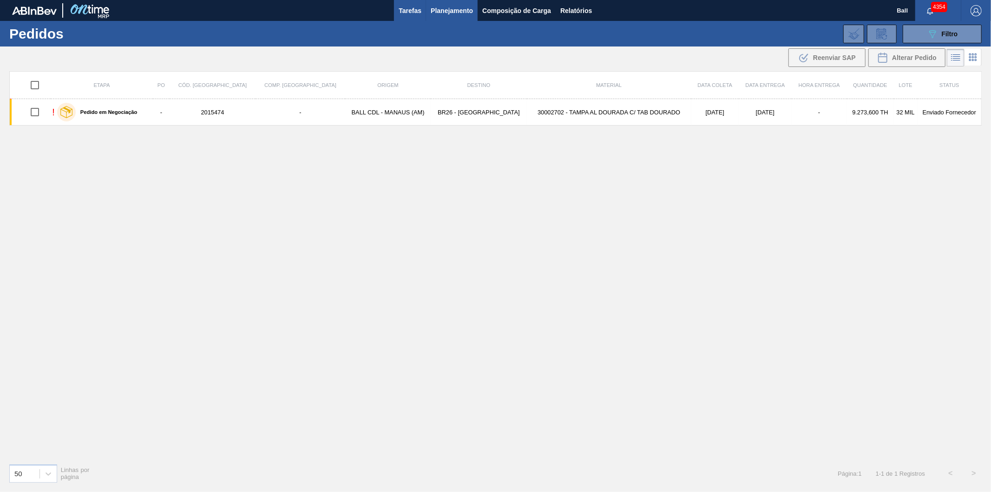
click at [410, 8] on span "Tarefas" at bounding box center [410, 10] width 23 height 11
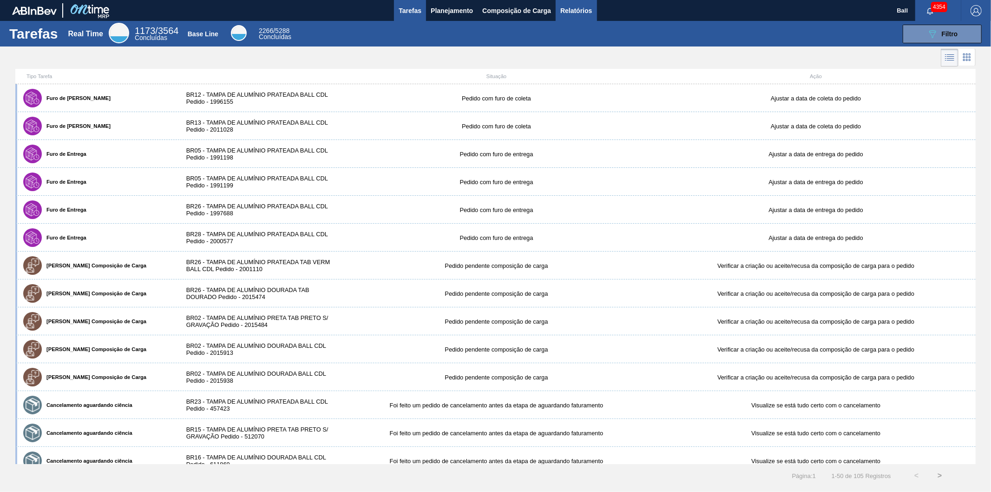
click at [572, 13] on span "Relatórios" at bounding box center [577, 10] width 32 height 11
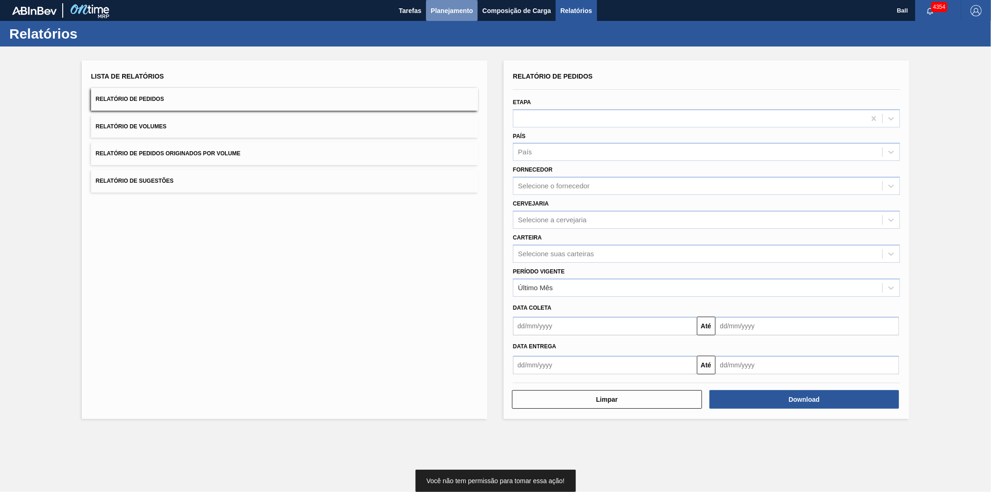
click at [463, 11] on span "Planejamento" at bounding box center [452, 10] width 42 height 11
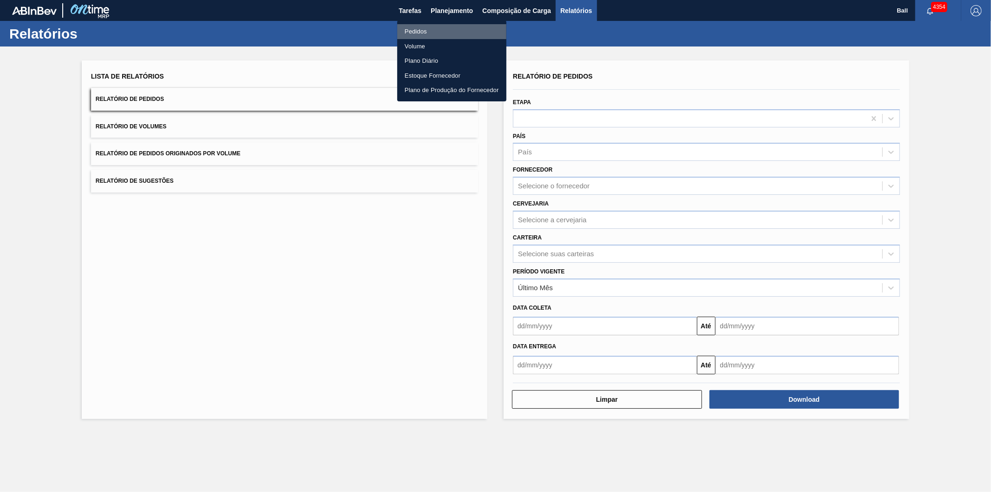
click at [434, 29] on li "Pedidos" at bounding box center [451, 31] width 109 height 15
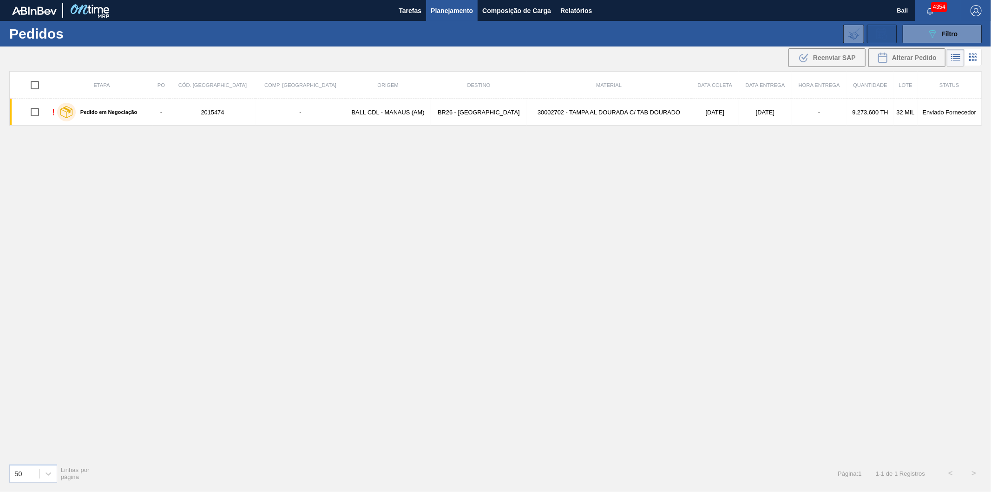
click at [875, 34] on icon at bounding box center [882, 33] width 15 height 11
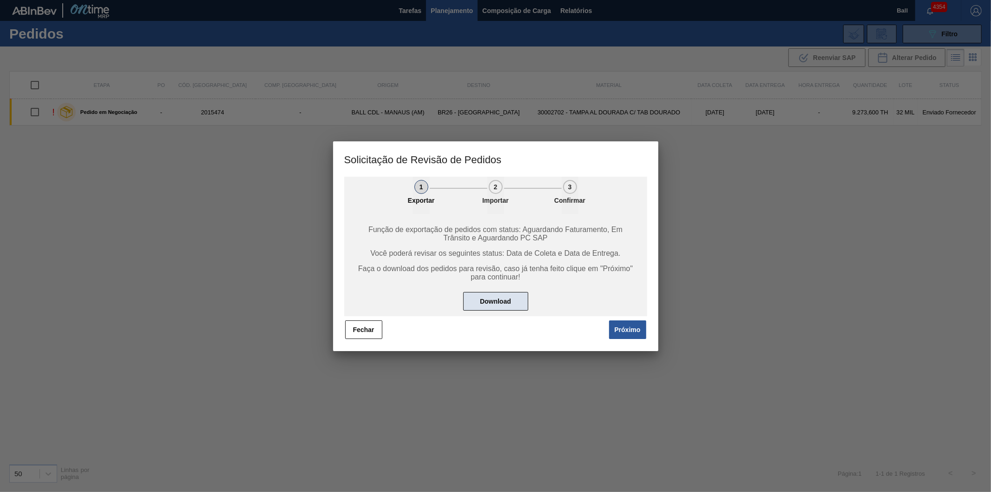
click at [516, 297] on button "Download" at bounding box center [495, 301] width 65 height 19
drag, startPoint x: 361, startPoint y: 329, endPoint x: 462, endPoint y: 194, distance: 168.3
click at [361, 327] on button "Fechar" at bounding box center [363, 329] width 37 height 19
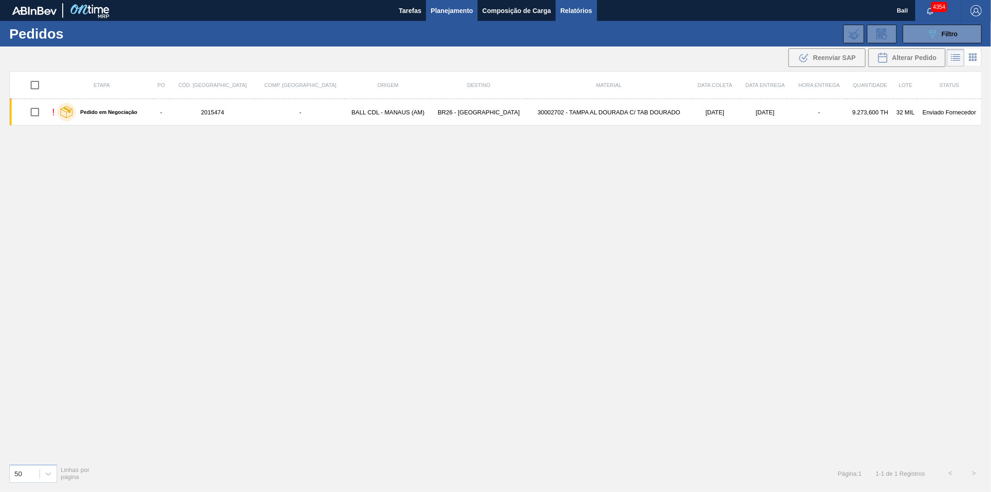
click at [584, 13] on span "Relatórios" at bounding box center [577, 10] width 32 height 11
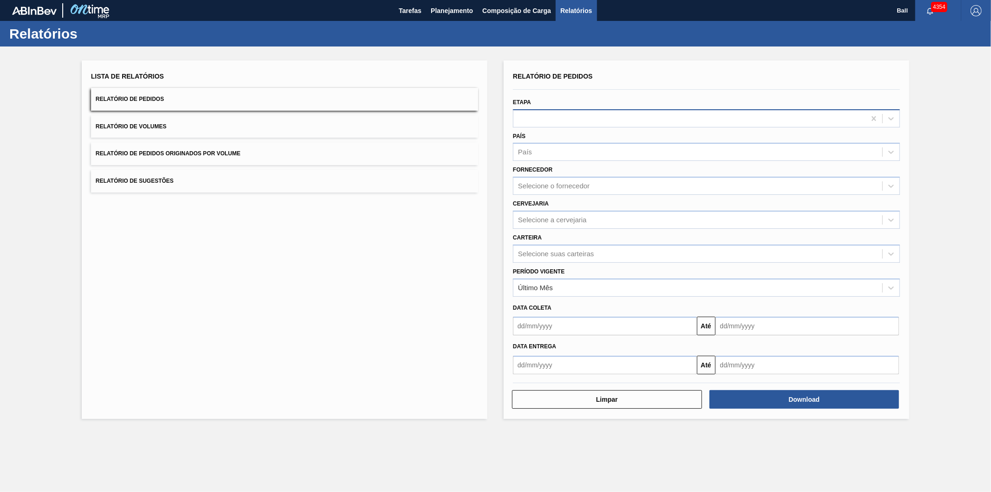
click at [524, 110] on div at bounding box center [706, 118] width 387 height 18
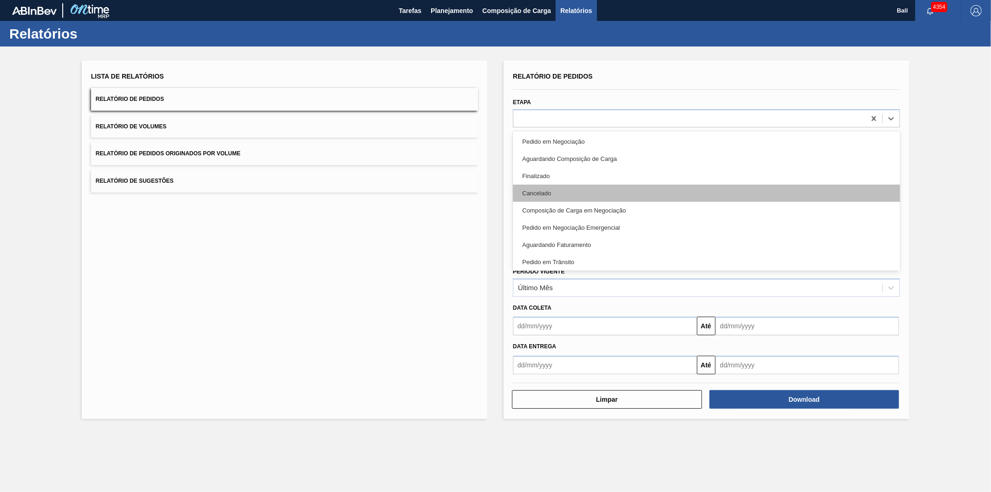
scroll to position [155, 0]
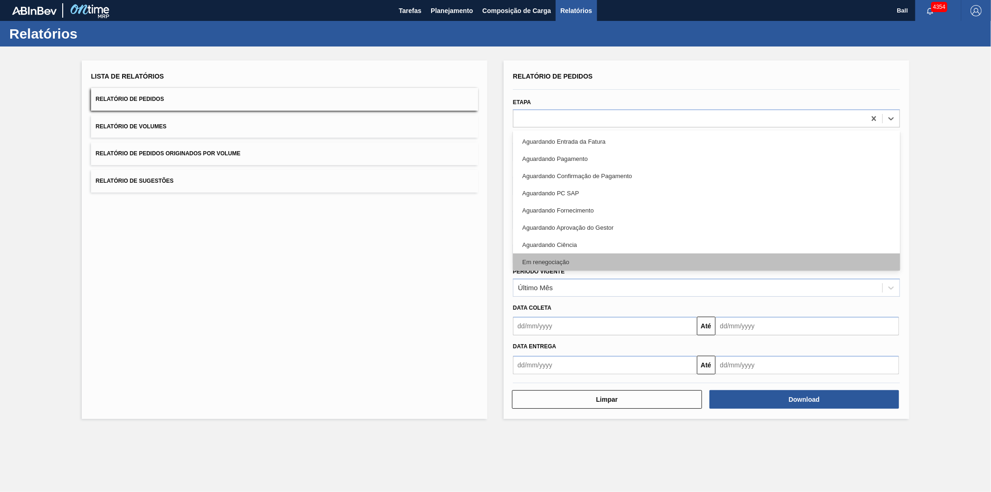
click at [548, 261] on div "Em renegociação" at bounding box center [706, 261] width 387 height 17
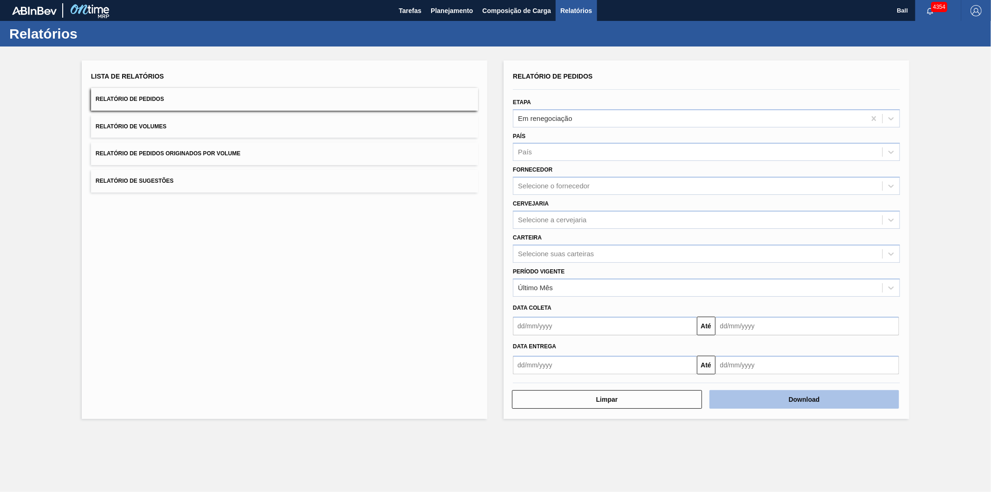
click at [795, 397] on button "Download" at bounding box center [805, 399] width 190 height 19
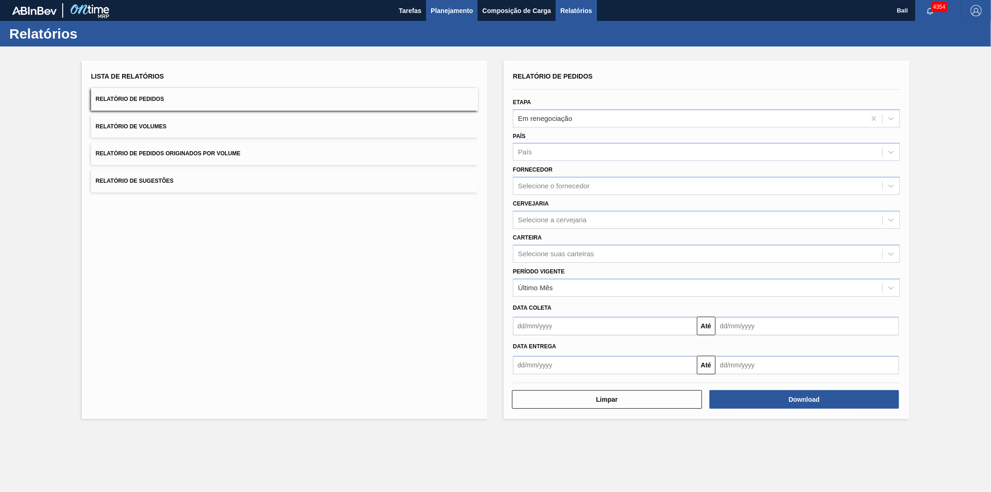
click at [447, 7] on span "Planejamento" at bounding box center [452, 10] width 42 height 11
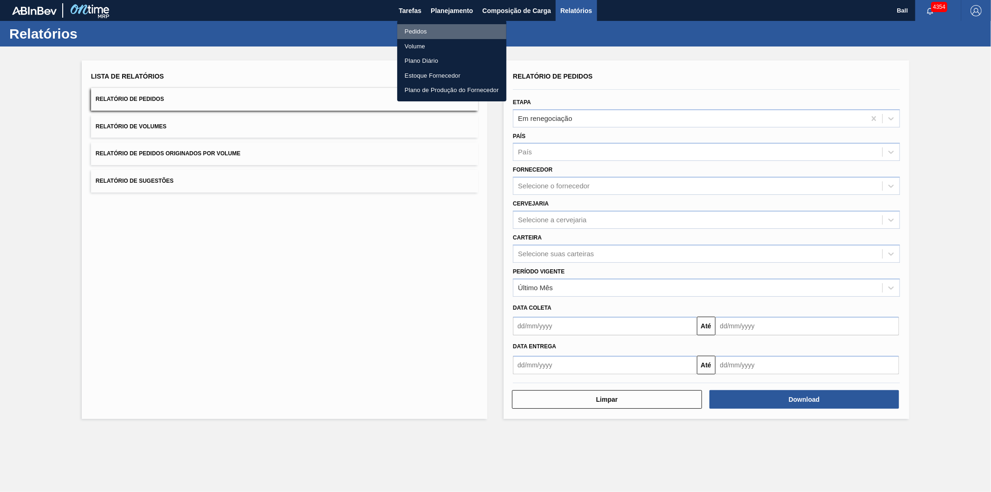
click at [429, 30] on li "Pedidos" at bounding box center [451, 31] width 109 height 15
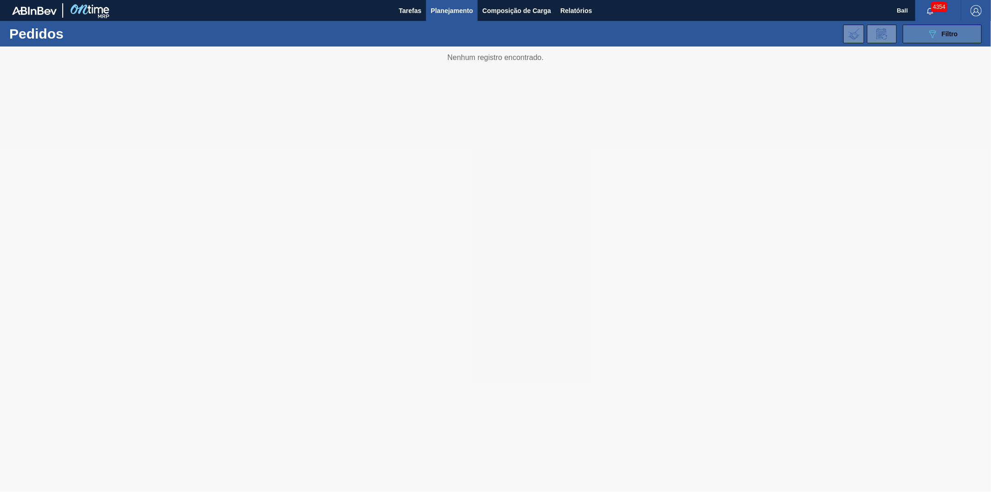
click at [927, 33] on icon "089F7B8B-B2A5-4AFE-B5C0-19BA573D28AC" at bounding box center [932, 33] width 11 height 11
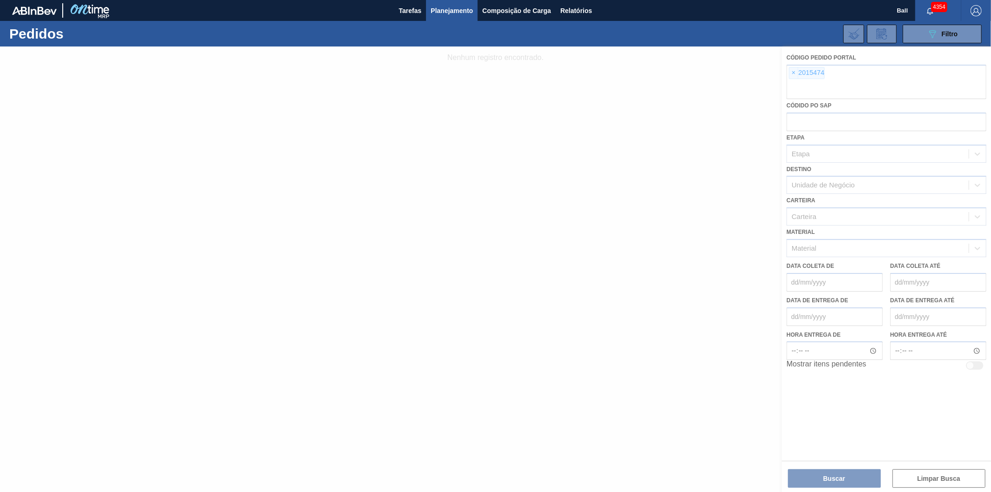
click at [791, 76] on div at bounding box center [495, 268] width 991 height 445
click at [796, 70] on div at bounding box center [495, 268] width 991 height 445
click at [792, 72] on div at bounding box center [495, 268] width 991 height 445
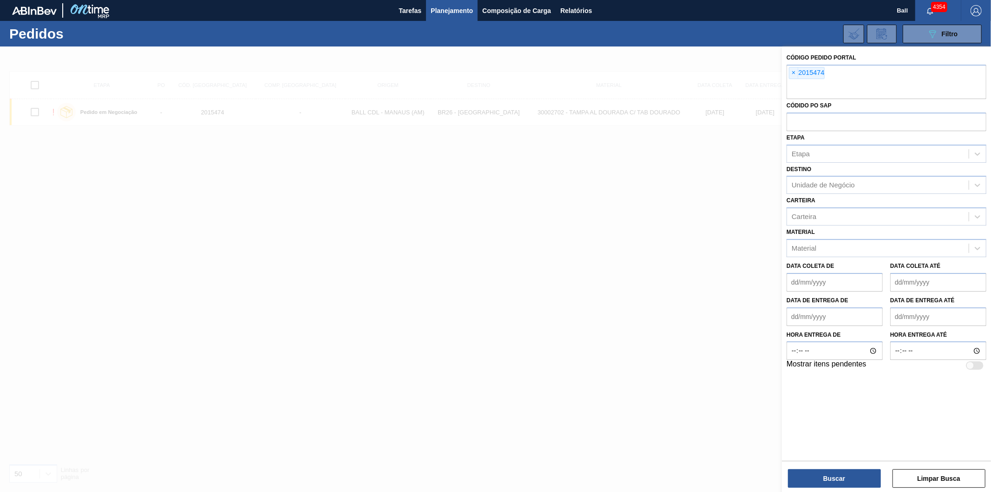
click at [792, 72] on span "×" at bounding box center [794, 72] width 9 height 11
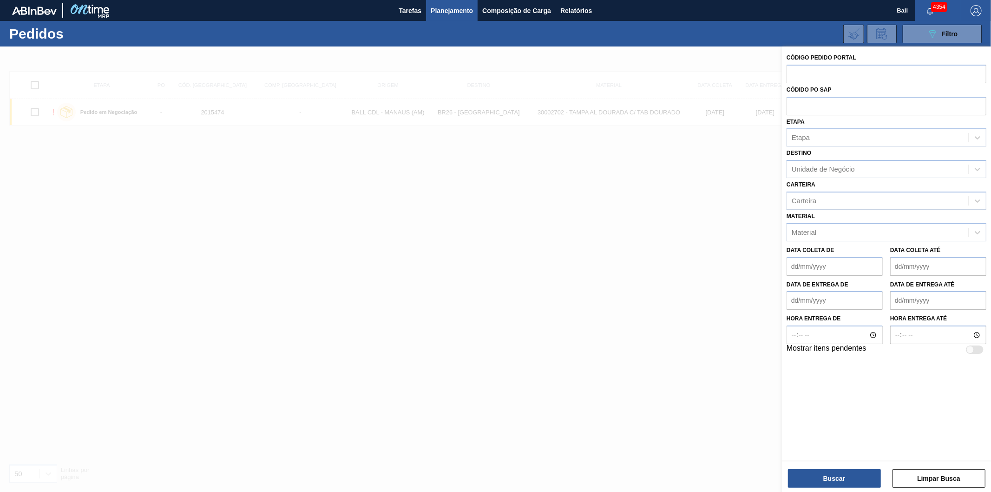
paste input "2000548"
type input "2000548"
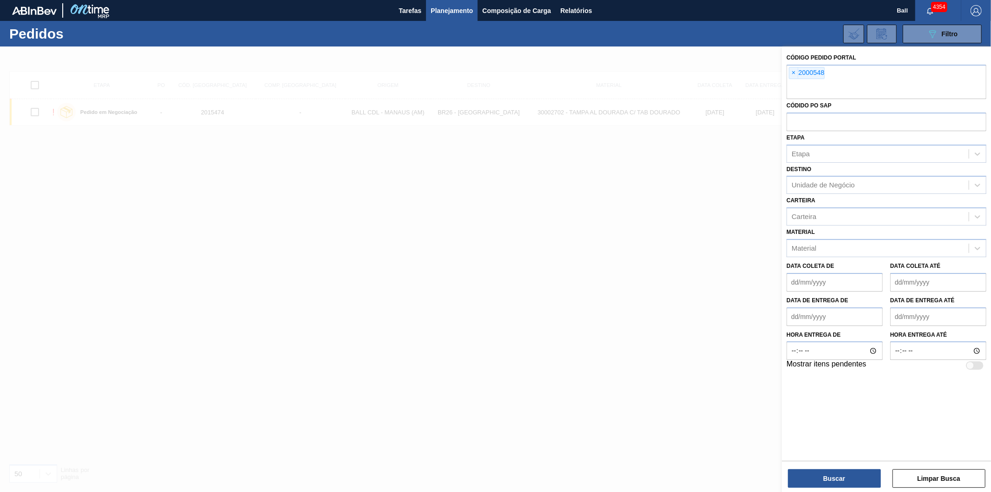
click at [851, 467] on div "Buscar Limpar Busca" at bounding box center [886, 474] width 209 height 26
click at [831, 472] on button "Buscar" at bounding box center [834, 478] width 93 height 19
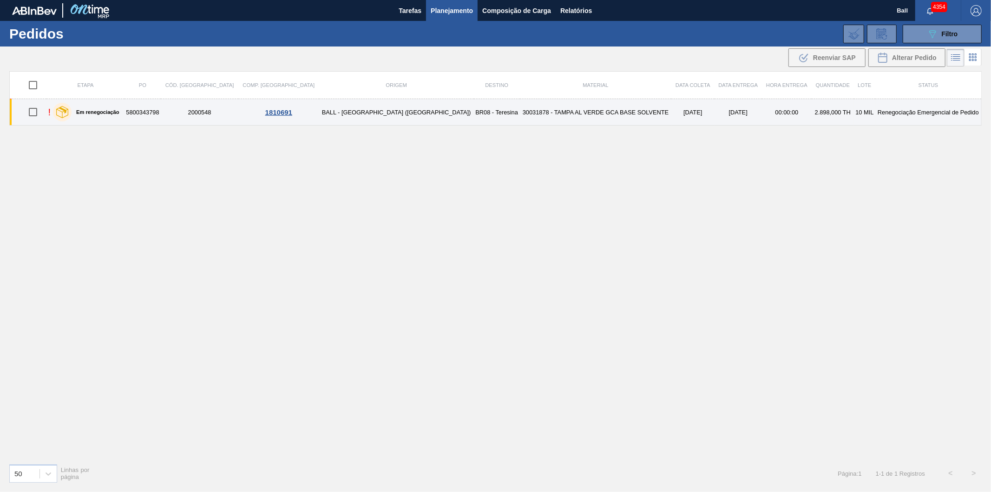
click at [715, 115] on td "27/09/2025" at bounding box center [739, 112] width 48 height 26
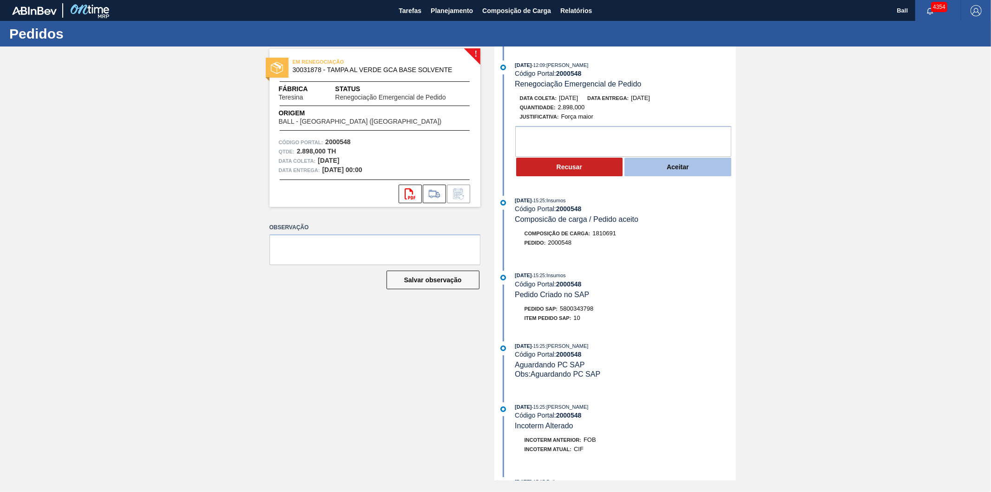
click at [665, 171] on button "Aceitar" at bounding box center [678, 167] width 107 height 19
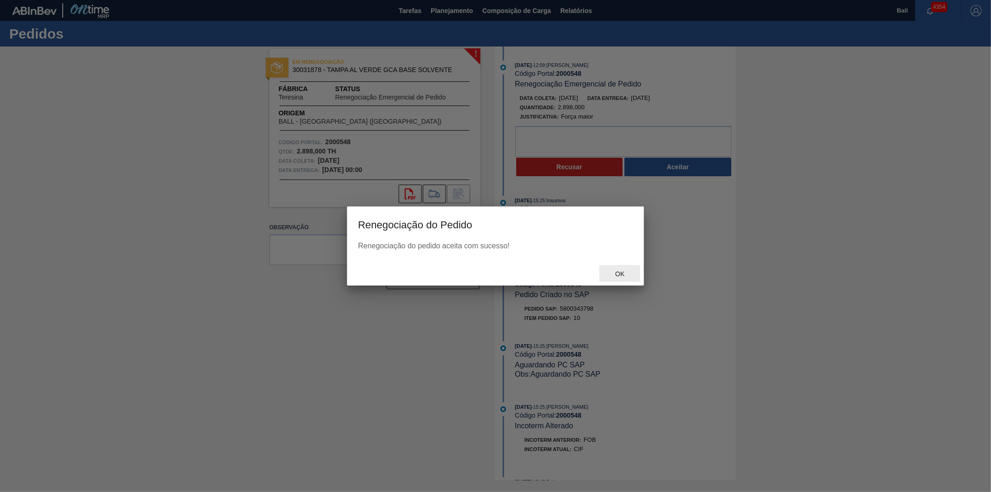
click at [617, 272] on span "Ok" at bounding box center [620, 273] width 24 height 7
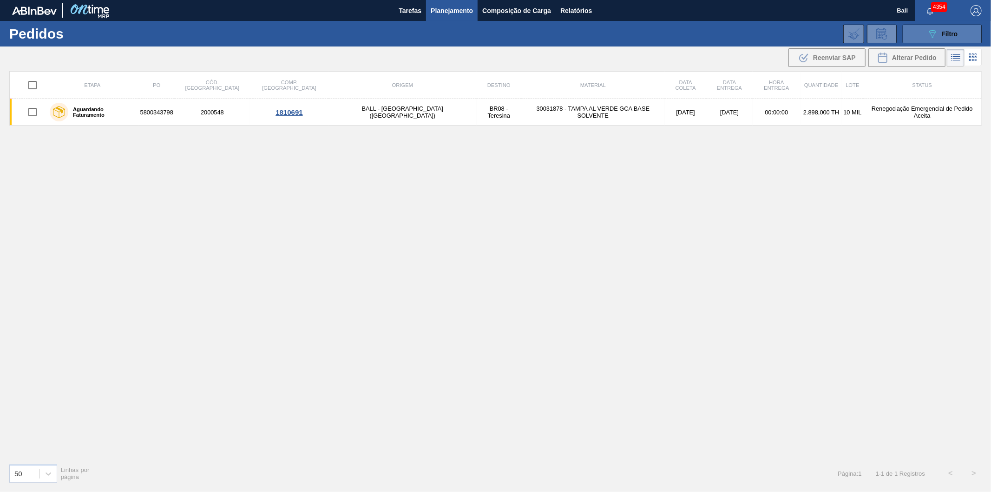
click at [957, 30] on span "Filtro" at bounding box center [950, 33] width 16 height 7
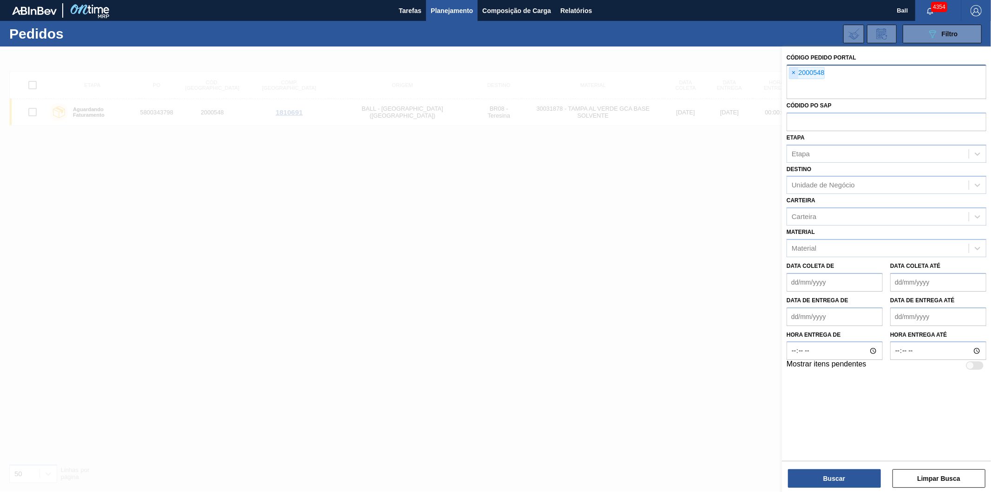
click at [795, 75] on span "×" at bounding box center [794, 72] width 9 height 11
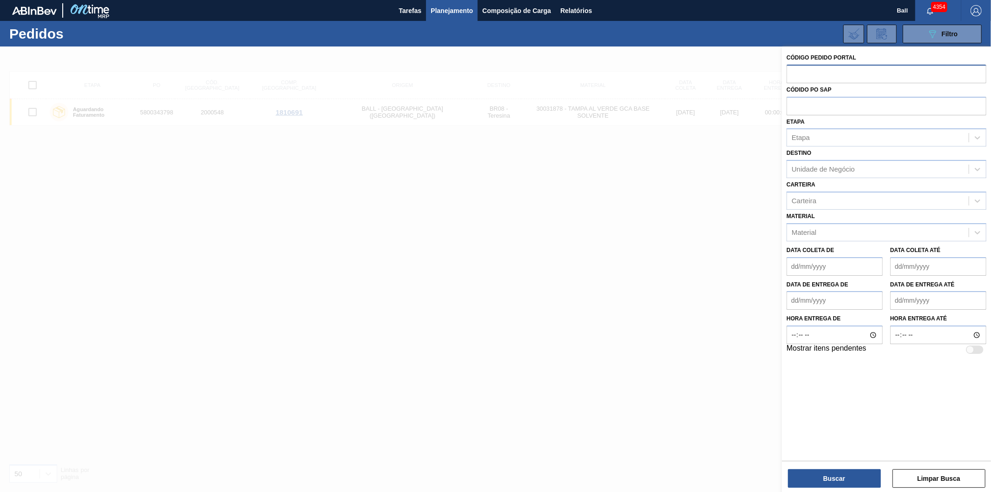
paste input "2015484"
type input "2015484"
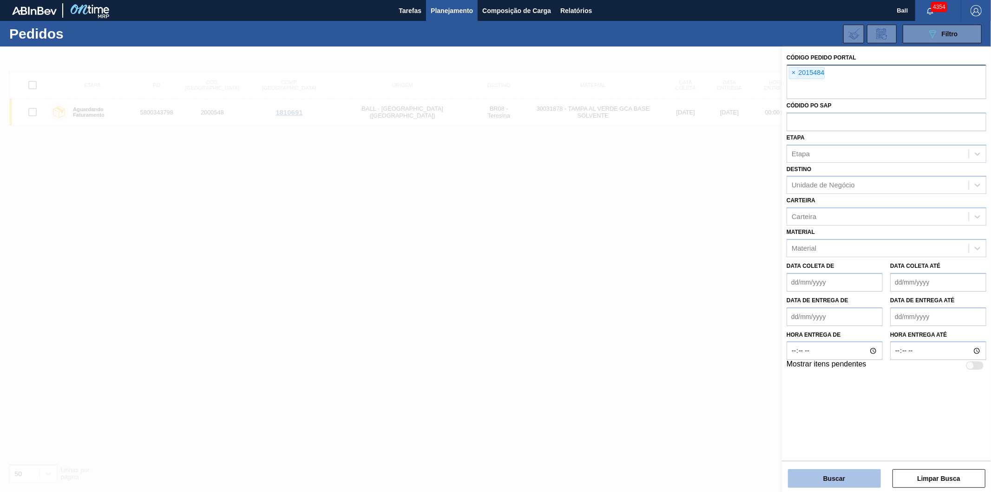
click at [799, 481] on button "Buscar" at bounding box center [834, 478] width 93 height 19
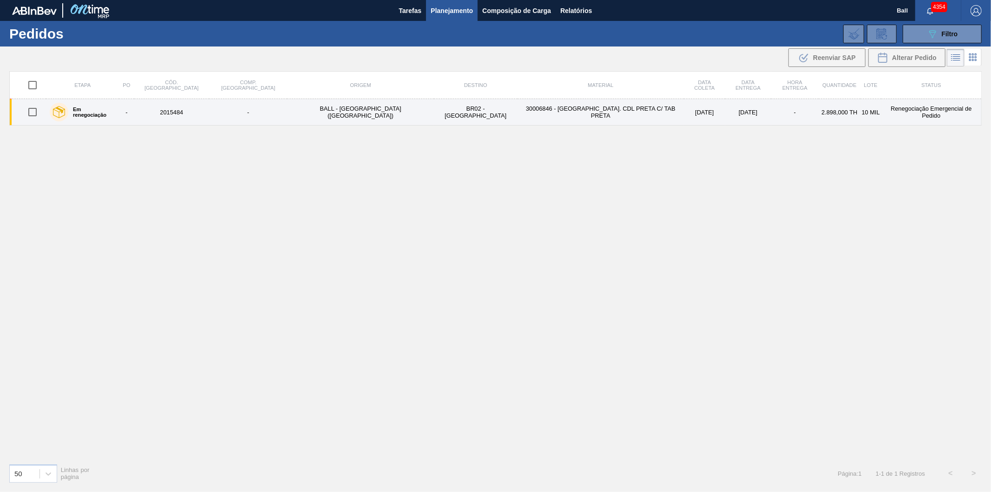
click at [528, 113] on td "30006846 - [GEOGRAPHIC_DATA]. CDL PRETA C/ TAB PRETA" at bounding box center [601, 112] width 167 height 26
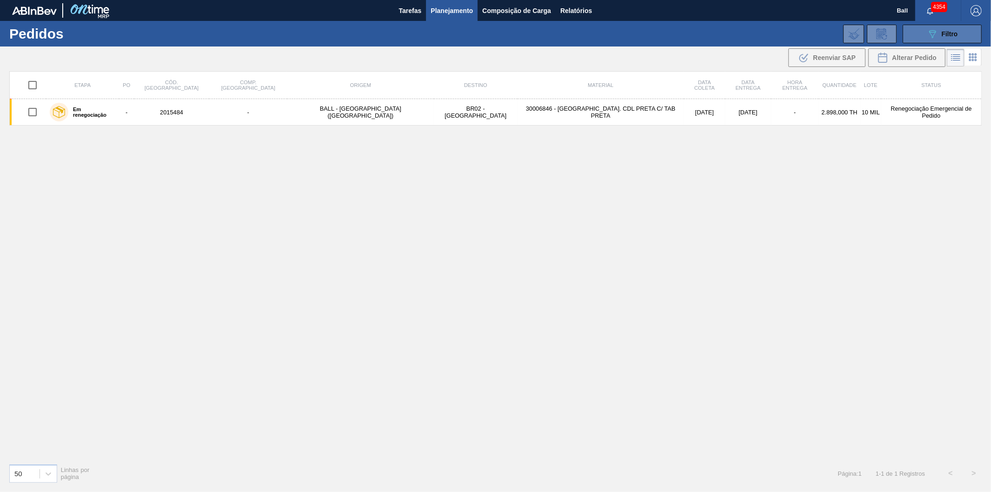
click at [920, 26] on button "089F7B8B-B2A5-4AFE-B5C0-19BA573D28AC Filtro" at bounding box center [942, 34] width 79 height 19
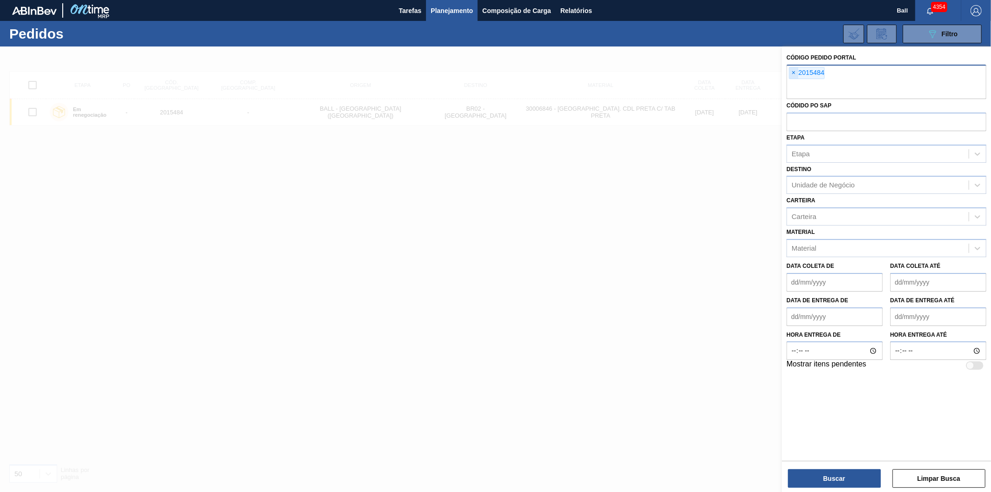
click at [795, 70] on span "×" at bounding box center [794, 72] width 9 height 11
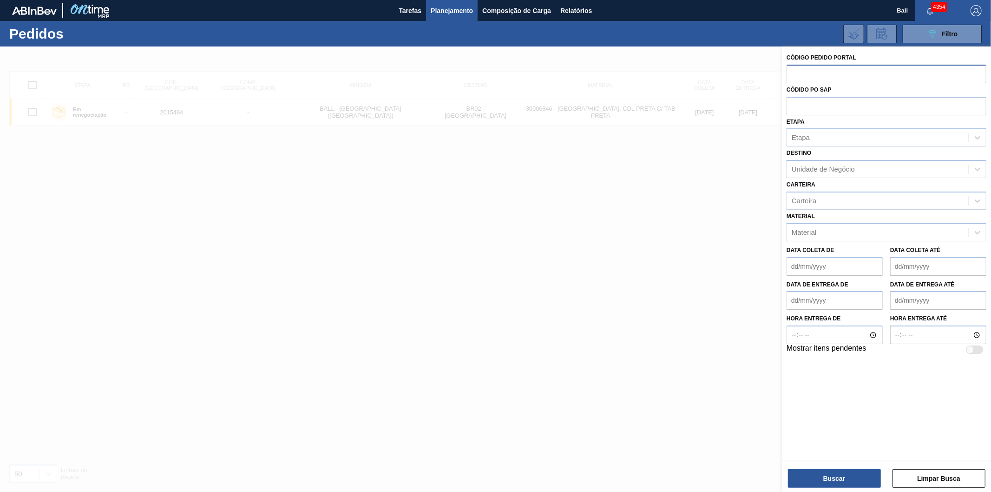
paste input "2000603"
type input "2000603"
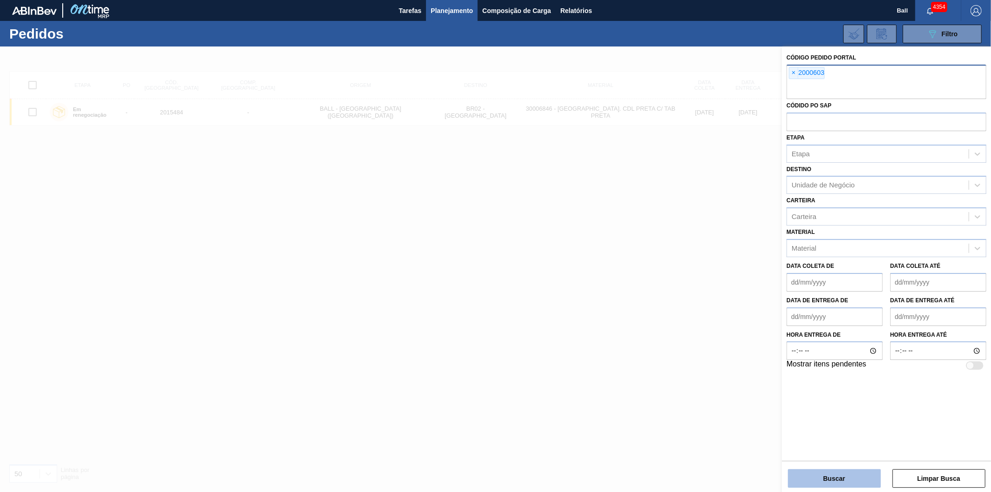
click at [797, 483] on button "Buscar" at bounding box center [834, 478] width 93 height 19
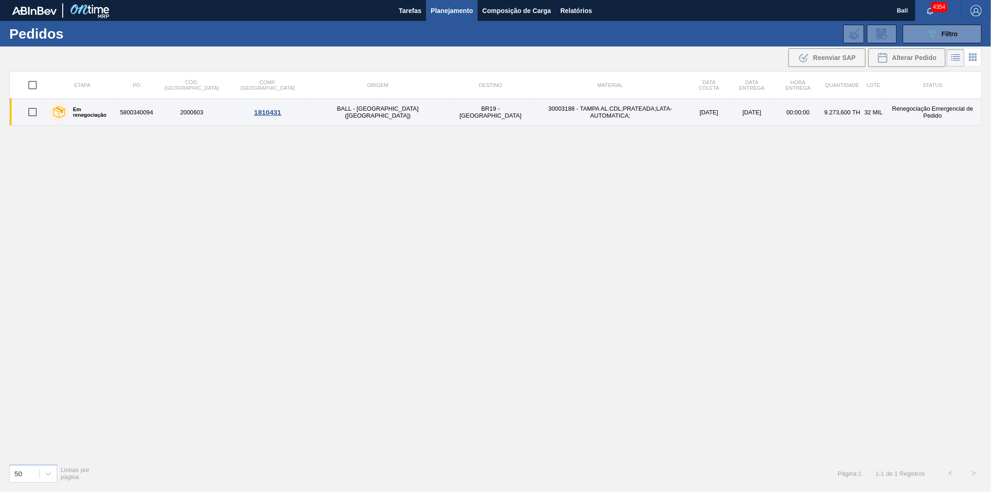
click at [689, 112] on td "[DATE]" at bounding box center [709, 112] width 40 height 26
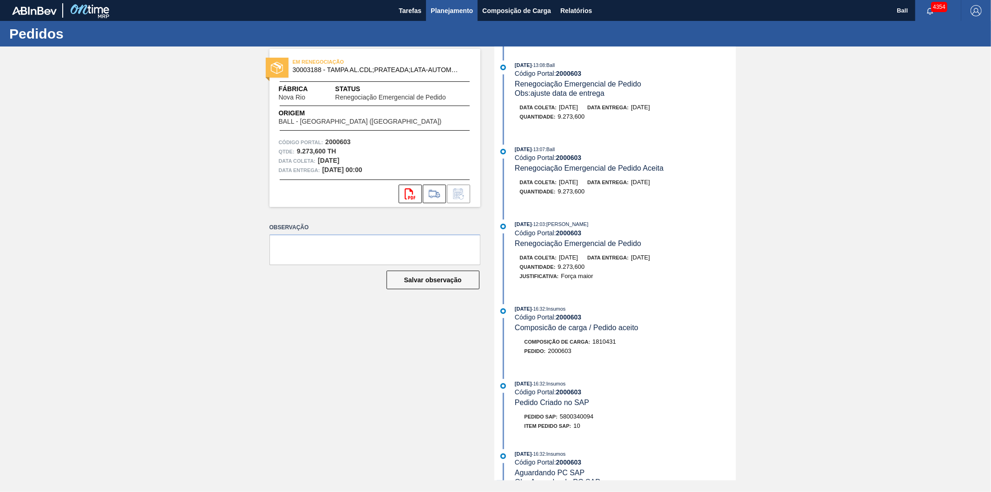
click at [453, 11] on span "Planejamento" at bounding box center [452, 10] width 42 height 11
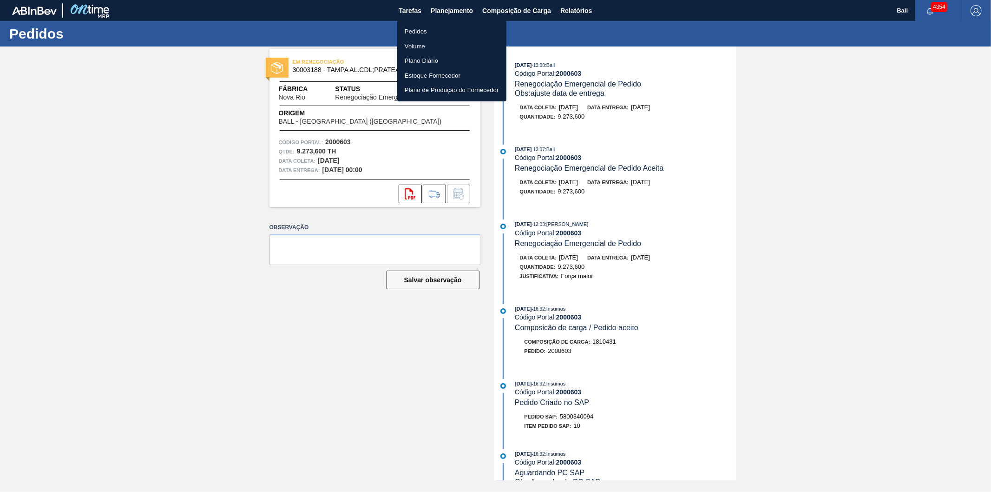
click at [421, 23] on ul "Pedidos Volume Plano Diário Estoque Fornecedor Plano de Produção do Fornecedor" at bounding box center [451, 60] width 109 height 81
click at [419, 34] on li "Pedidos" at bounding box center [451, 31] width 109 height 15
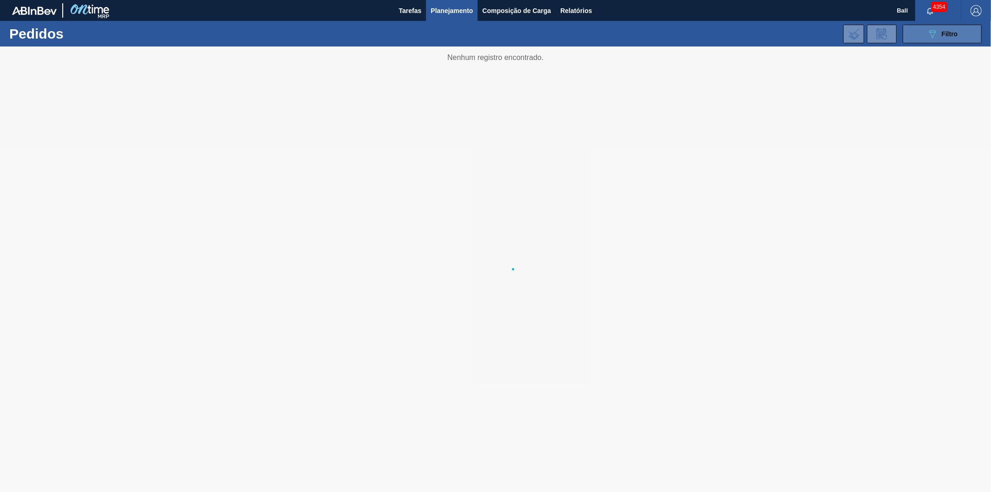
click at [919, 30] on button "089F7B8B-B2A5-4AFE-B5C0-19BA573D28AC Filtro" at bounding box center [942, 34] width 79 height 19
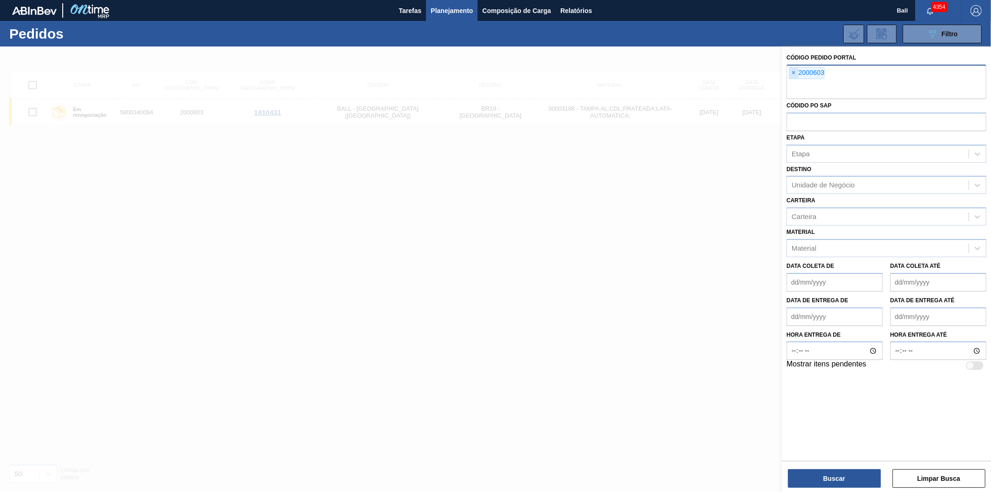
click at [792, 73] on span "×" at bounding box center [794, 72] width 9 height 11
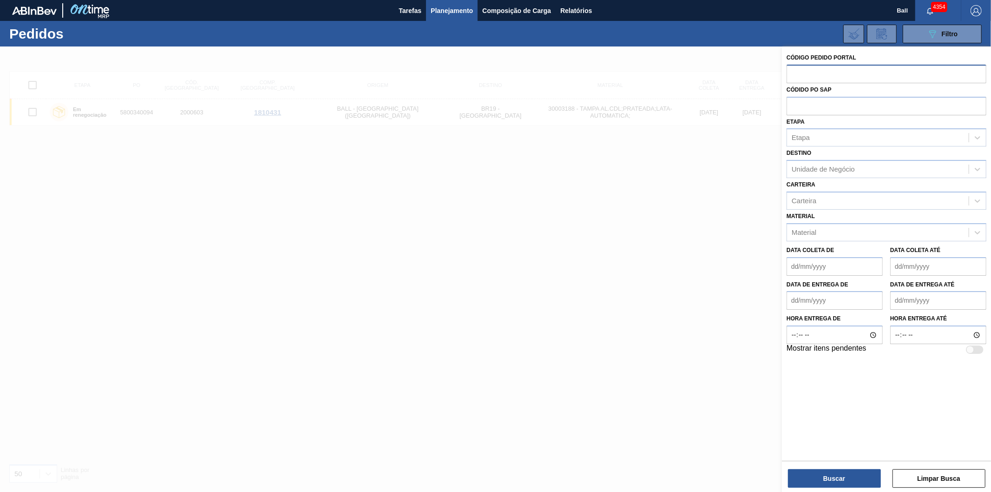
paste input "text"
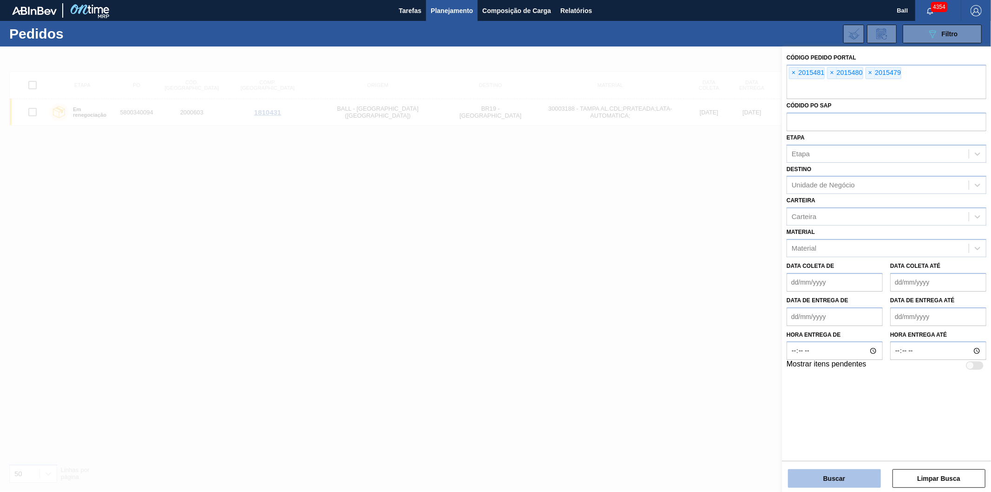
click at [798, 476] on button "Buscar" at bounding box center [834, 478] width 93 height 19
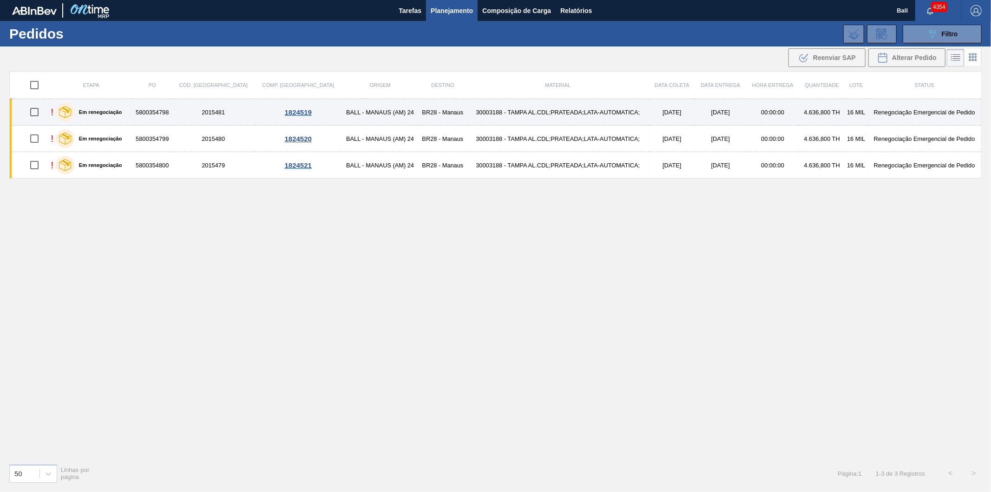
click at [496, 115] on td "30003188 - TAMPA AL.CDL;PRATEADA;LATA-AUTOMATICA;" at bounding box center [558, 112] width 182 height 26
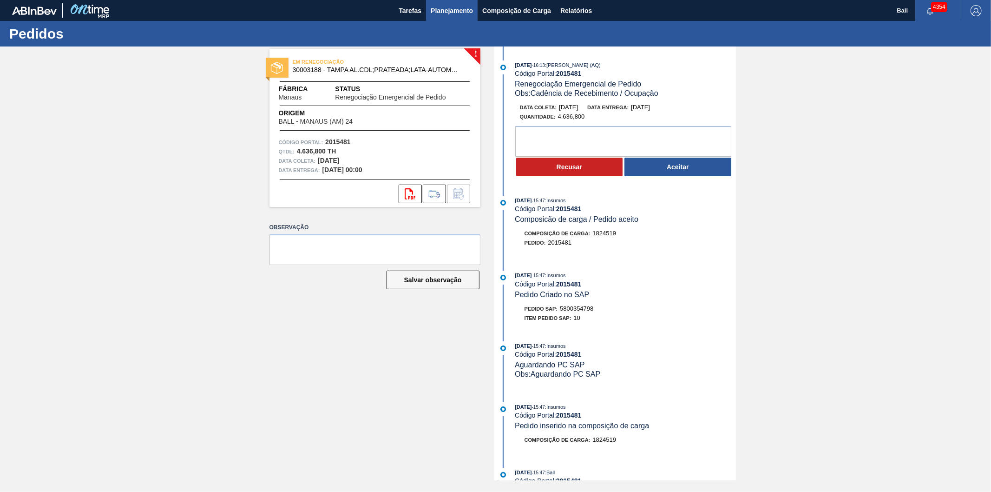
click at [458, 11] on span "Planejamento" at bounding box center [452, 10] width 42 height 11
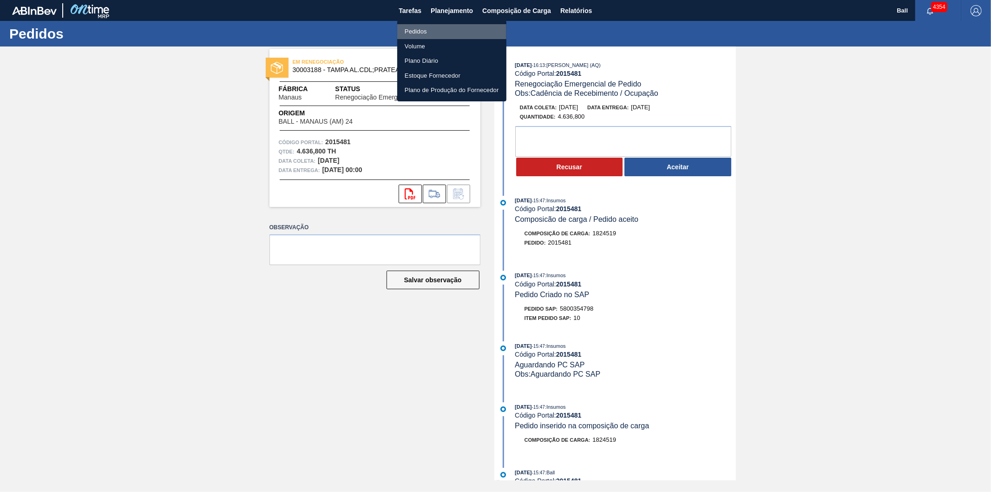
click at [415, 28] on li "Pedidos" at bounding box center [451, 31] width 109 height 15
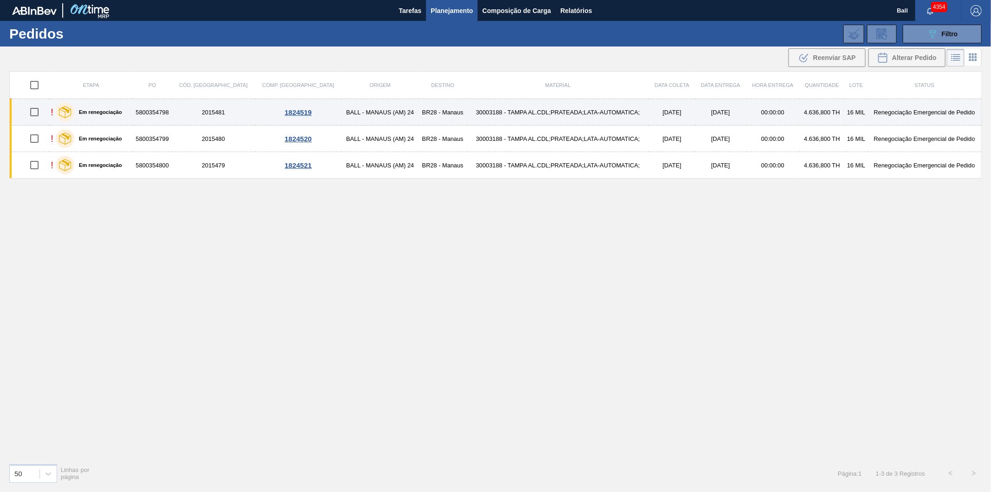
click at [342, 112] on td "BALL - MANAUS (AM) 24" at bounding box center [380, 112] width 77 height 26
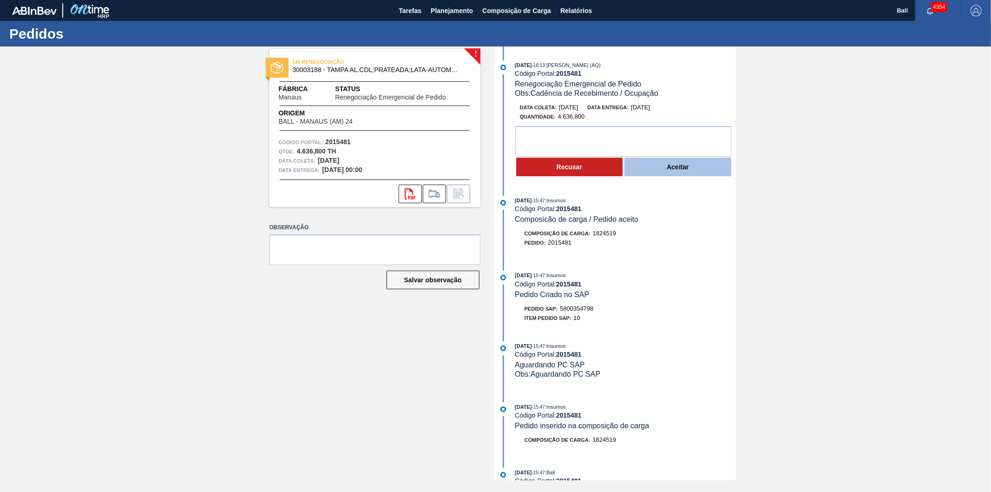
click at [672, 168] on button "Aceitar" at bounding box center [678, 167] width 107 height 19
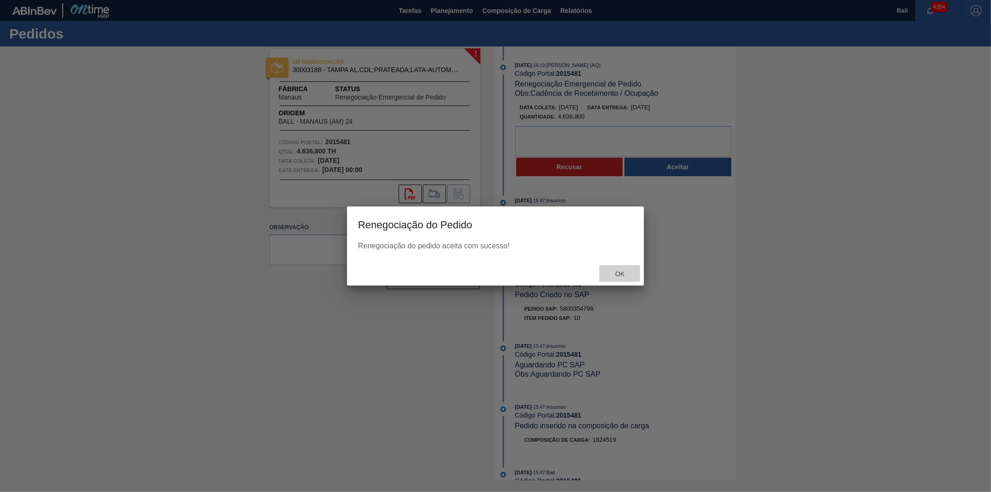
click at [621, 276] on span "Ok" at bounding box center [620, 273] width 24 height 7
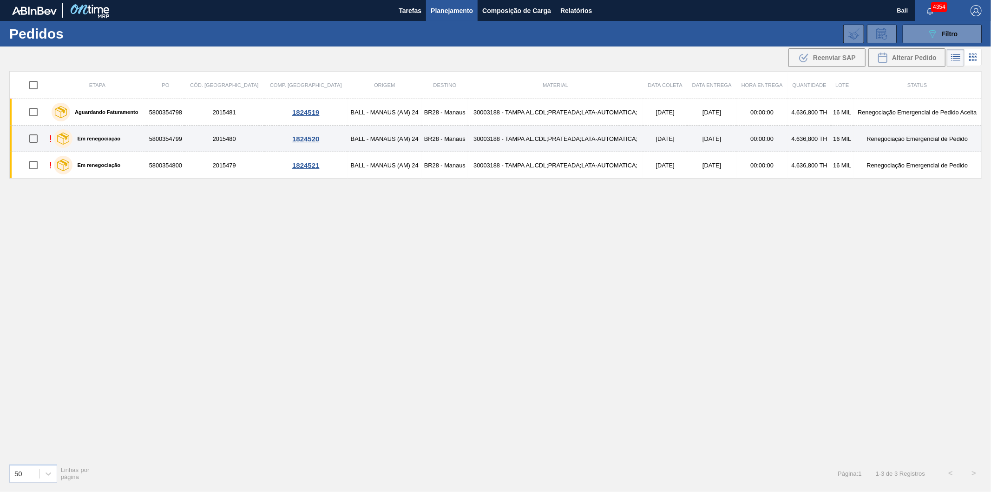
click at [557, 145] on td "30003188 - TAMPA AL.CDL;PRATEADA;LATA-AUTOMATICA;" at bounding box center [555, 138] width 175 height 26
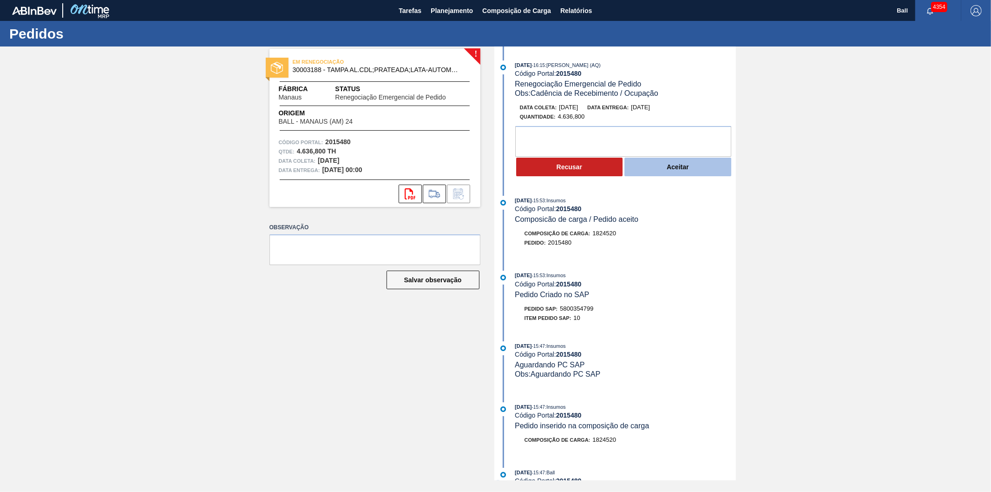
click at [662, 170] on button "Aceitar" at bounding box center [678, 167] width 107 height 19
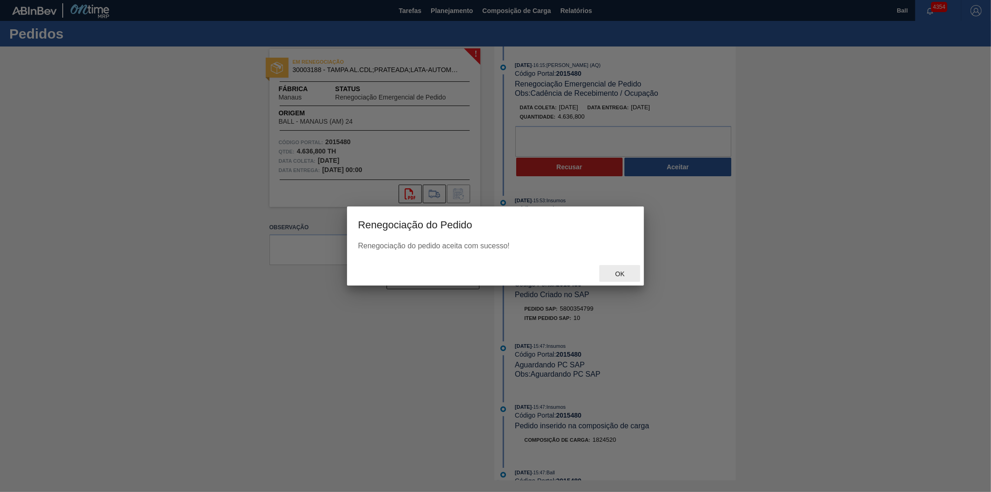
drag, startPoint x: 618, startPoint y: 271, endPoint x: 588, endPoint y: 253, distance: 35.6
click at [619, 271] on span "Ok" at bounding box center [620, 273] width 24 height 7
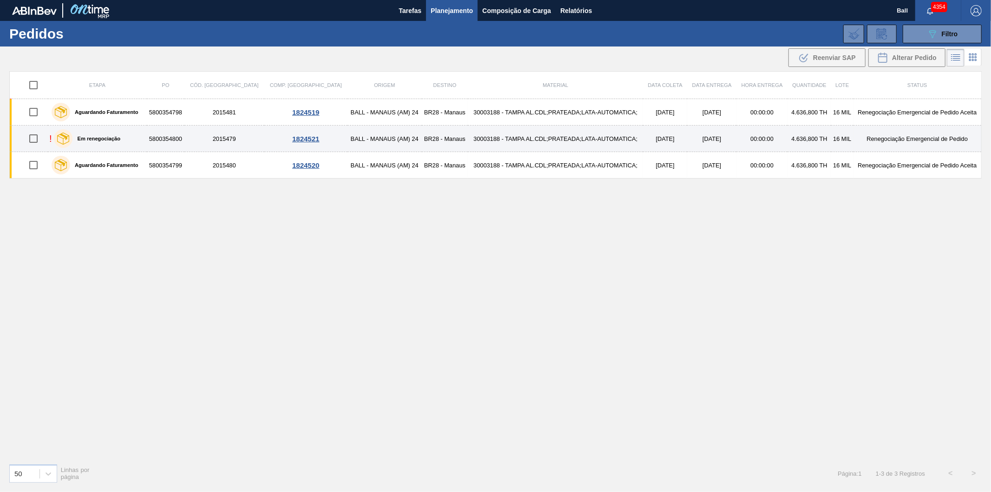
click at [509, 132] on td "30003188 - TAMPA AL.CDL;PRATEADA;LATA-AUTOMATICA;" at bounding box center [555, 138] width 175 height 26
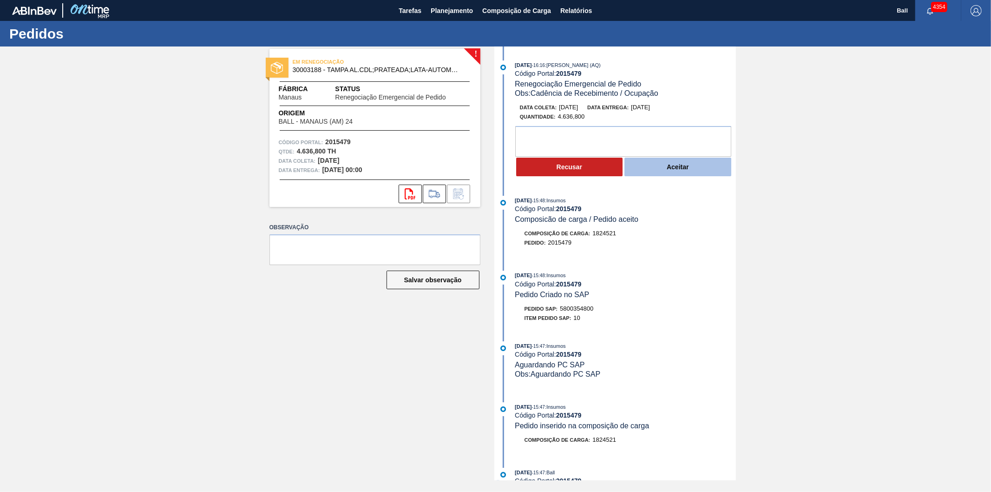
click at [679, 169] on button "Aceitar" at bounding box center [678, 167] width 107 height 19
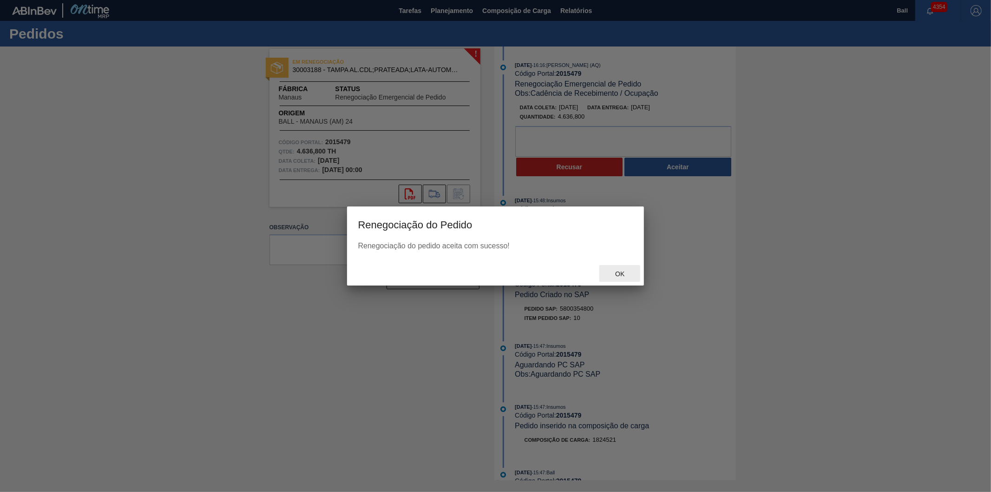
click at [624, 274] on span "Ok" at bounding box center [620, 273] width 24 height 7
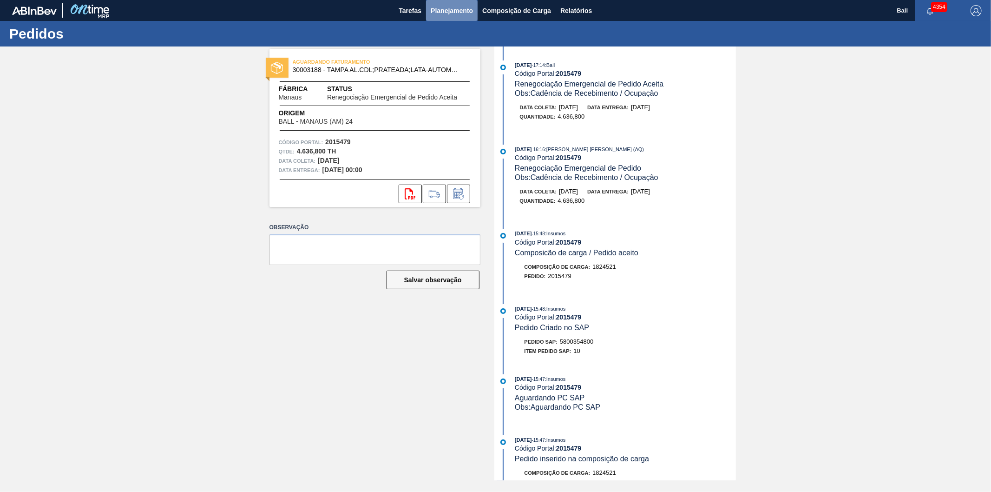
click at [461, 12] on span "Planejamento" at bounding box center [452, 10] width 42 height 11
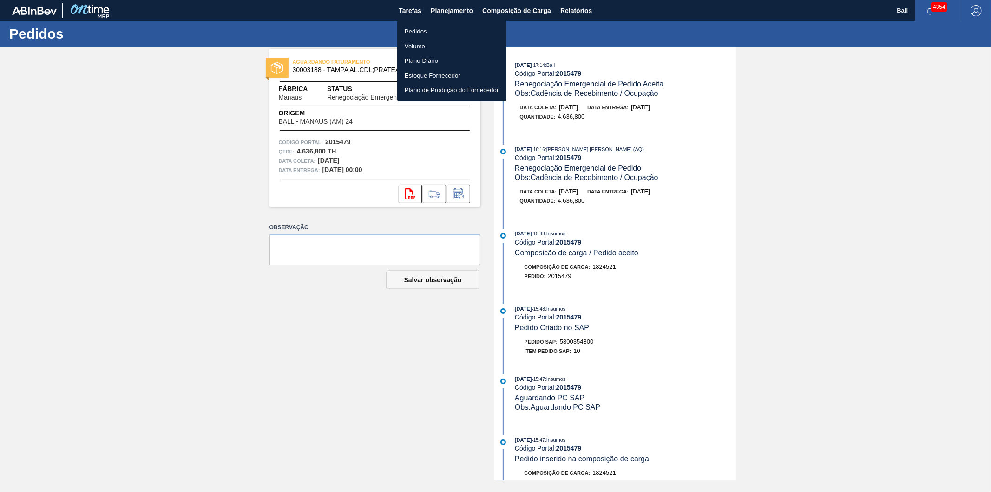
drag, startPoint x: 442, startPoint y: 30, endPoint x: 855, endPoint y: 32, distance: 413.2
click at [442, 30] on li "Pedidos" at bounding box center [451, 31] width 109 height 15
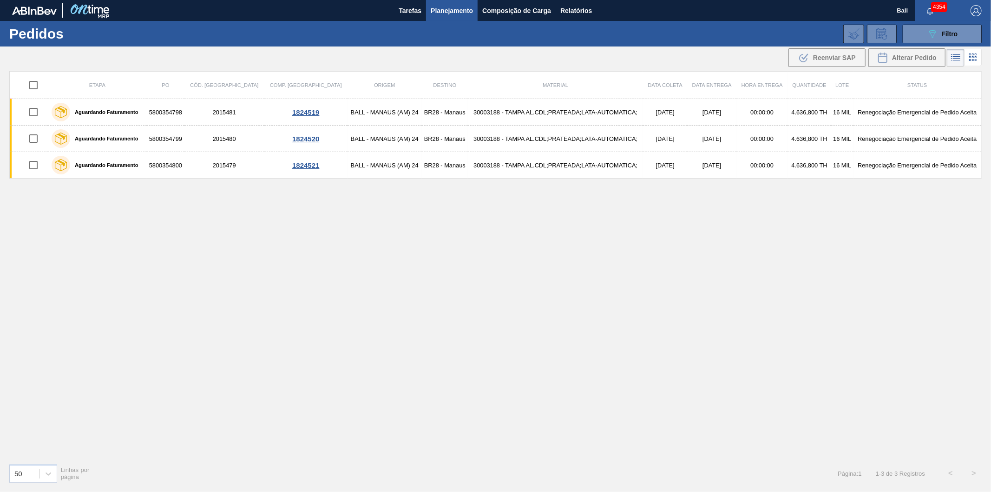
click at [442, 11] on span "Planejamento" at bounding box center [452, 10] width 42 height 11
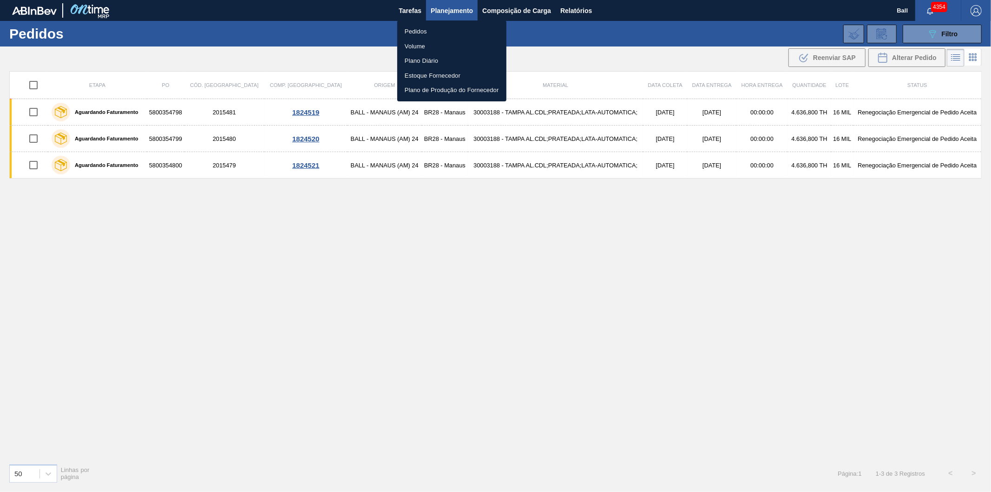
click at [424, 28] on li "Pedidos" at bounding box center [451, 31] width 109 height 15
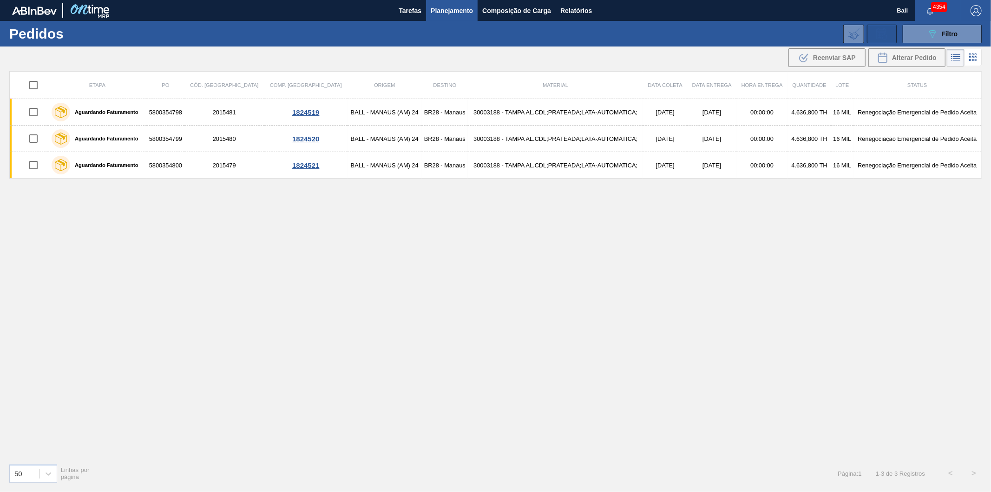
click at [877, 31] on icon at bounding box center [882, 33] width 15 height 11
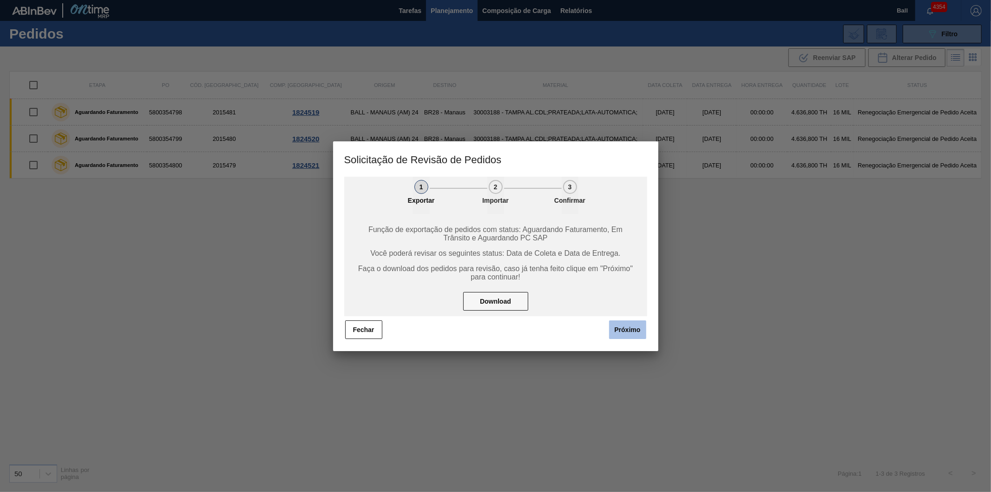
click at [615, 323] on button "Próximo" at bounding box center [627, 329] width 37 height 19
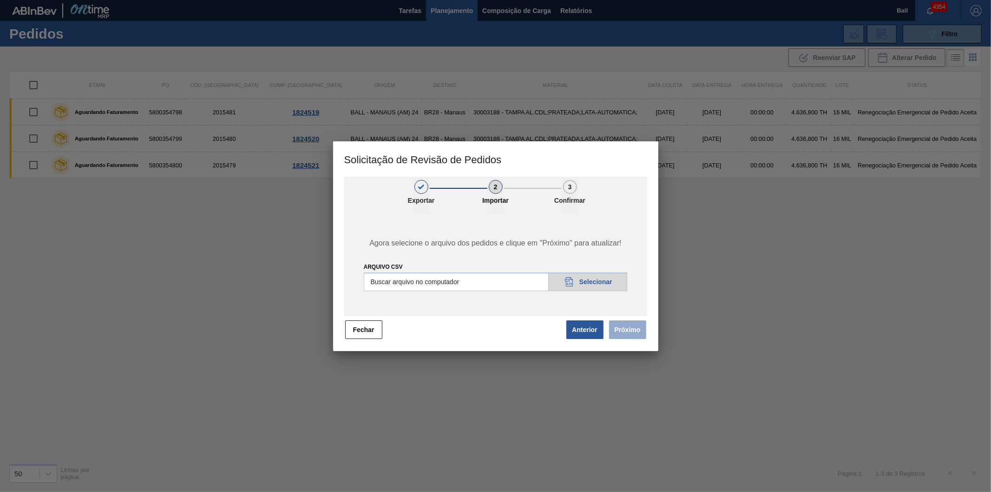
click at [587, 281] on input "Arquivo csv" at bounding box center [496, 281] width 264 height 19
type input "C:\fakepath\Subida 25-08_V1.csv"
click at [638, 332] on button "Próximo" at bounding box center [627, 329] width 37 height 19
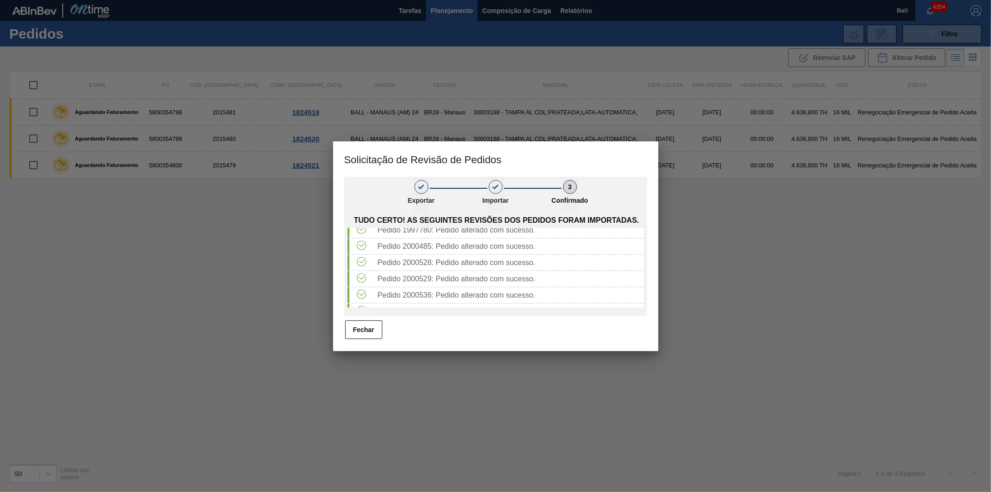
scroll to position [913, 0]
click at [361, 328] on button "Fechar" at bounding box center [363, 329] width 37 height 19
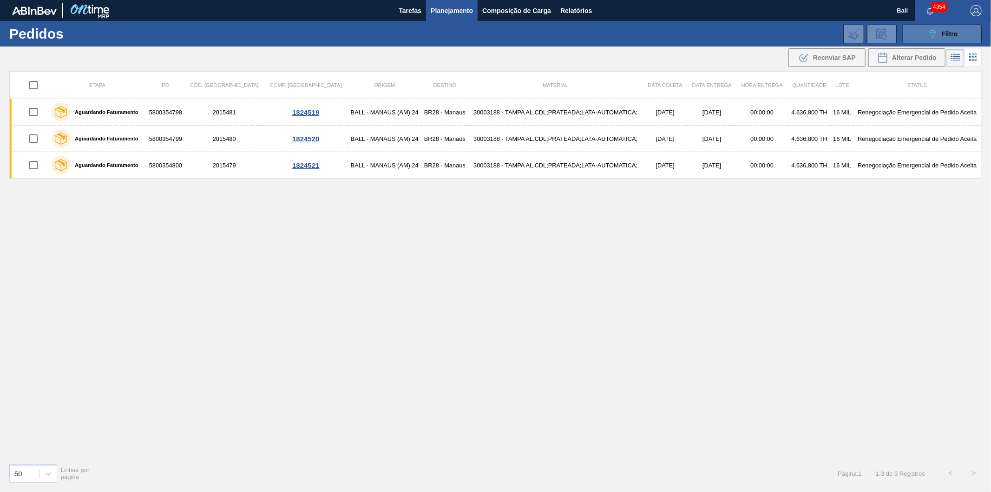
click at [965, 26] on button "089F7B8B-B2A5-4AFE-B5C0-19BA573D28AC Filtro" at bounding box center [942, 34] width 79 height 19
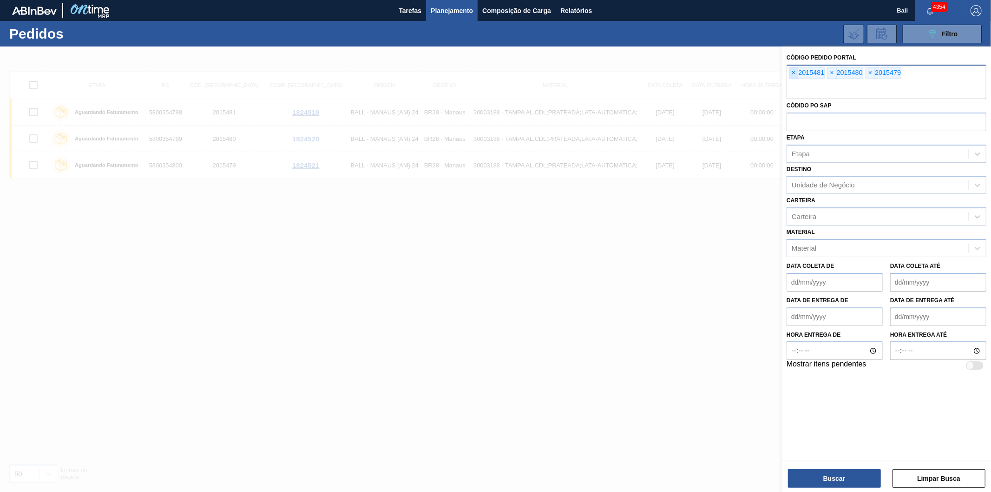
click at [792, 75] on span "×" at bounding box center [794, 72] width 9 height 11
click at [792, 81] on input "text" at bounding box center [887, 90] width 200 height 18
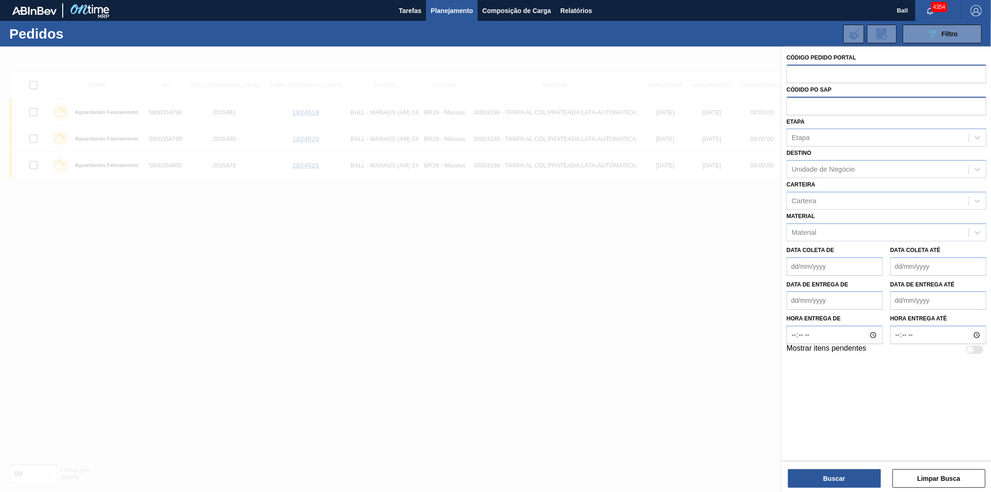
click at [814, 109] on input "text" at bounding box center [887, 106] width 200 height 18
paste input "5800340086"
type input "5800340086"
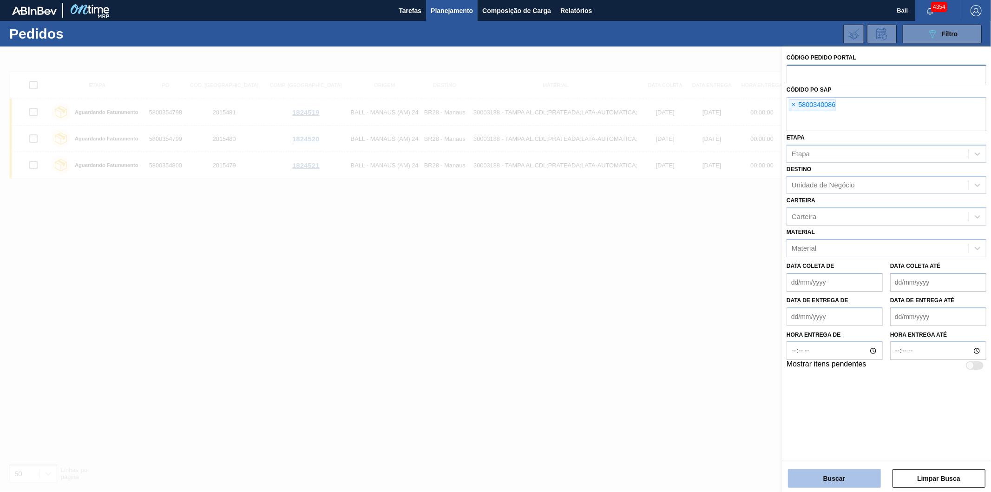
click at [842, 476] on button "Buscar" at bounding box center [834, 478] width 93 height 19
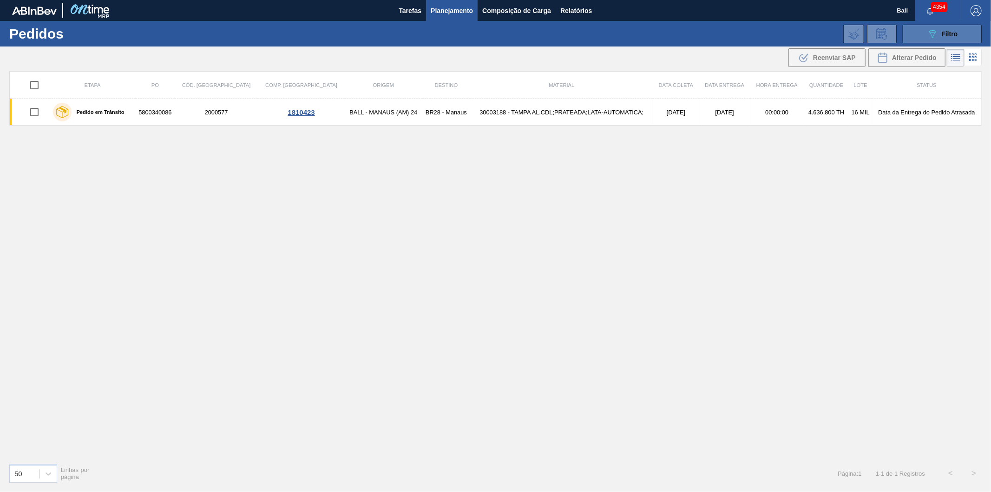
click at [928, 26] on button "089F7B8B-B2A5-4AFE-B5C0-19BA573D28AC Filtro" at bounding box center [942, 34] width 79 height 19
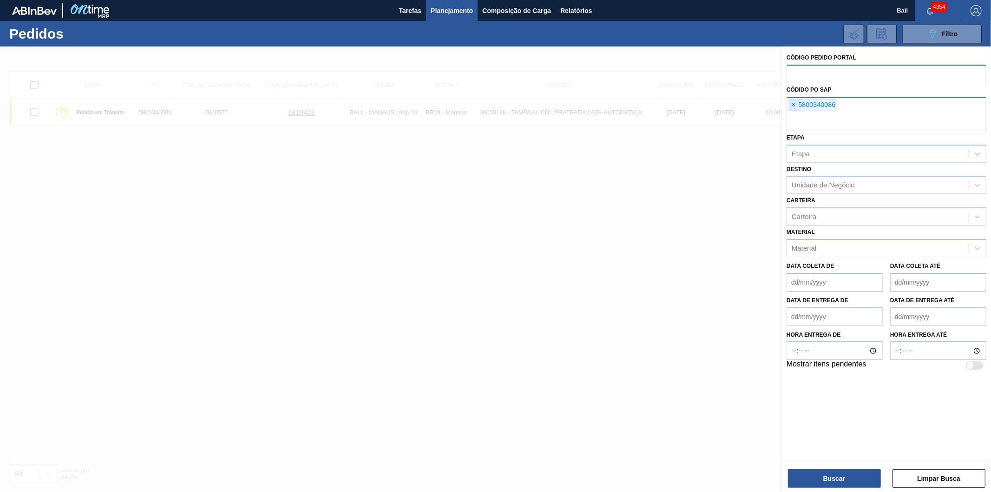
click at [793, 104] on span "×" at bounding box center [794, 104] width 9 height 11
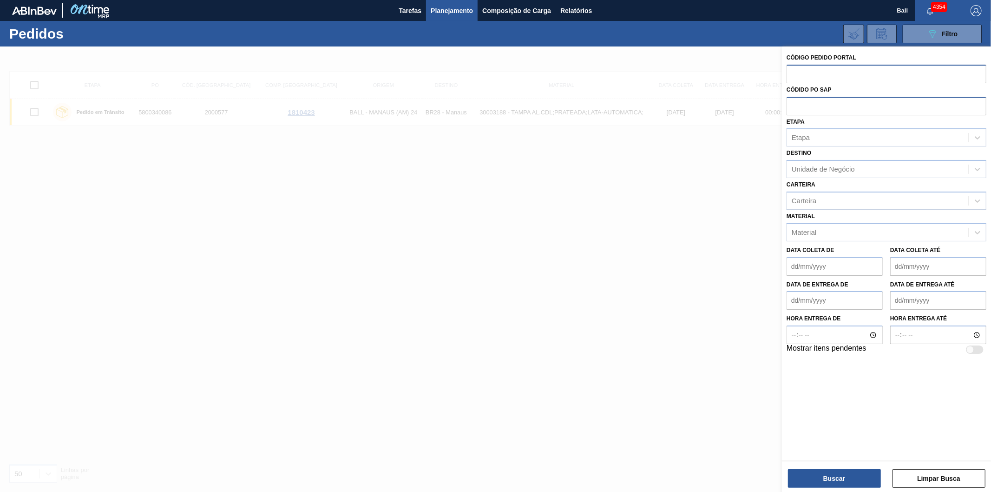
paste input "5800299265"
type input "5800299265"
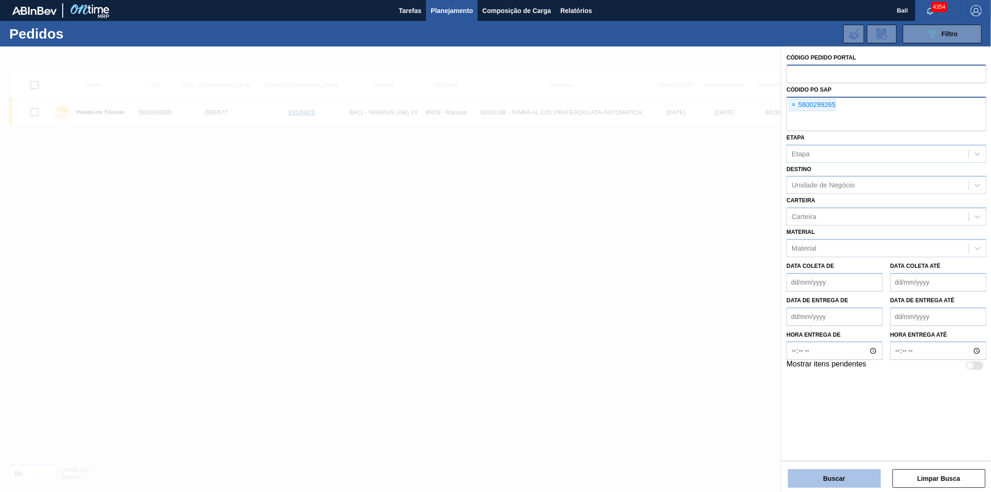
click at [819, 486] on button "Buscar" at bounding box center [834, 478] width 93 height 19
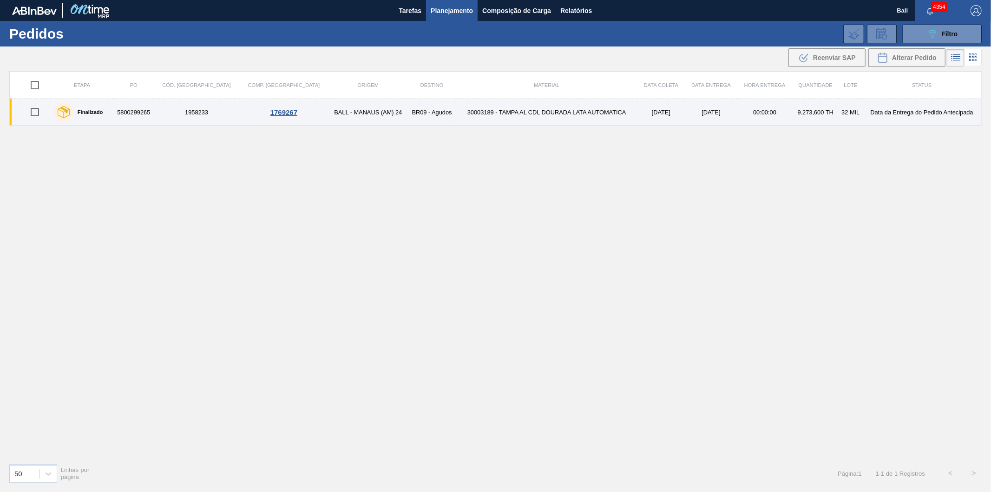
click at [685, 124] on td "[DATE]" at bounding box center [711, 112] width 53 height 26
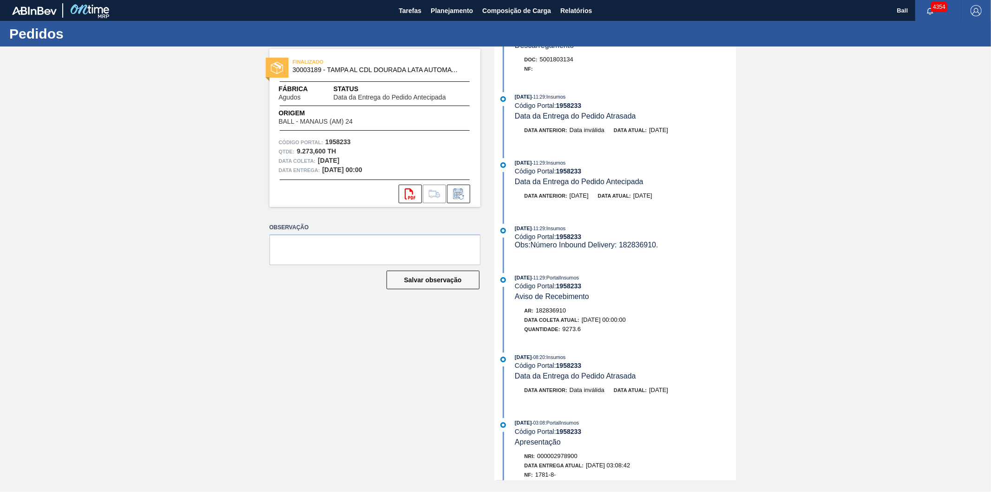
scroll to position [413, 0]
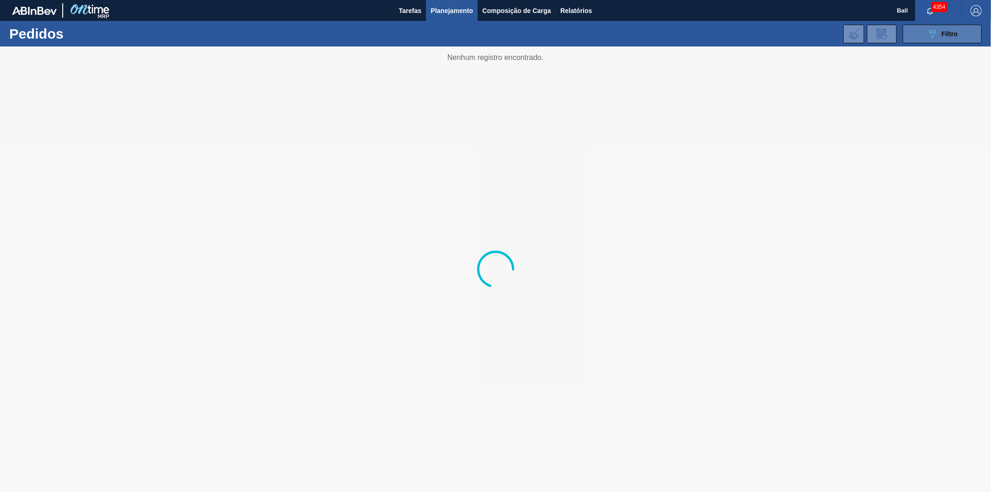
click at [947, 36] on span "Filtro" at bounding box center [950, 33] width 16 height 7
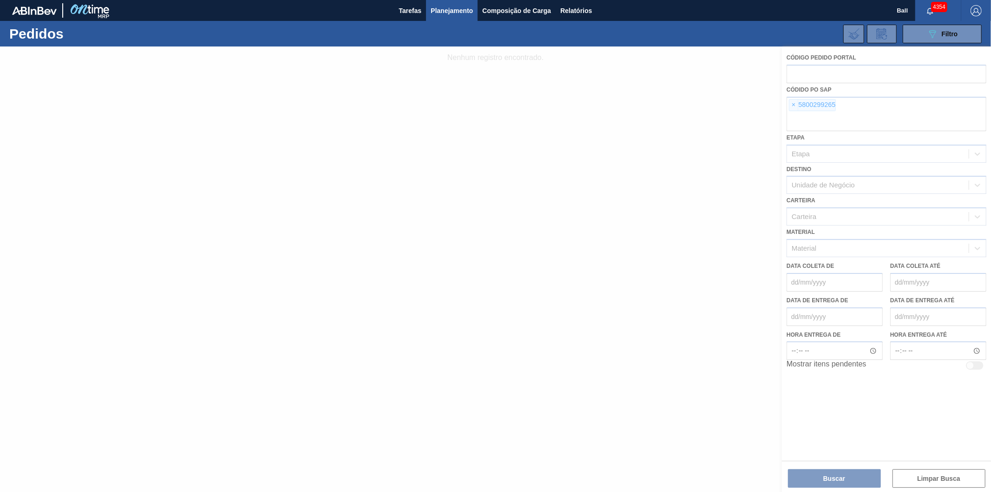
click at [793, 105] on div at bounding box center [495, 268] width 991 height 445
click at [795, 103] on div at bounding box center [495, 268] width 991 height 445
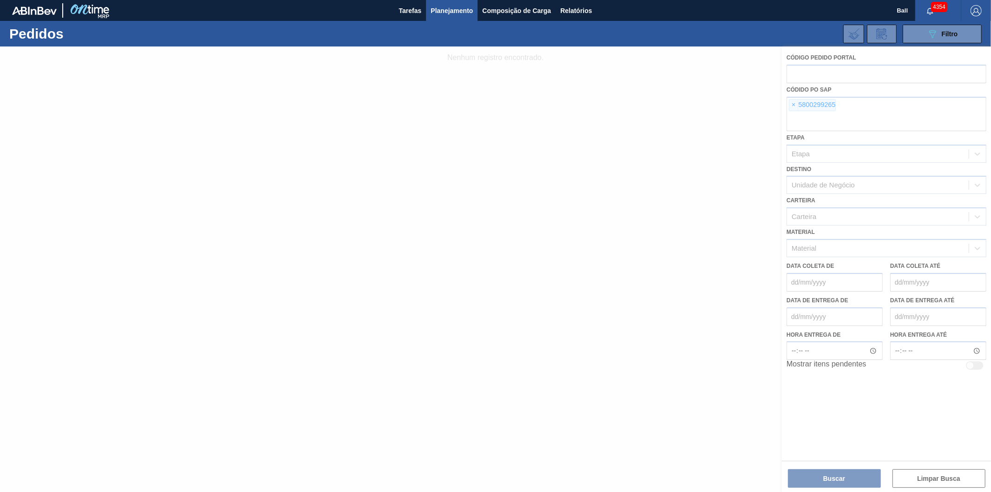
click at [795, 103] on div at bounding box center [495, 268] width 991 height 445
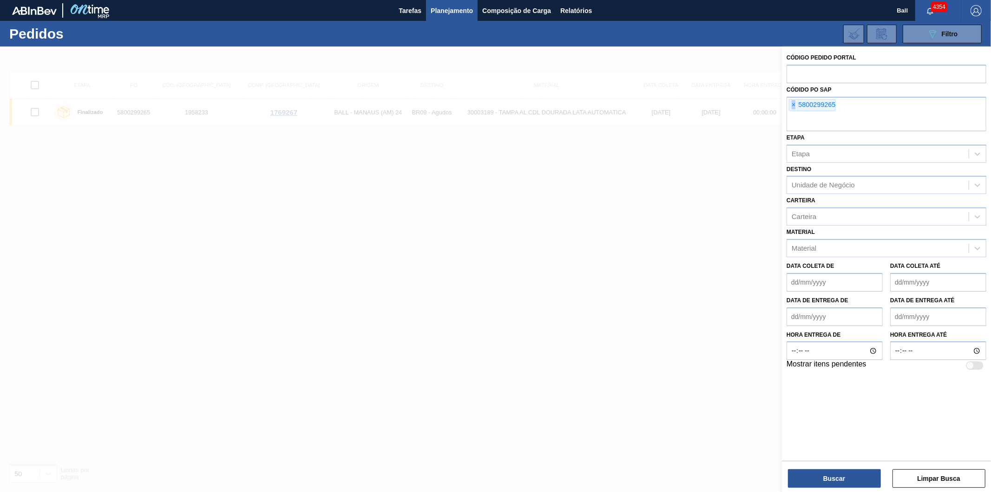
click at [795, 103] on span "×" at bounding box center [794, 104] width 9 height 11
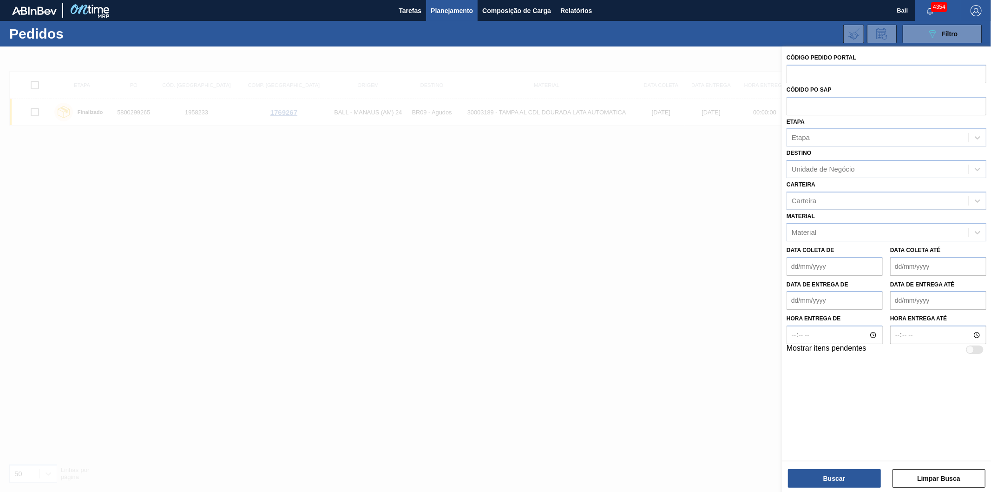
paste input "5800299252"
type input "5800299252"
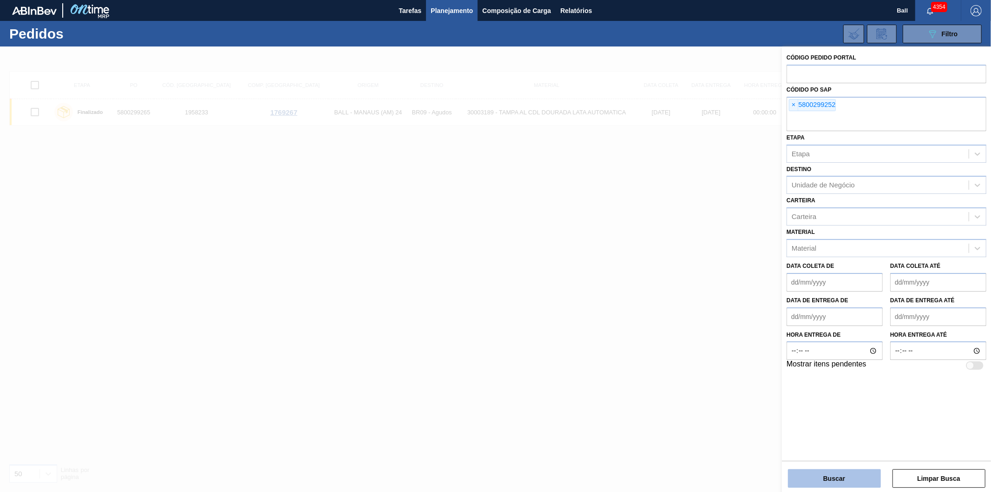
click at [837, 471] on button "Buscar" at bounding box center [834, 478] width 93 height 19
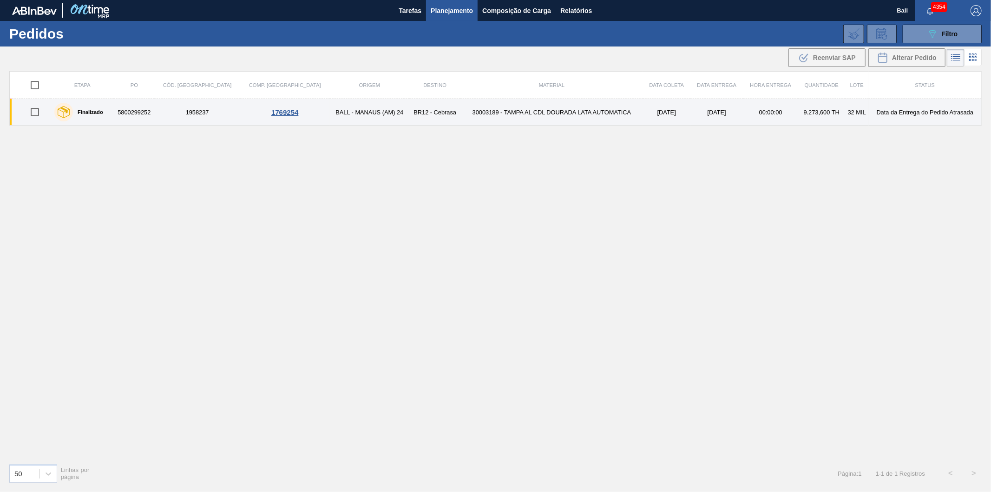
click at [563, 118] on td "30003189 - TAMPA AL CDL DOURADA LATA AUTOMATICA" at bounding box center [552, 112] width 182 height 26
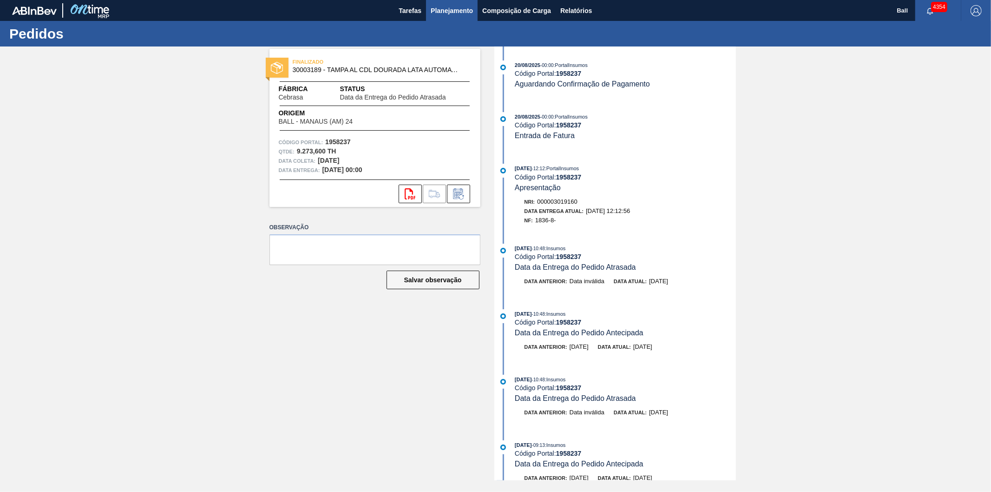
click at [454, 6] on span "Planejamento" at bounding box center [452, 10] width 42 height 11
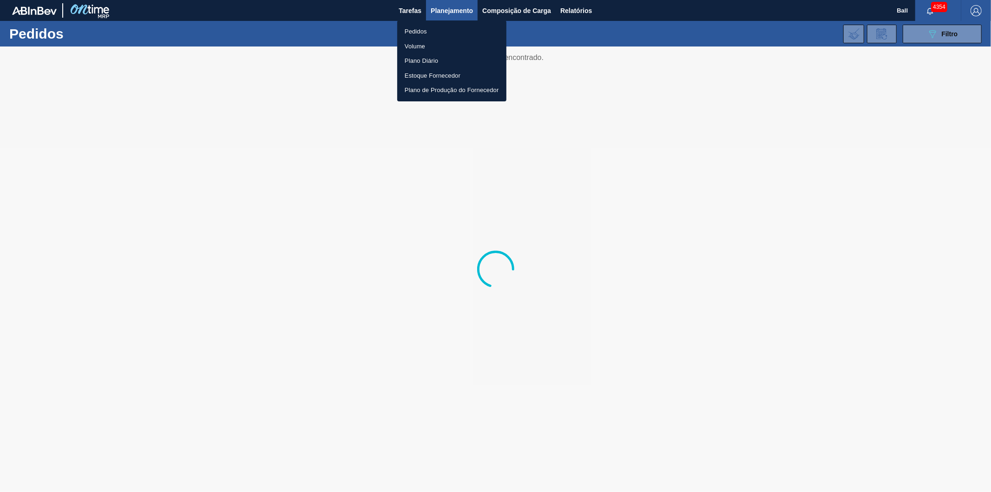
click at [953, 37] on div at bounding box center [495, 246] width 991 height 492
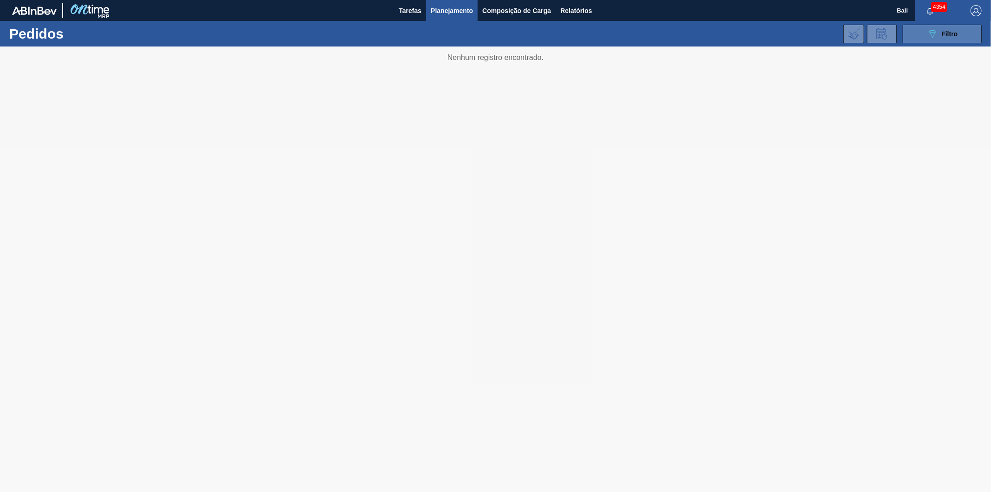
click at [925, 32] on button "089F7B8B-B2A5-4AFE-B5C0-19BA573D28AC Filtro" at bounding box center [942, 34] width 79 height 19
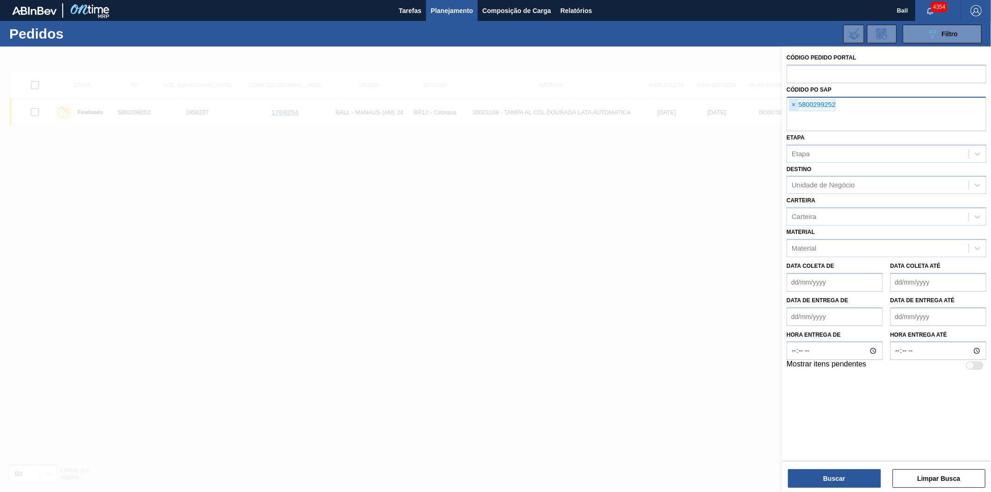
click at [797, 101] on span "×" at bounding box center [794, 104] width 9 height 11
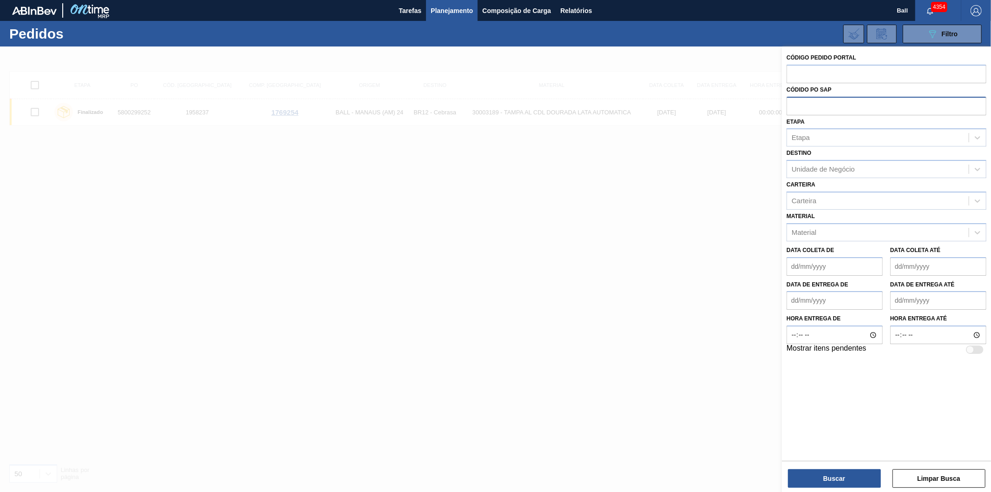
paste input "5800299272"
type input "5800299272"
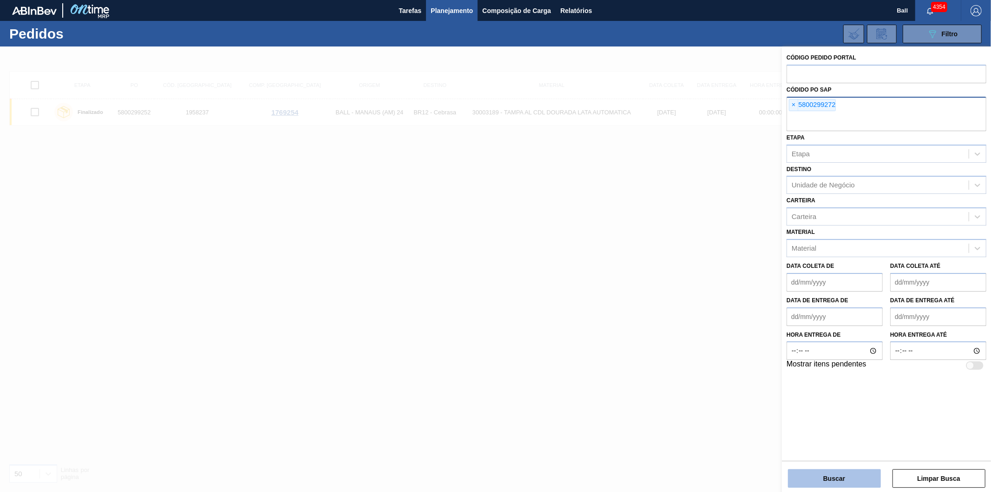
click at [806, 479] on button "Buscar" at bounding box center [834, 478] width 93 height 19
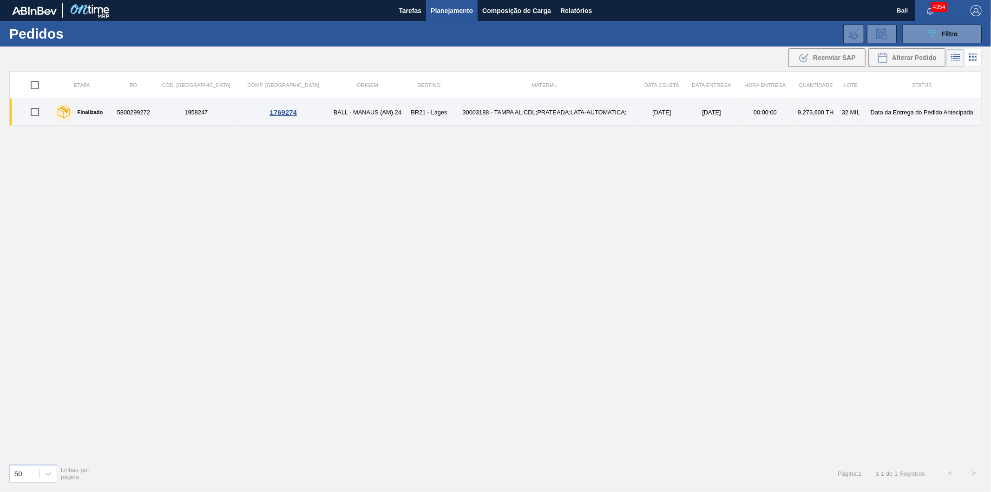
click at [560, 112] on td "30003188 - TAMPA AL.CDL;PRATEADA;LATA-AUTOMATICA;" at bounding box center [544, 112] width 187 height 26
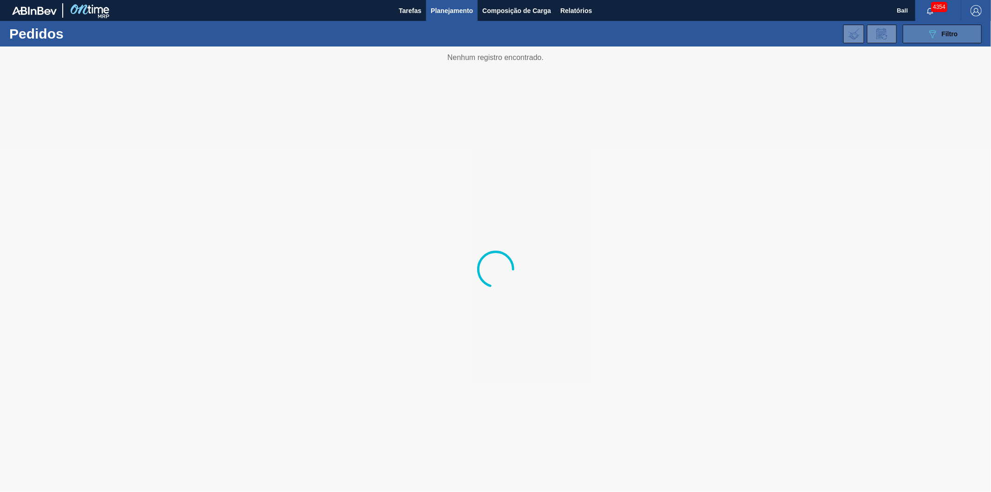
click at [934, 39] on icon "089F7B8B-B2A5-4AFE-B5C0-19BA573D28AC" at bounding box center [932, 33] width 11 height 11
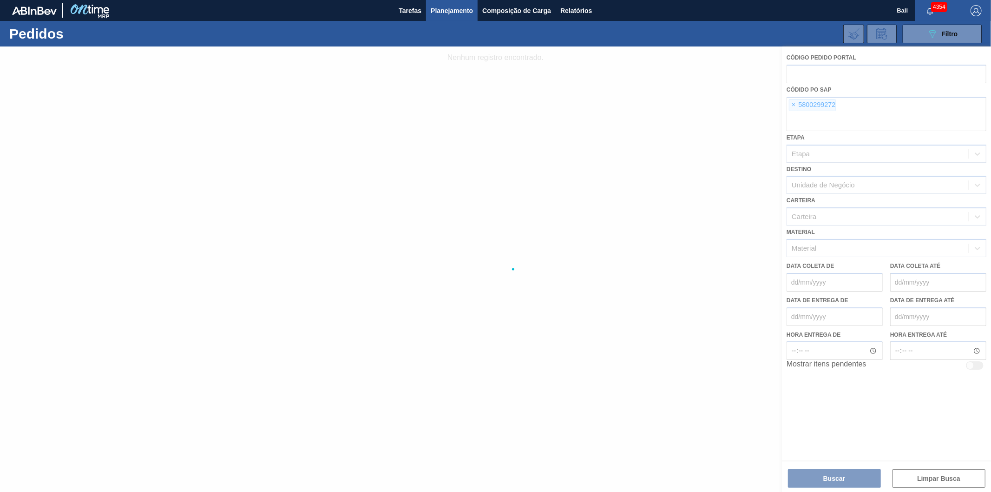
click at [792, 103] on div at bounding box center [495, 268] width 991 height 445
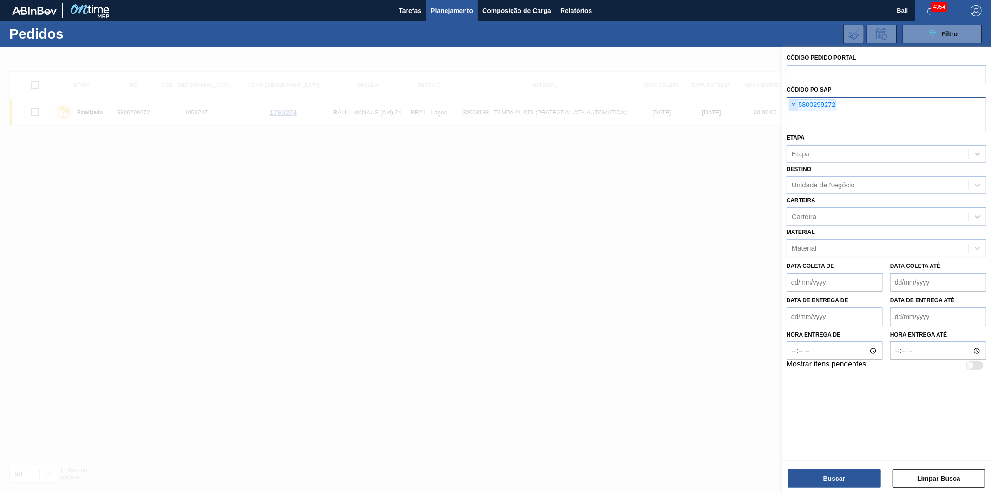
click at [797, 103] on span "×" at bounding box center [794, 104] width 9 height 11
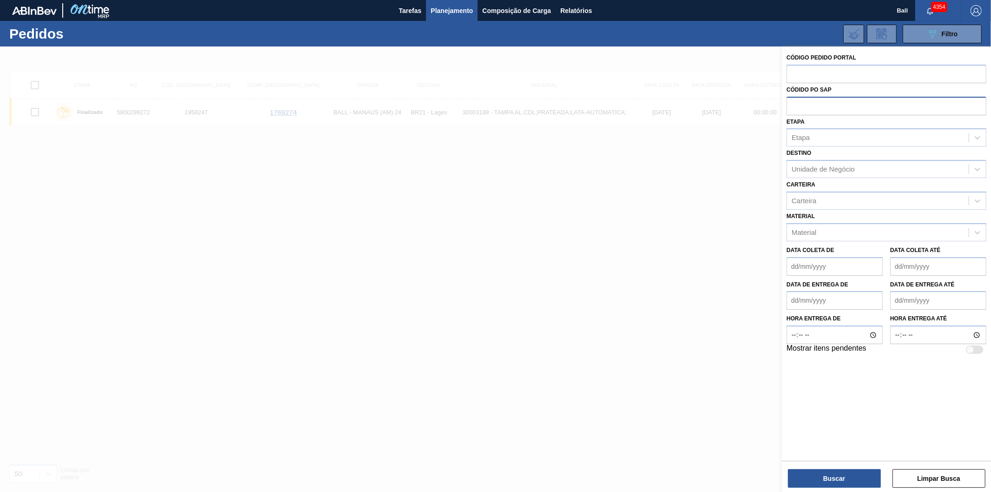
paste input "5800298654"
type input "5800298654"
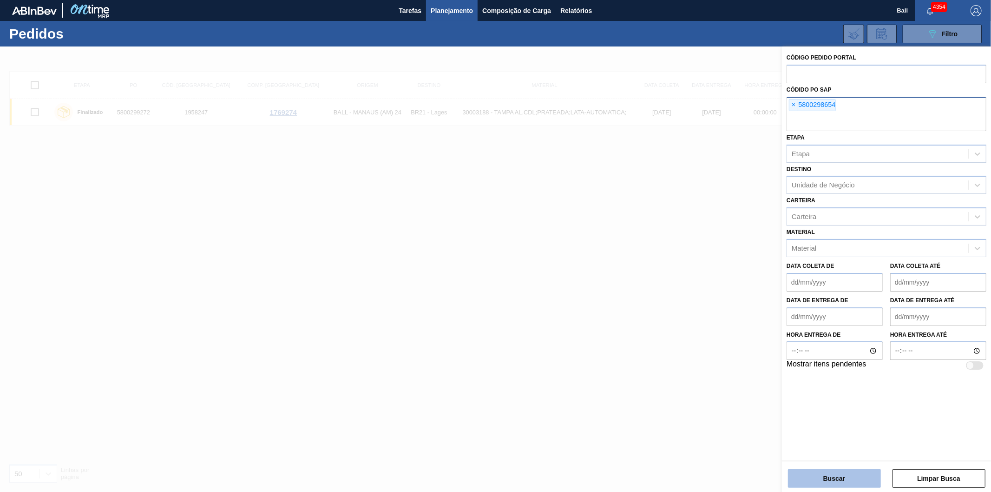
click at [850, 474] on button "Buscar" at bounding box center [834, 478] width 93 height 19
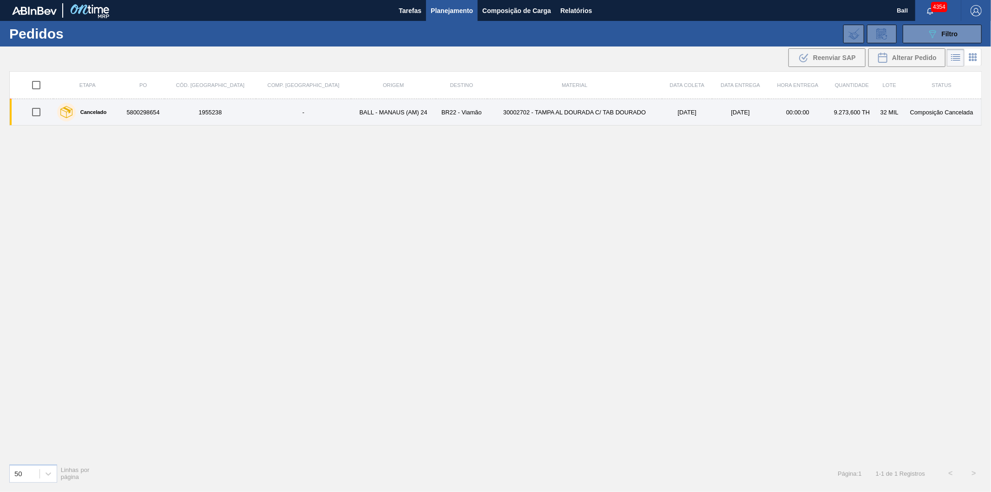
click at [675, 112] on td "[DATE]" at bounding box center [687, 112] width 51 height 26
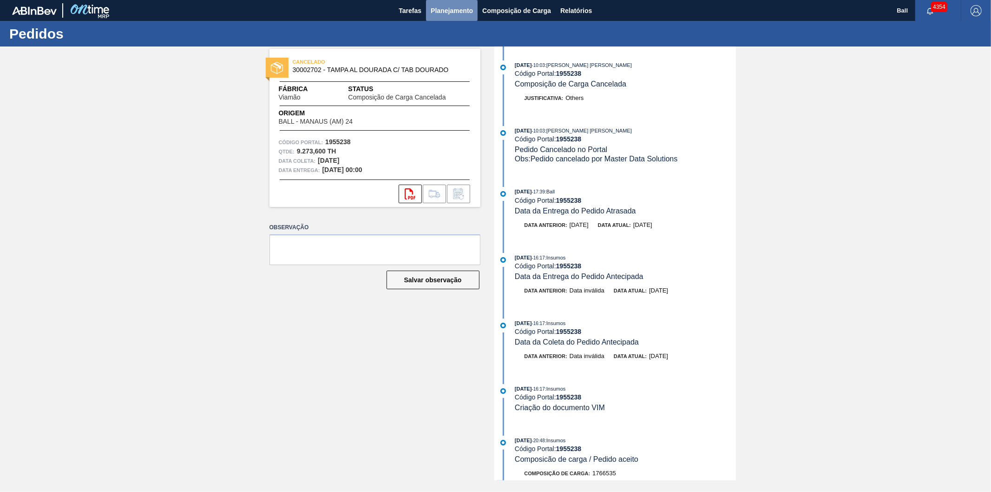
click at [437, 1] on button "Planejamento" at bounding box center [452, 10] width 52 height 21
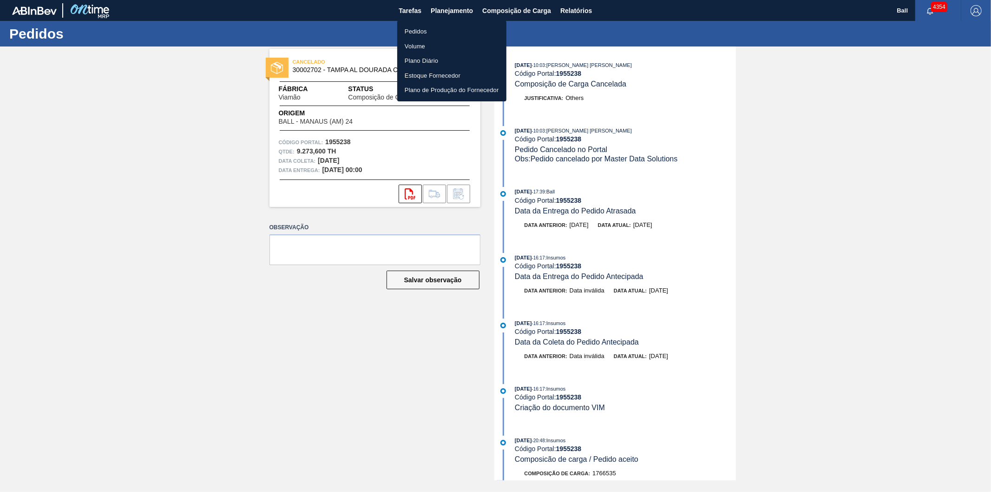
click at [434, 28] on li "Pedidos" at bounding box center [451, 31] width 109 height 15
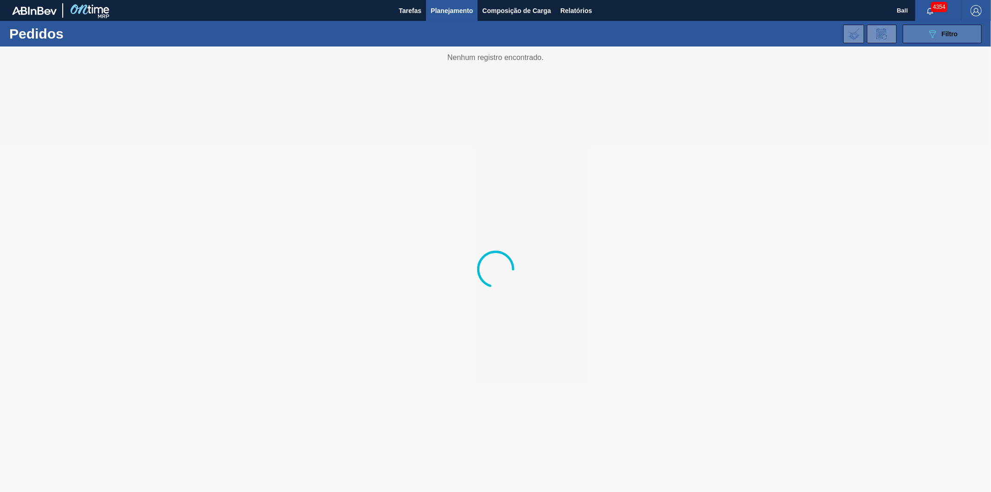
click at [964, 38] on button "089F7B8B-B2A5-4AFE-B5C0-19BA573D28AC Filtro" at bounding box center [942, 34] width 79 height 19
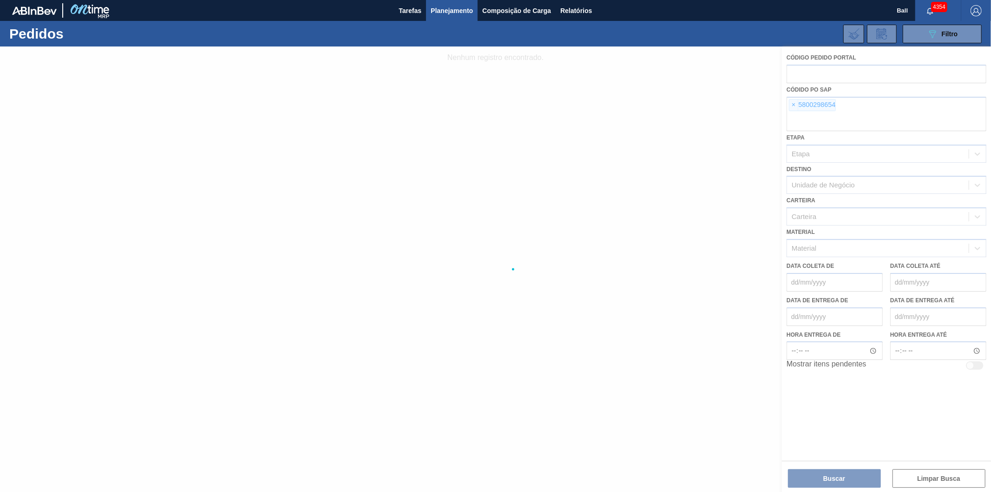
click at [793, 103] on div at bounding box center [495, 268] width 991 height 445
click at [795, 103] on div at bounding box center [495, 268] width 991 height 445
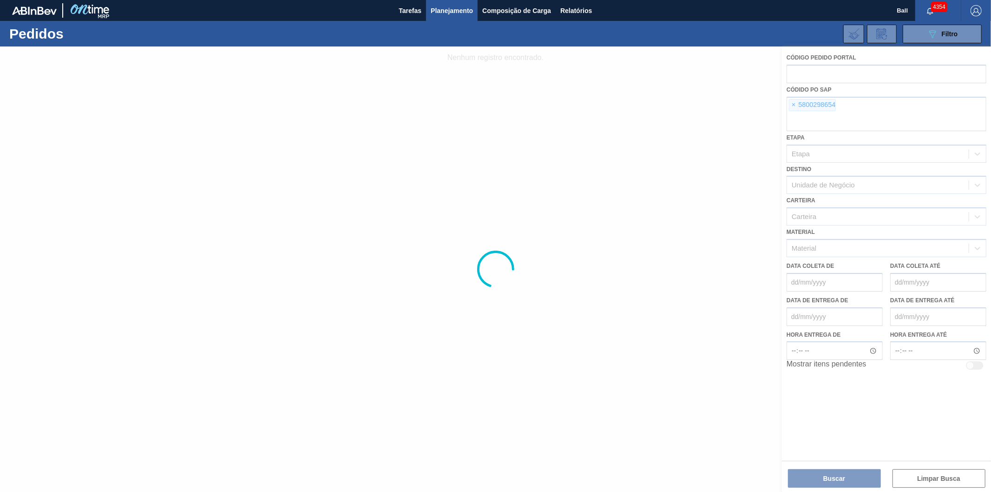
click at [795, 103] on div at bounding box center [495, 268] width 991 height 445
click at [796, 100] on div at bounding box center [495, 268] width 991 height 445
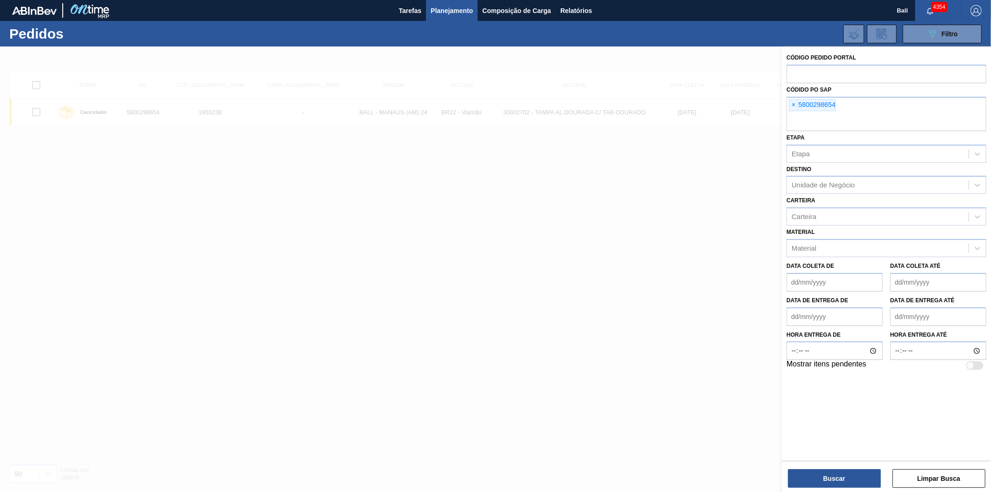
click at [796, 103] on span "×" at bounding box center [794, 104] width 9 height 11
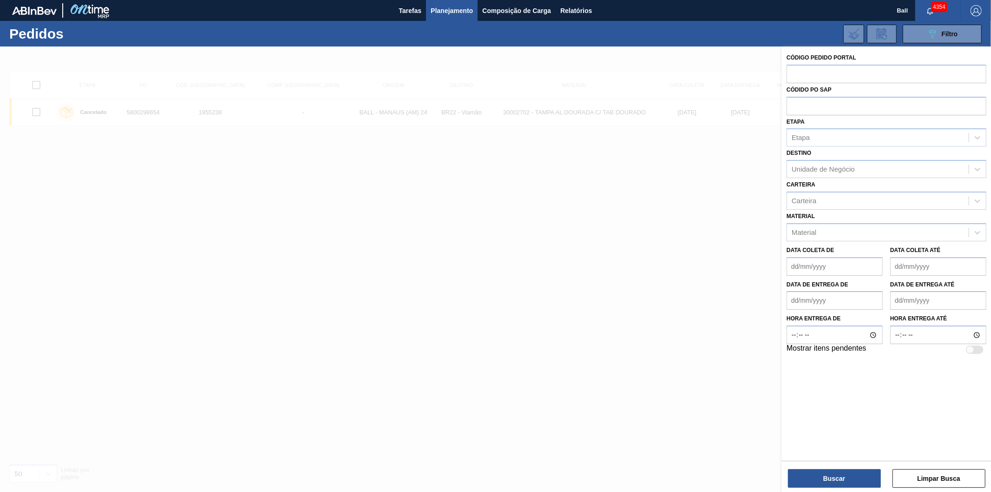
click at [796, 103] on input "text" at bounding box center [887, 106] width 200 height 18
click at [803, 77] on input "text" at bounding box center [887, 74] width 200 height 18
paste input "30002702"
type input "30002702"
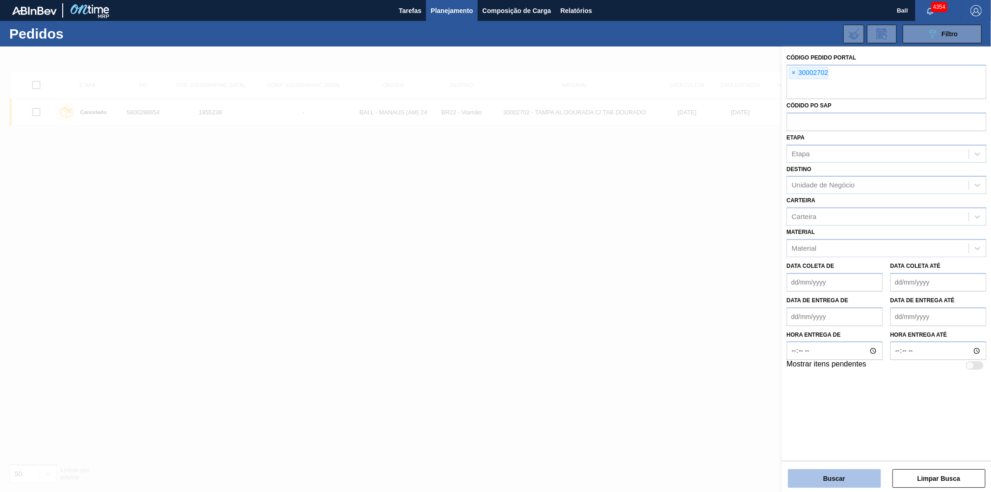
click at [812, 473] on button "Buscar" at bounding box center [834, 478] width 93 height 19
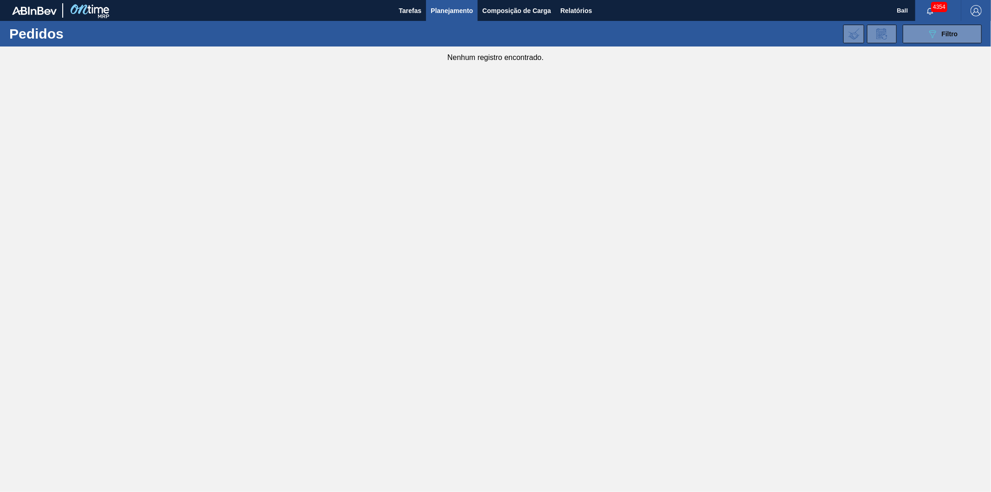
click at [953, 45] on div "089F7B8B-B2A5-4AFE-B5C0-19BA573D28AC Filtro Código Pedido Portal × 30002702 Cód…" at bounding box center [569, 34] width 836 height 28
click at [951, 37] on span "Filtro" at bounding box center [950, 33] width 16 height 7
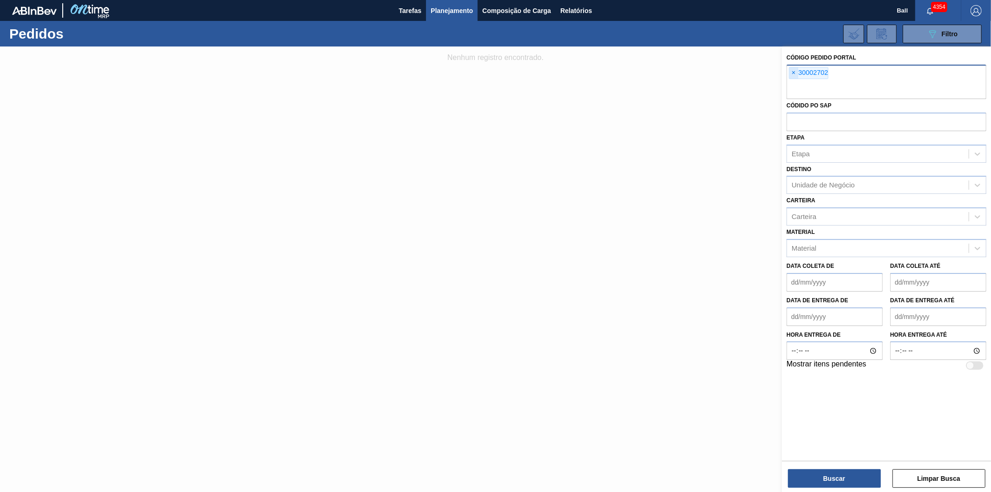
click at [793, 71] on span "×" at bounding box center [794, 72] width 9 height 11
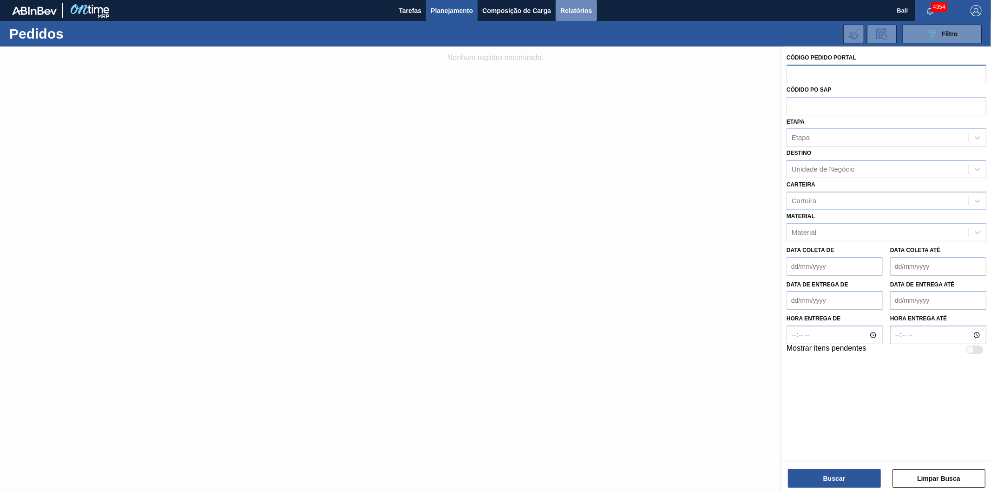
click at [579, 7] on span "Relatórios" at bounding box center [577, 10] width 32 height 11
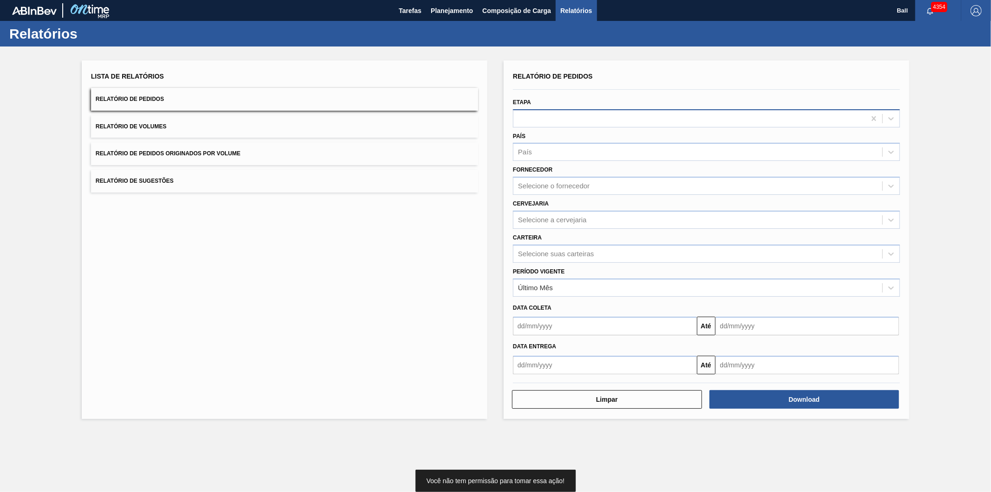
click at [539, 112] on div at bounding box center [690, 118] width 352 height 13
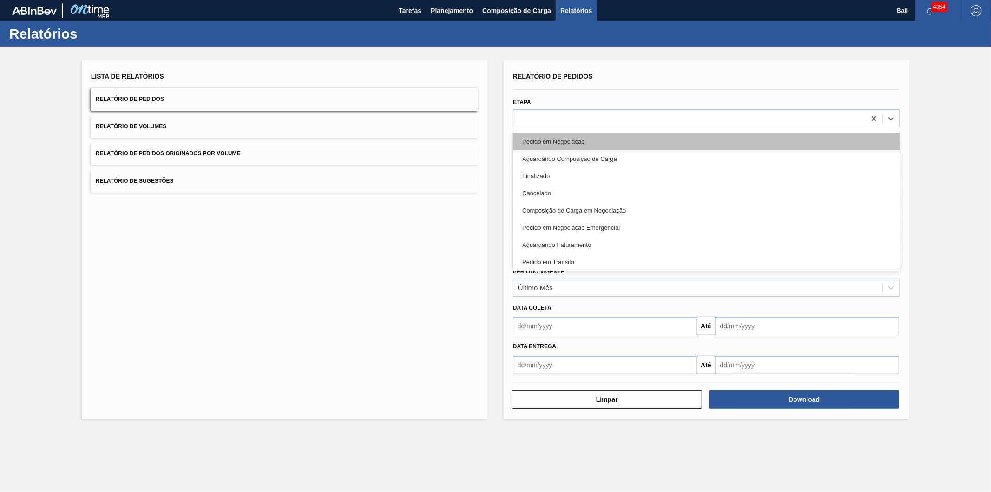
click at [536, 138] on div "Pedido em Negociação" at bounding box center [706, 141] width 387 height 17
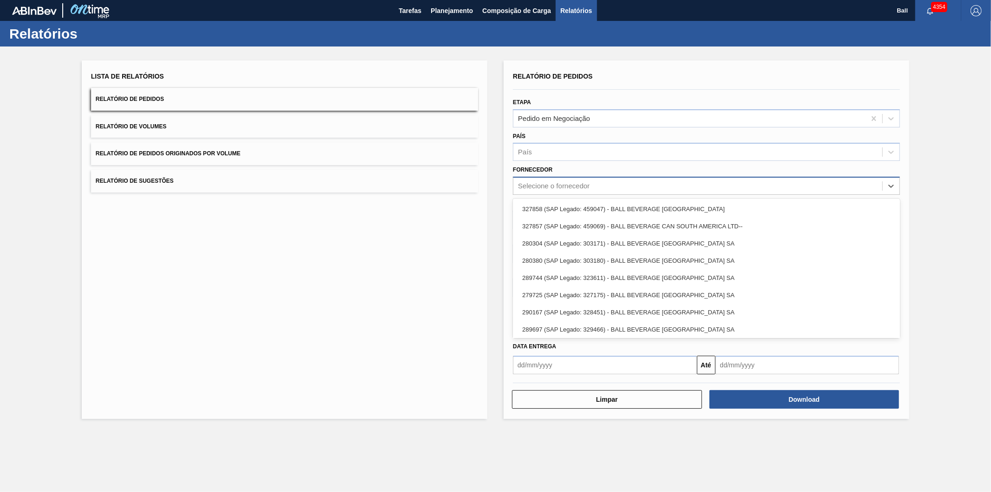
click at [548, 182] on div "Selecione o fornecedor" at bounding box center [554, 186] width 72 height 8
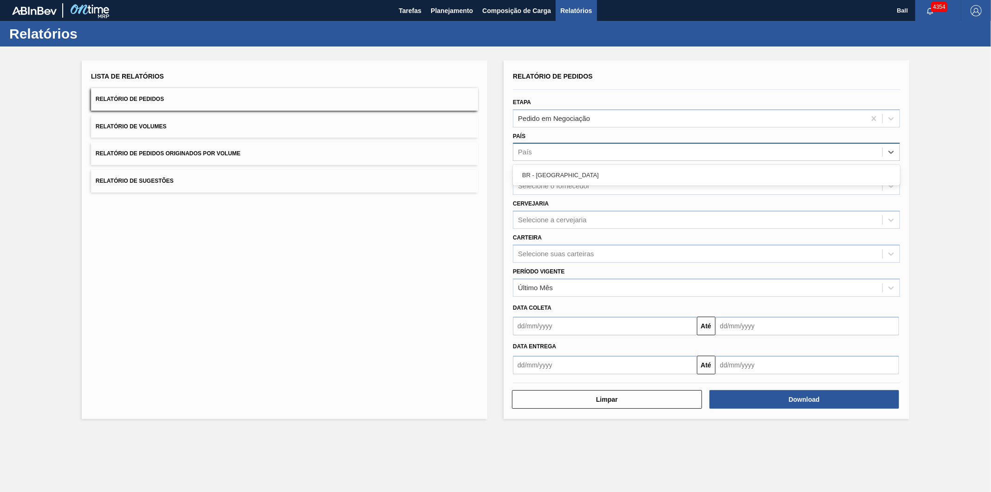
click at [535, 148] on div "País" at bounding box center [698, 151] width 369 height 13
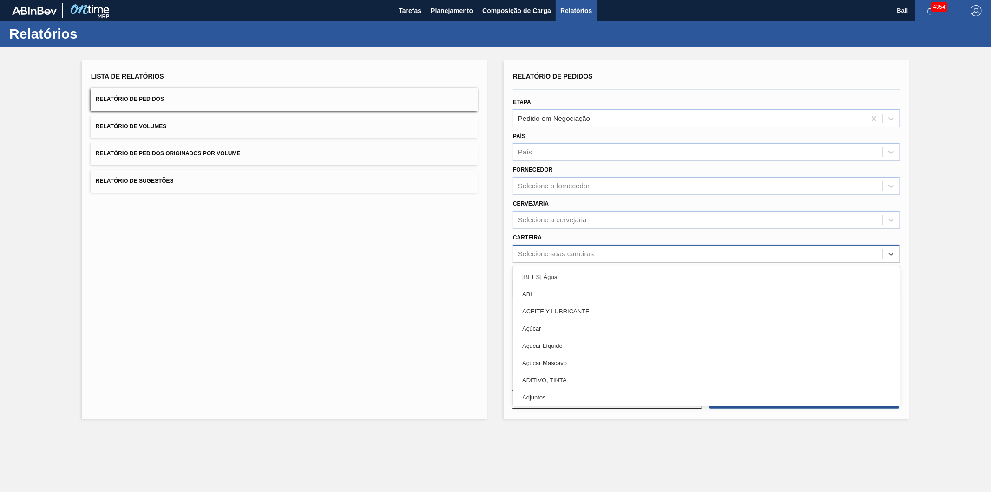
click at [537, 256] on div "Selecione suas carteiras" at bounding box center [698, 253] width 369 height 13
type input "i"
type input "p"
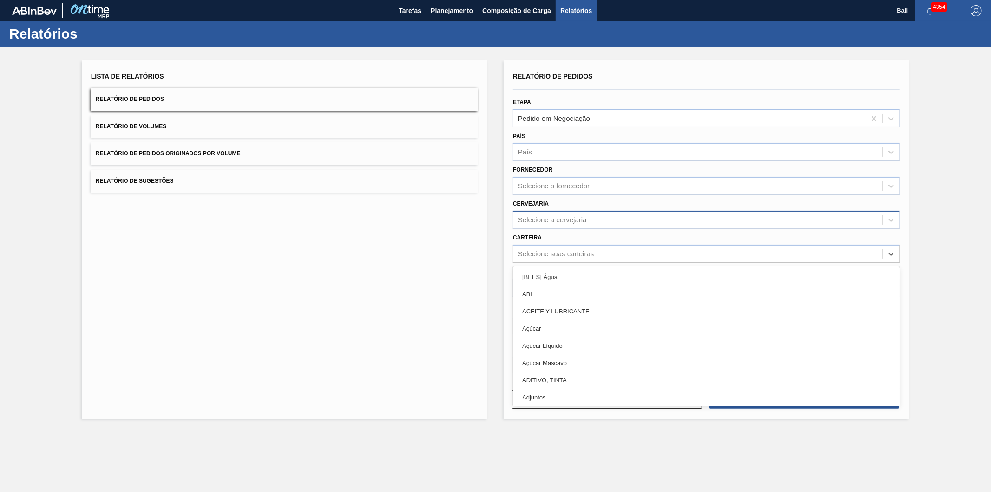
click at [545, 219] on div "Selecione a cervejaria" at bounding box center [552, 220] width 69 height 8
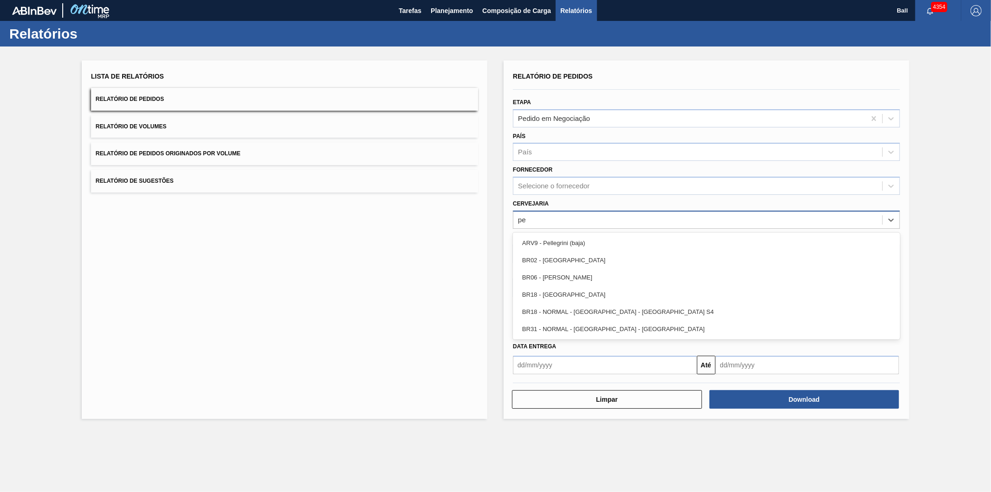
type input "per"
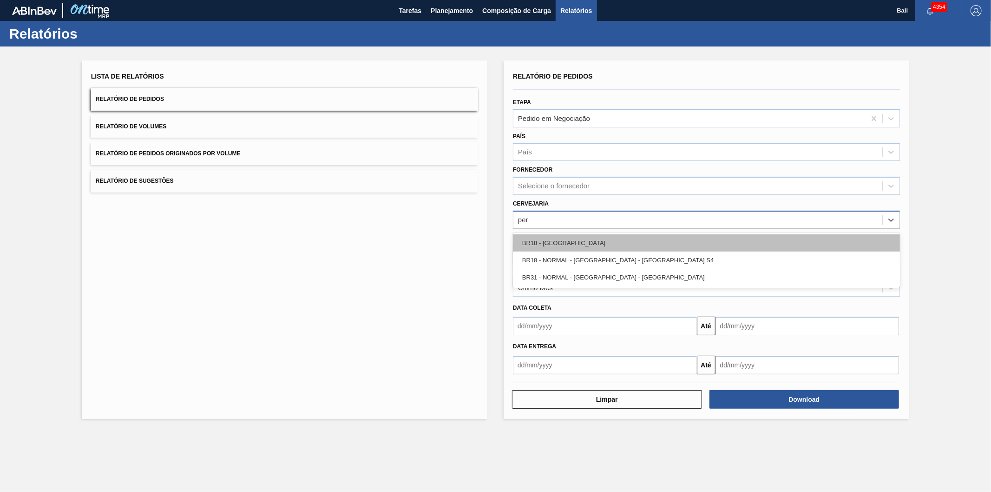
click at [549, 238] on div "BR18 - [GEOGRAPHIC_DATA]" at bounding box center [706, 242] width 387 height 17
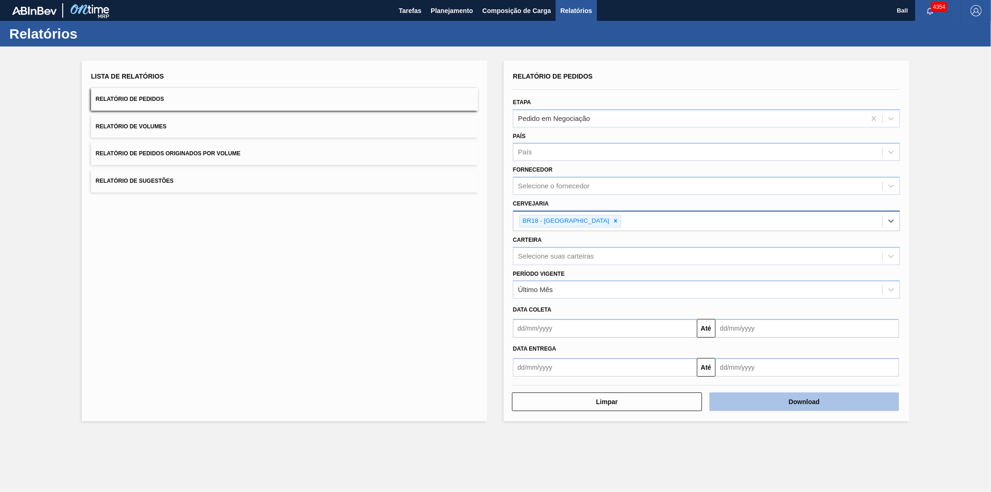
click at [829, 405] on button "Download" at bounding box center [805, 401] width 190 height 19
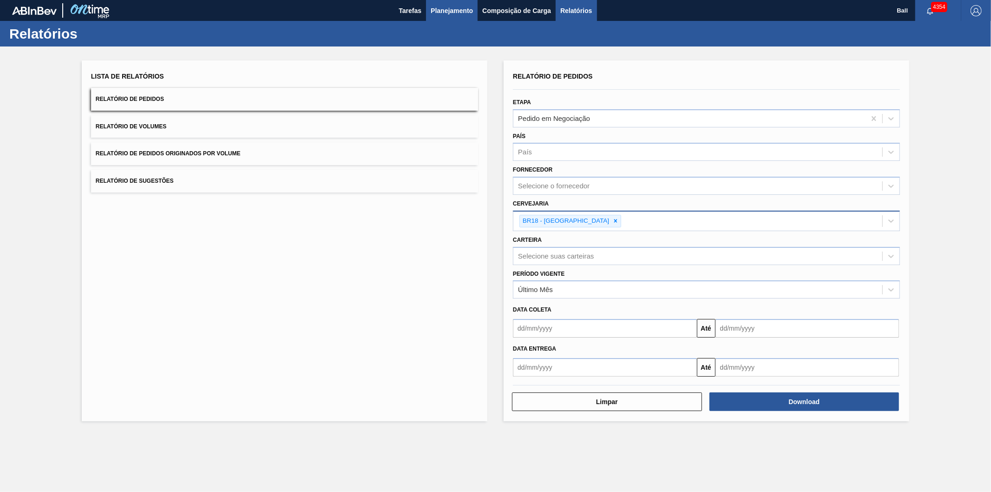
click at [437, 5] on span "Planejamento" at bounding box center [452, 10] width 42 height 11
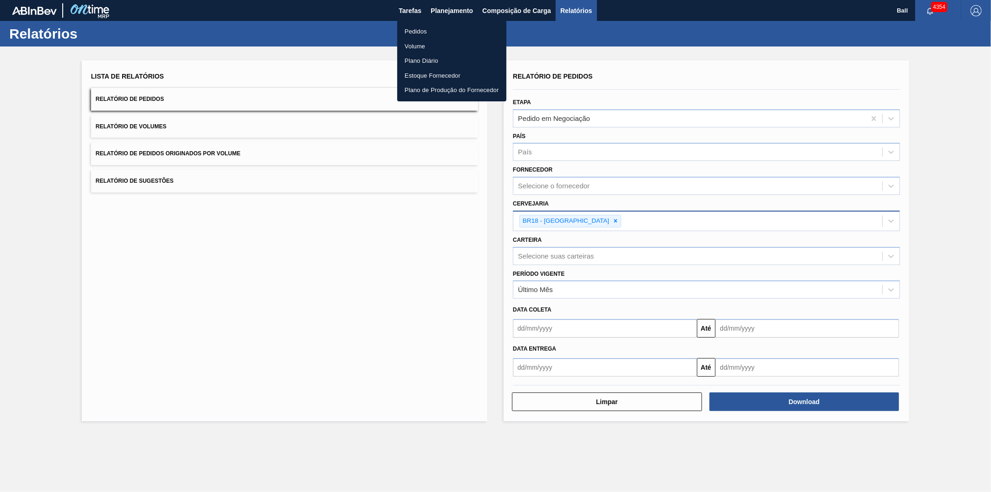
click at [406, 33] on li "Pedidos" at bounding box center [451, 31] width 109 height 15
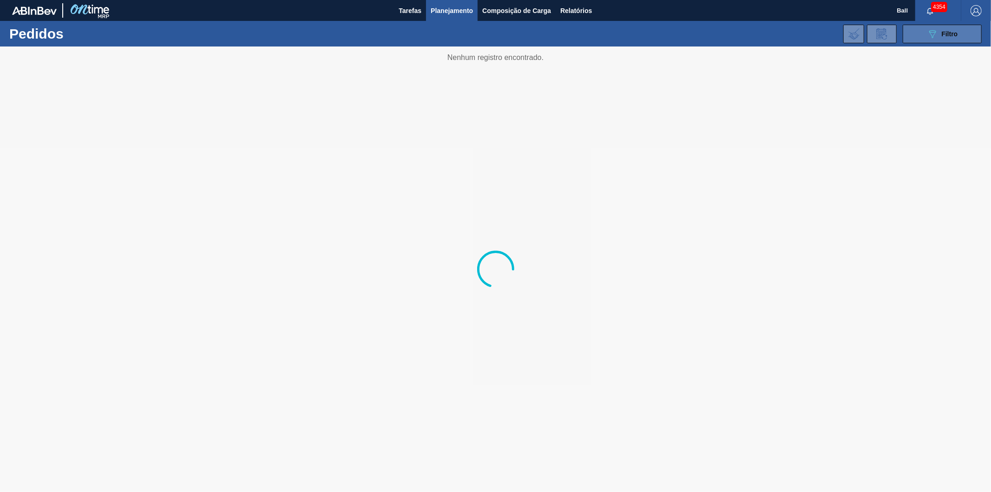
drag, startPoint x: 941, startPoint y: 26, endPoint x: 935, endPoint y: 38, distance: 12.7
click at [941, 26] on button "089F7B8B-B2A5-4AFE-B5C0-19BA573D28AC Filtro" at bounding box center [942, 34] width 79 height 19
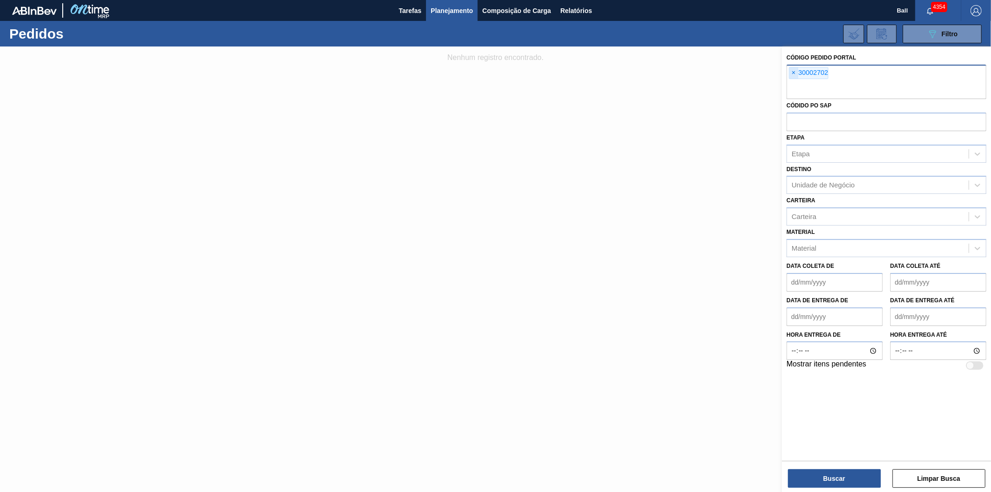
click at [792, 71] on span "×" at bounding box center [794, 72] width 9 height 11
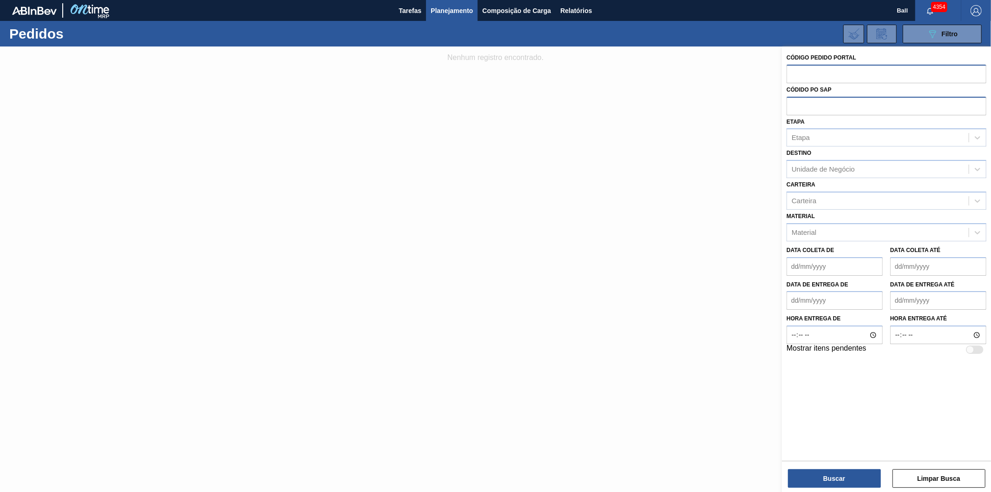
click at [813, 107] on input "text" at bounding box center [887, 106] width 200 height 18
click at [821, 83] on div "Códido PO SAP" at bounding box center [887, 99] width 200 height 32
click at [821, 73] on input "text" at bounding box center [887, 74] width 200 height 18
paste input "2016736"
type input "2016736"
